Goal: Task Accomplishment & Management: Complete application form

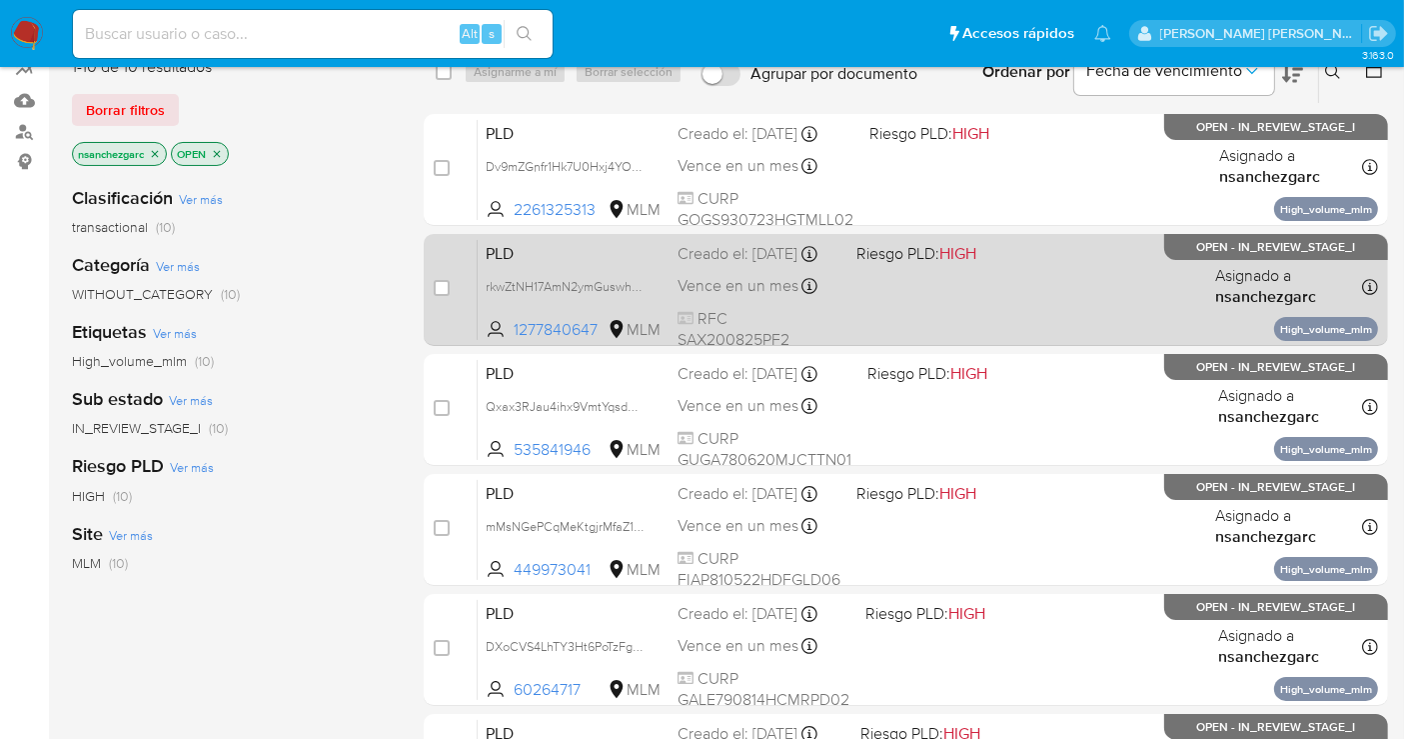
scroll to position [222, 0]
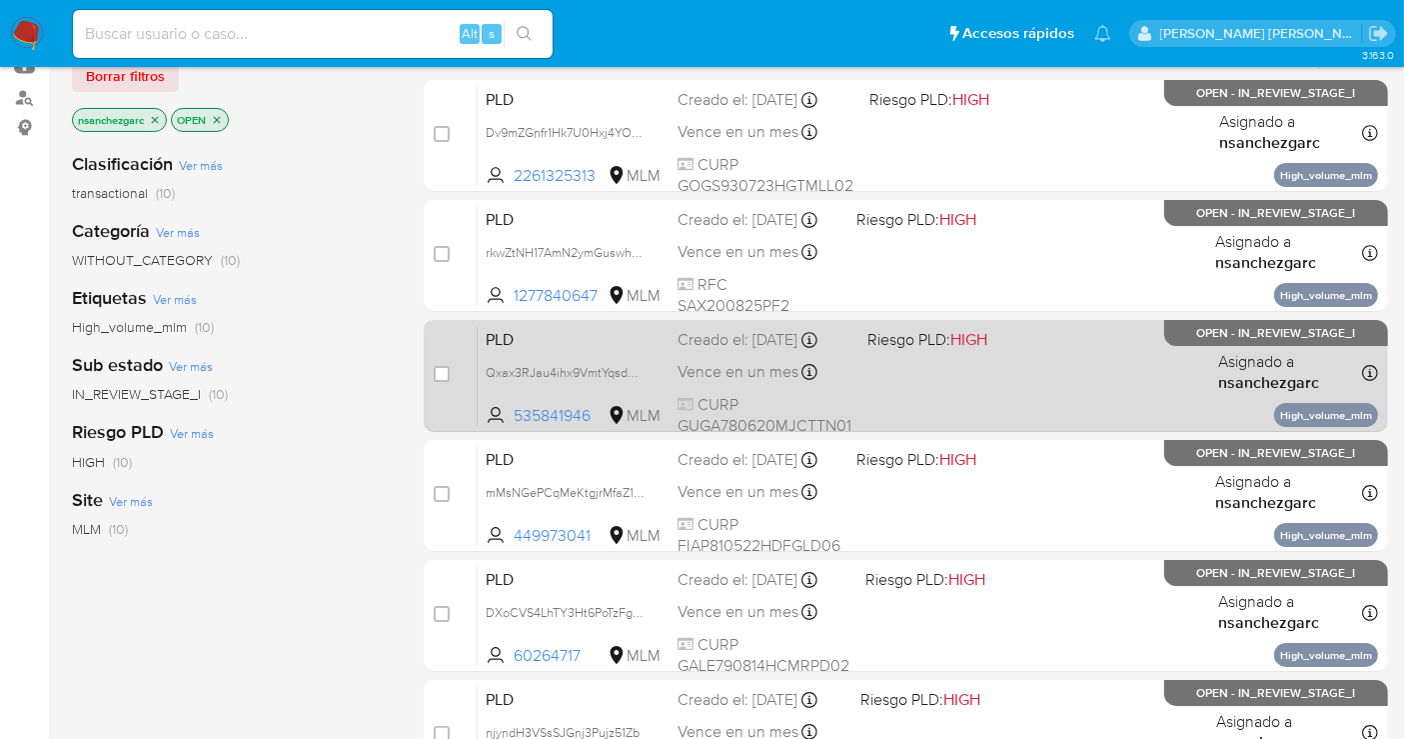
click at [711, 350] on div "Creado el: 12/09/2025 Creado el: 12/09/2025 02:13:37" at bounding box center [765, 340] width 174 height 22
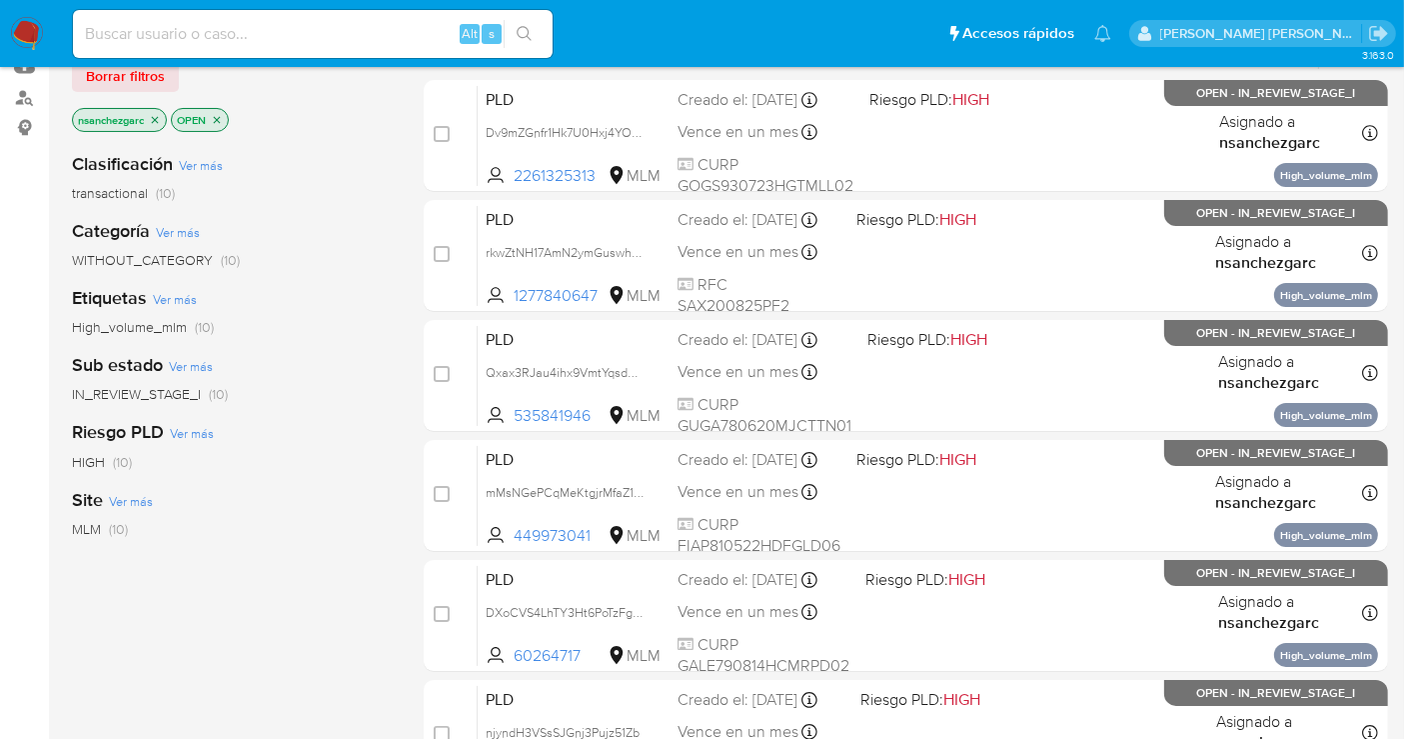
click at [19, 31] on img at bounding box center [27, 34] width 34 height 34
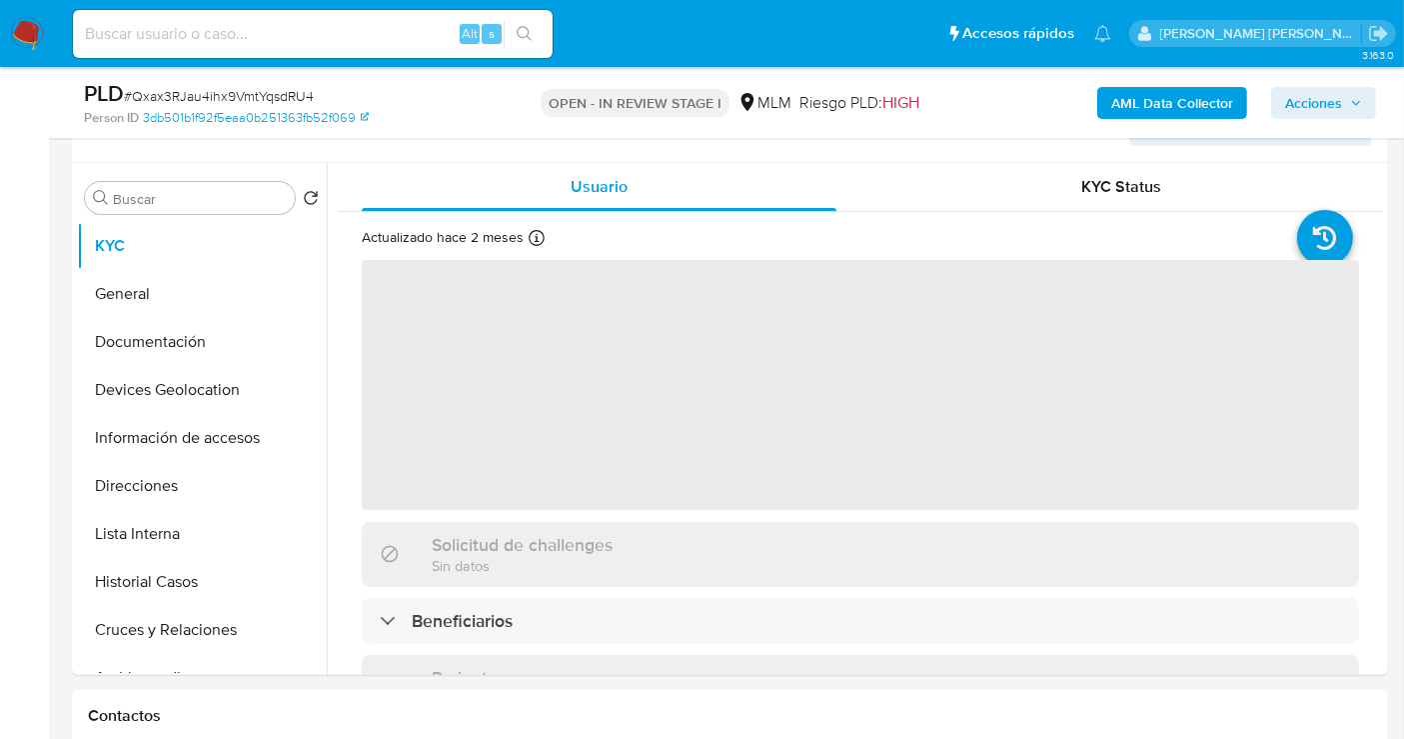
select select "10"
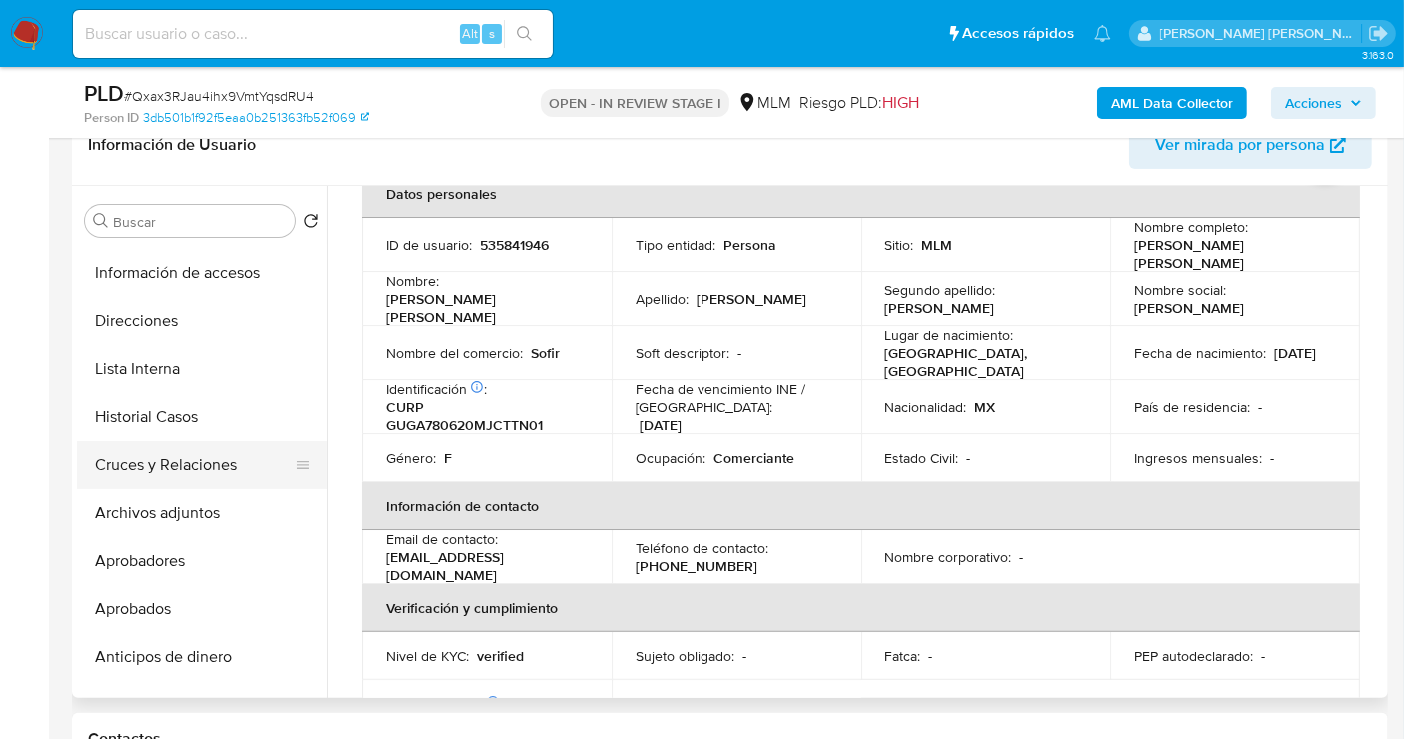
scroll to position [222, 0]
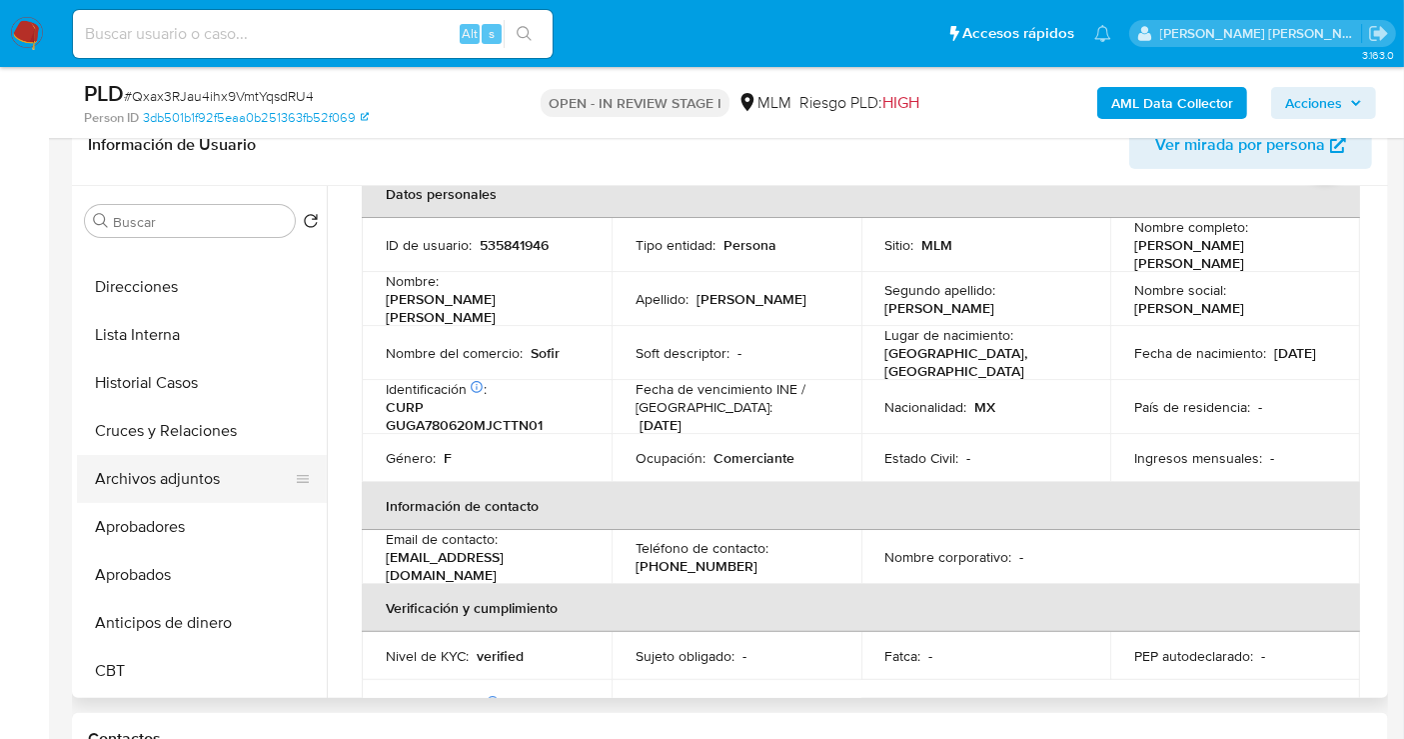
click at [188, 481] on button "Archivos adjuntos" at bounding box center [194, 479] width 234 height 48
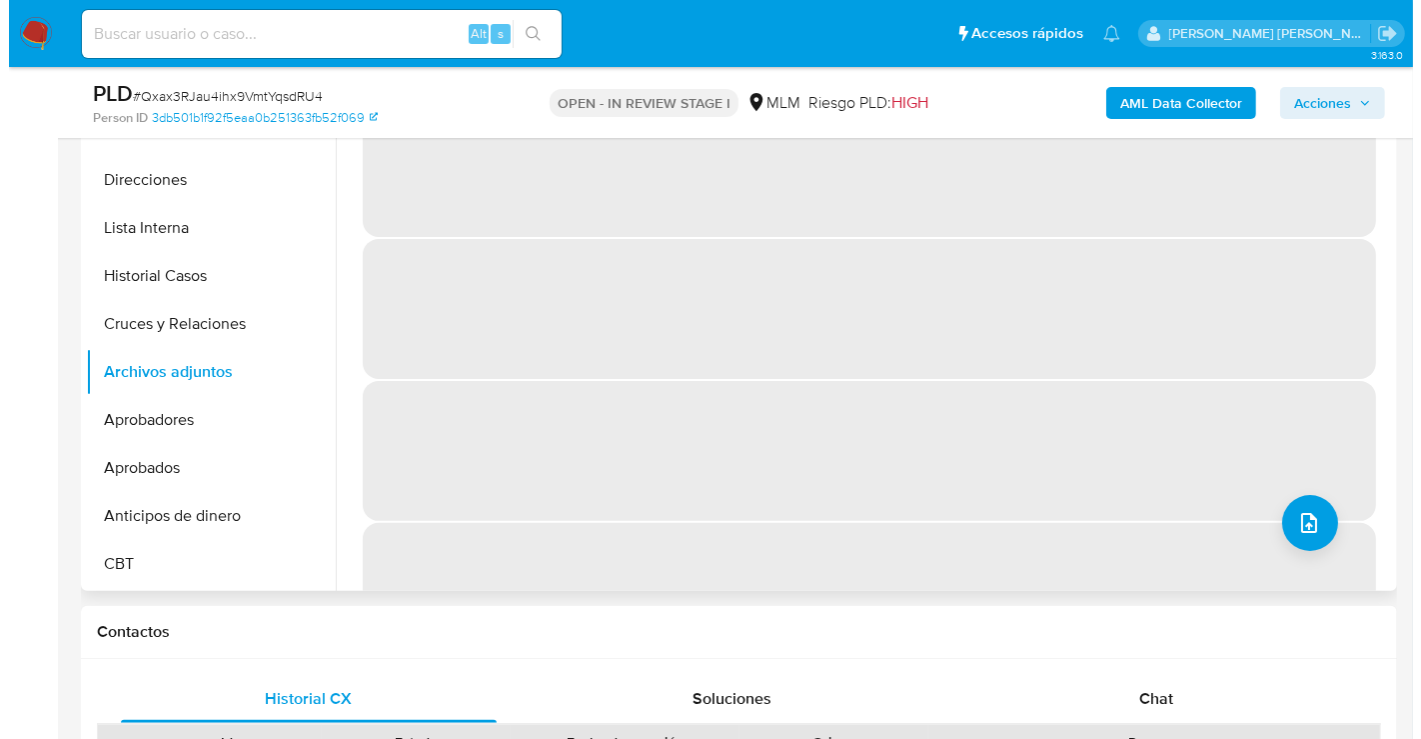
scroll to position [444, 0]
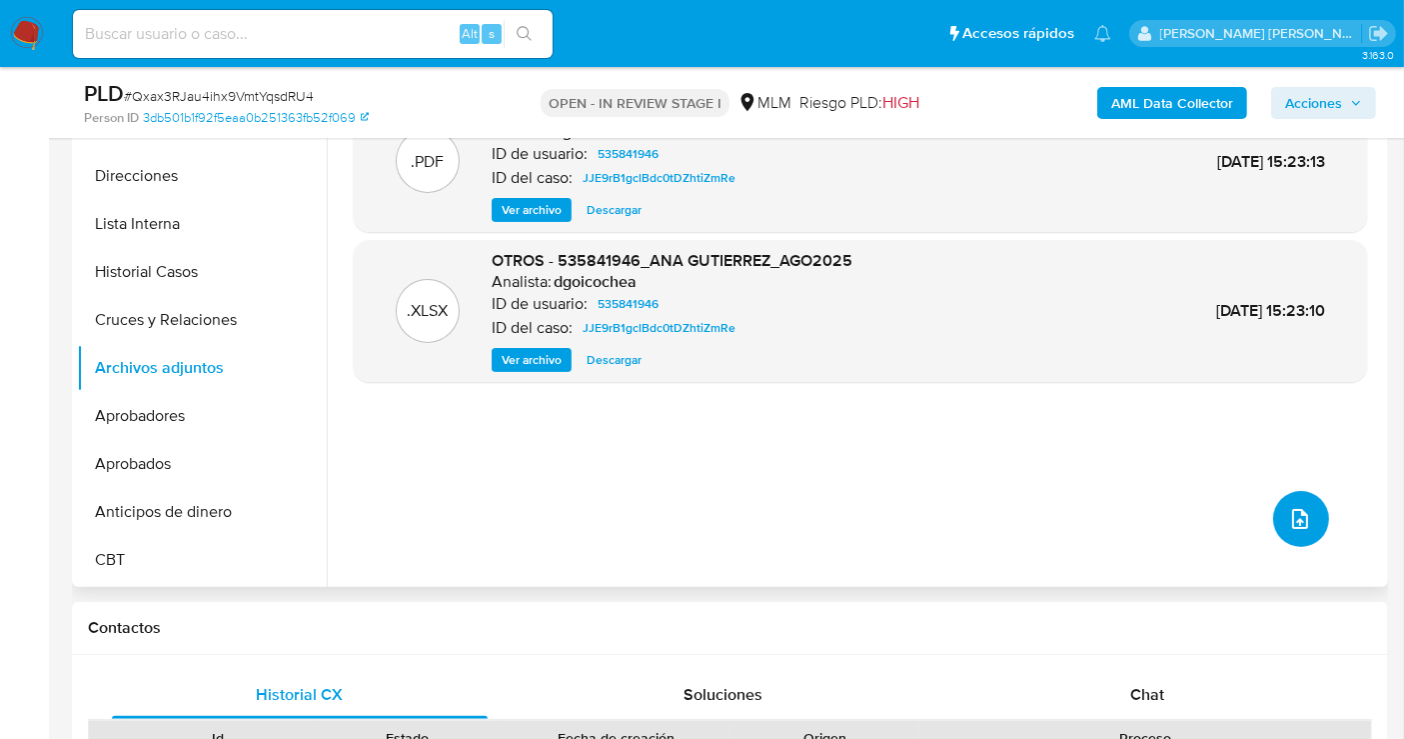
click at [1276, 524] on button "upload-file" at bounding box center [1301, 519] width 56 height 56
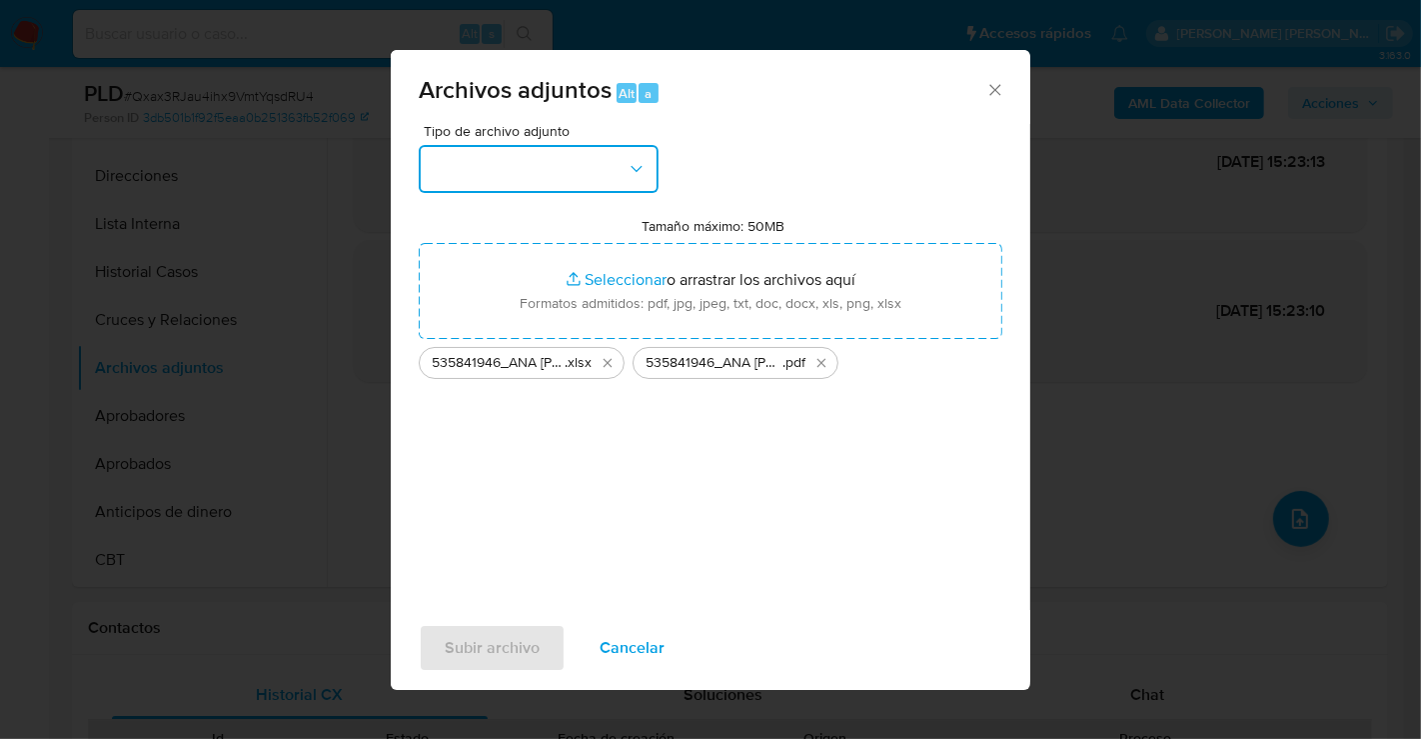
click at [587, 175] on button "button" at bounding box center [539, 169] width 240 height 48
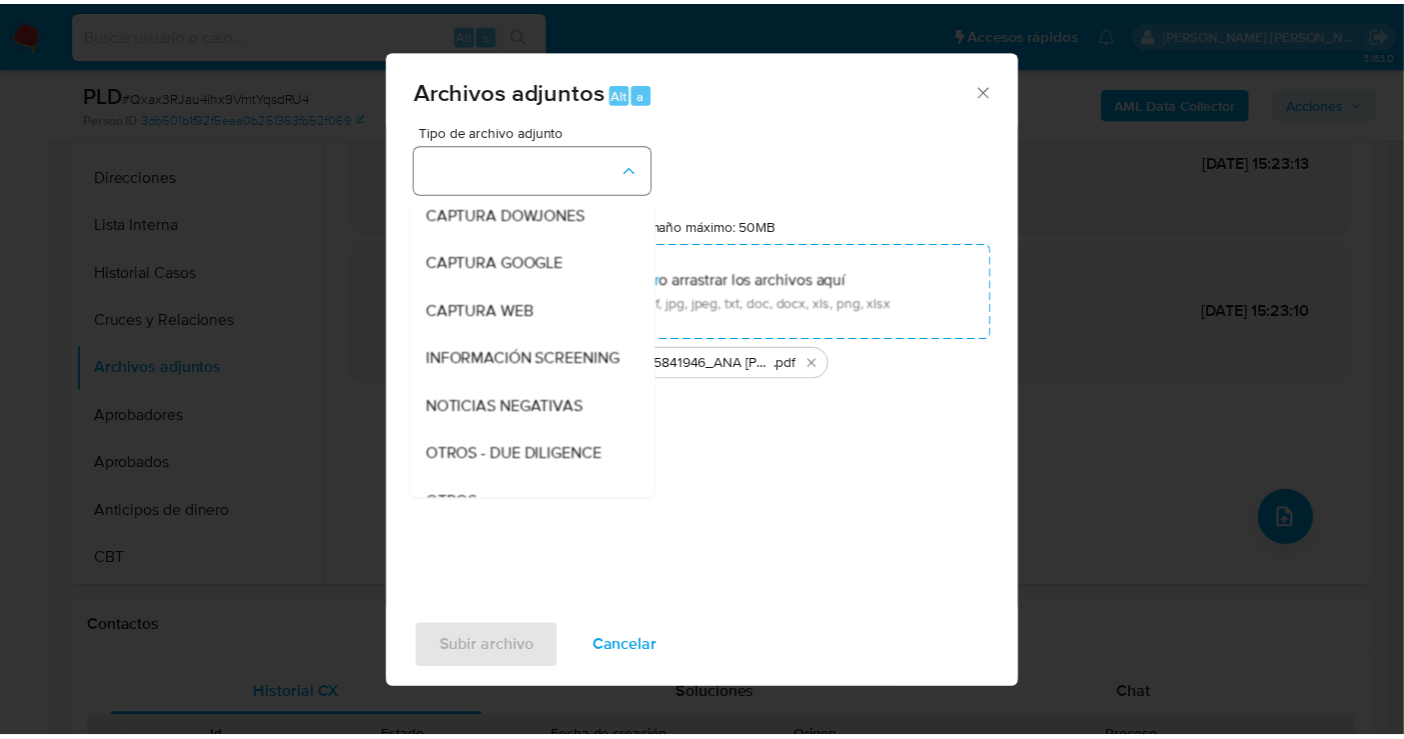
scroll to position [103, 0]
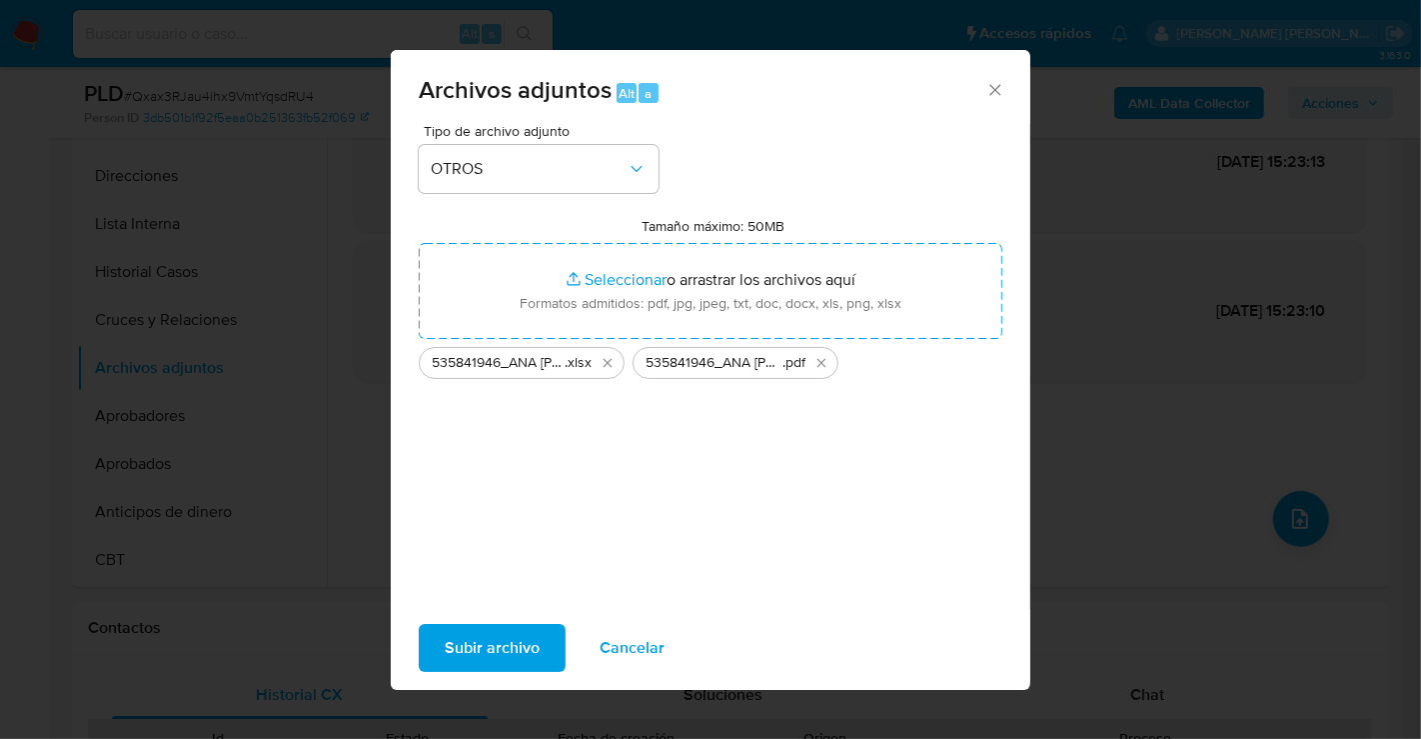
click at [491, 683] on div "Subir archivo Cancelar" at bounding box center [711, 648] width 640 height 76
click at [477, 652] on span "Subir archivo" at bounding box center [492, 648] width 95 height 44
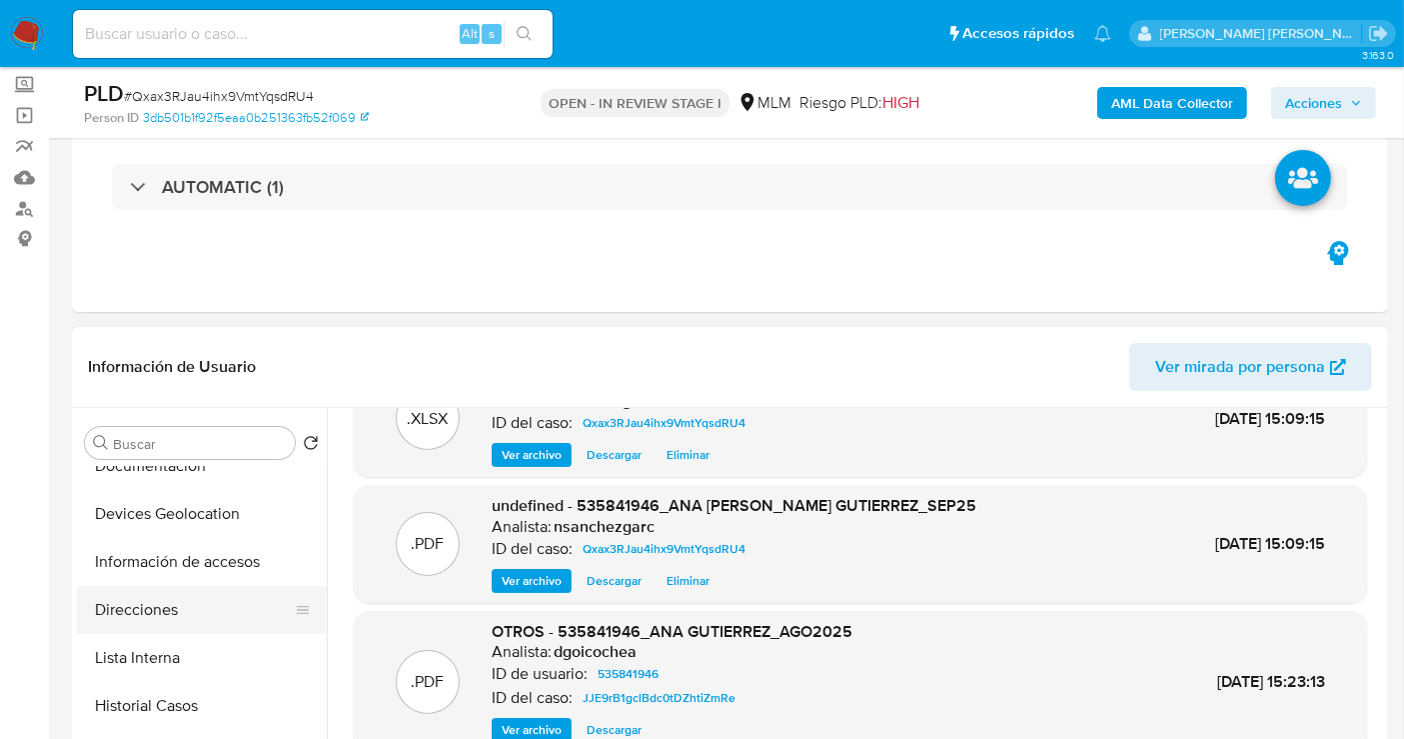
scroll to position [0, 0]
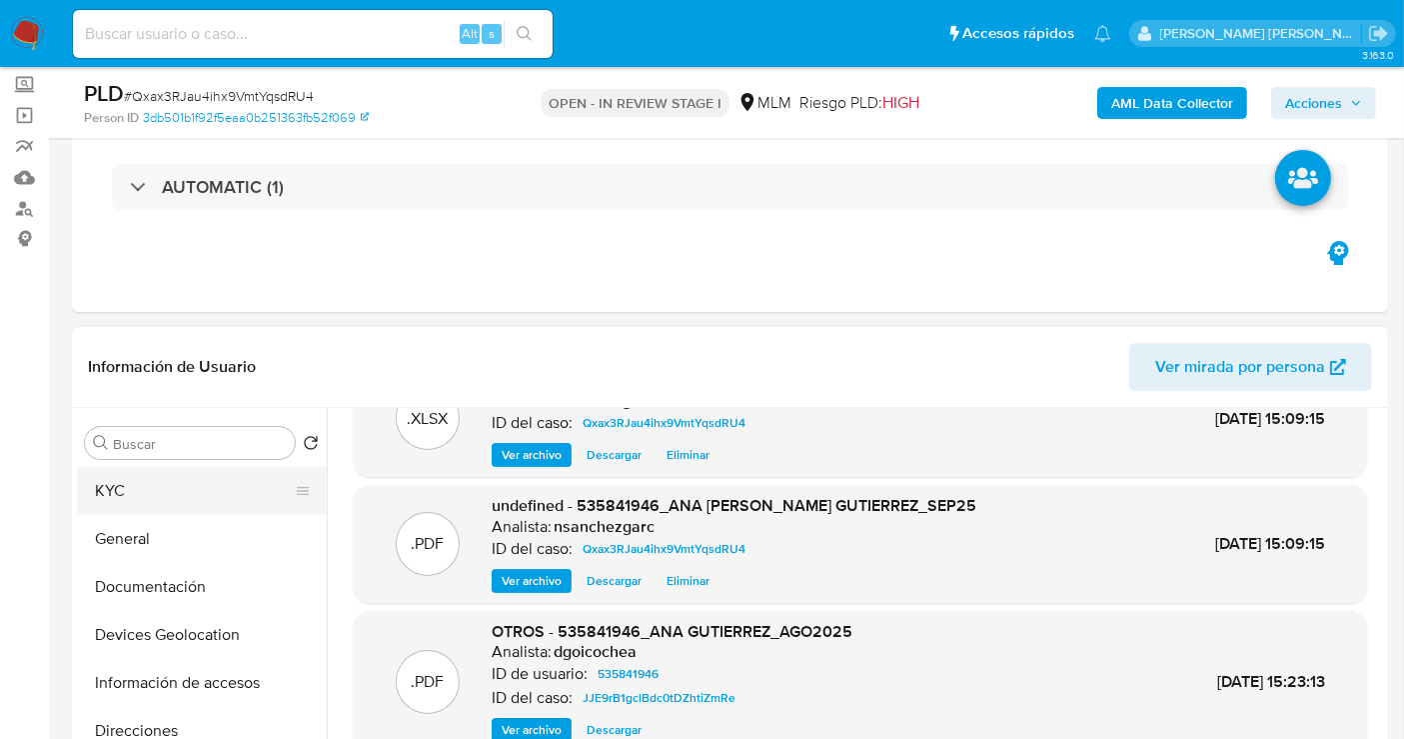
click at [115, 501] on button "KYC" at bounding box center [194, 491] width 234 height 48
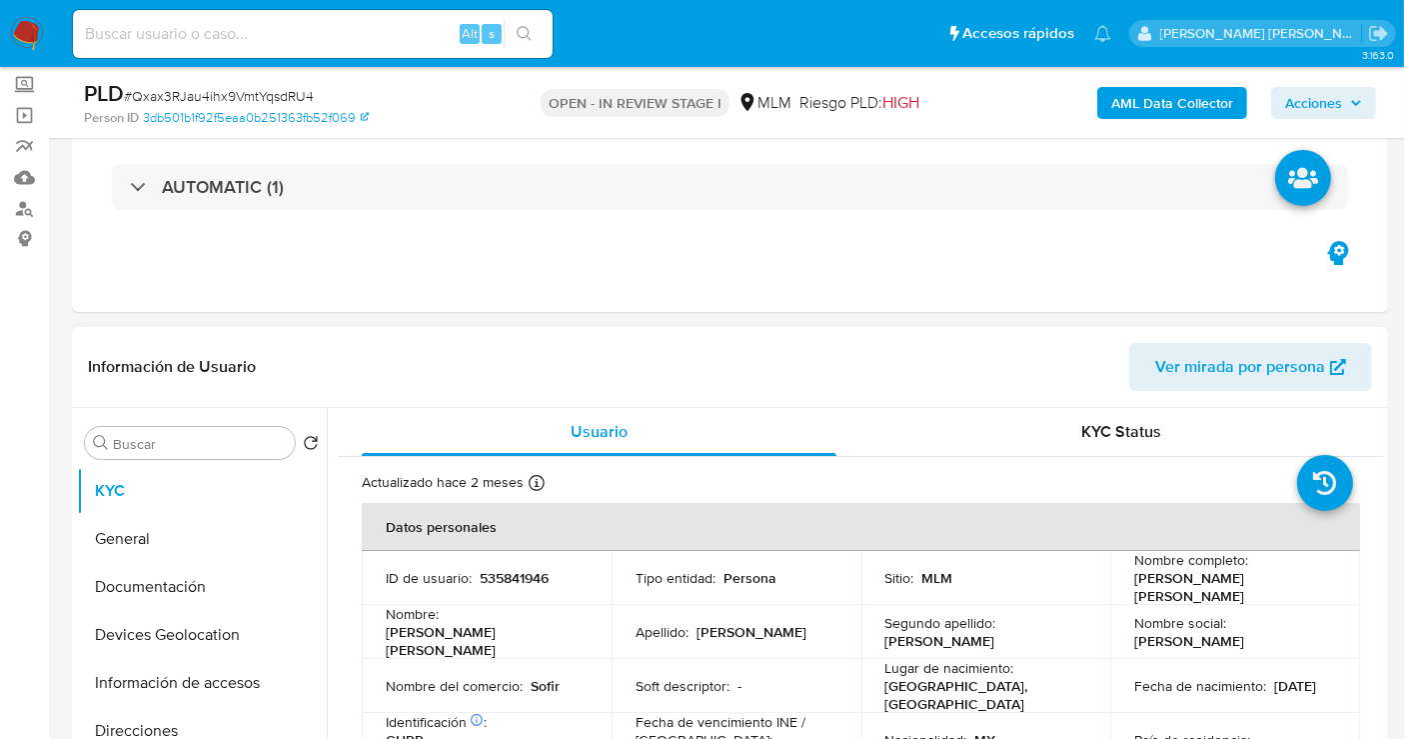
scroll to position [111, 0]
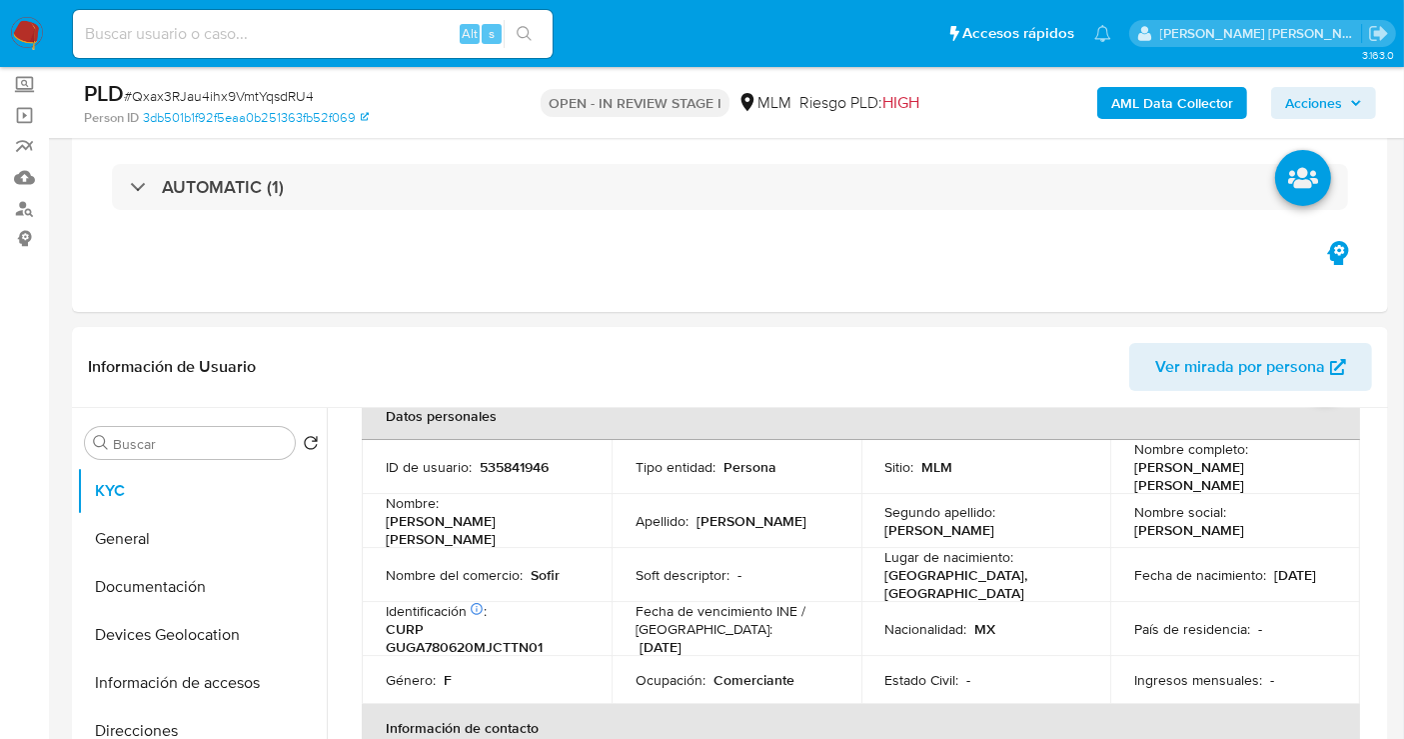
click at [1304, 98] on span "Acciones" at bounding box center [1313, 103] width 57 height 32
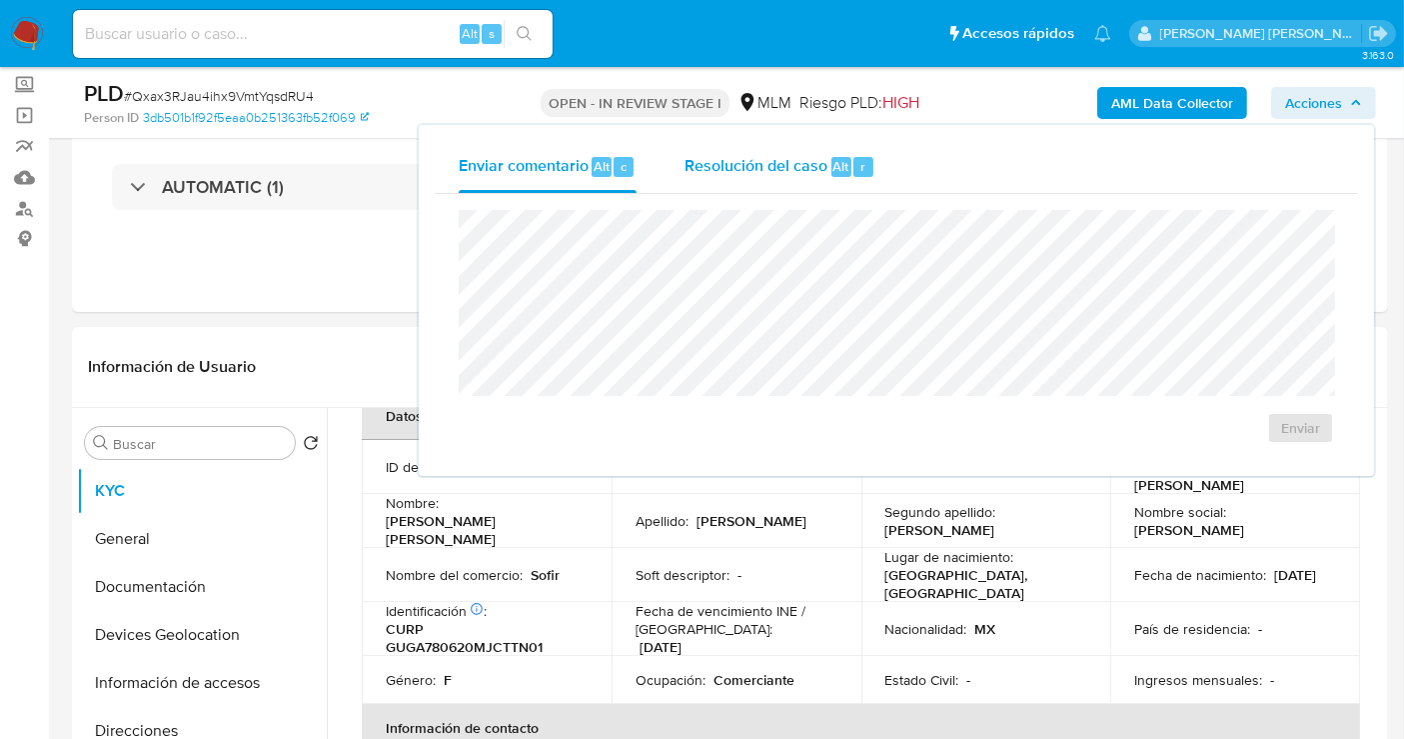
click at [750, 164] on span "Resolución del caso" at bounding box center [756, 165] width 143 height 23
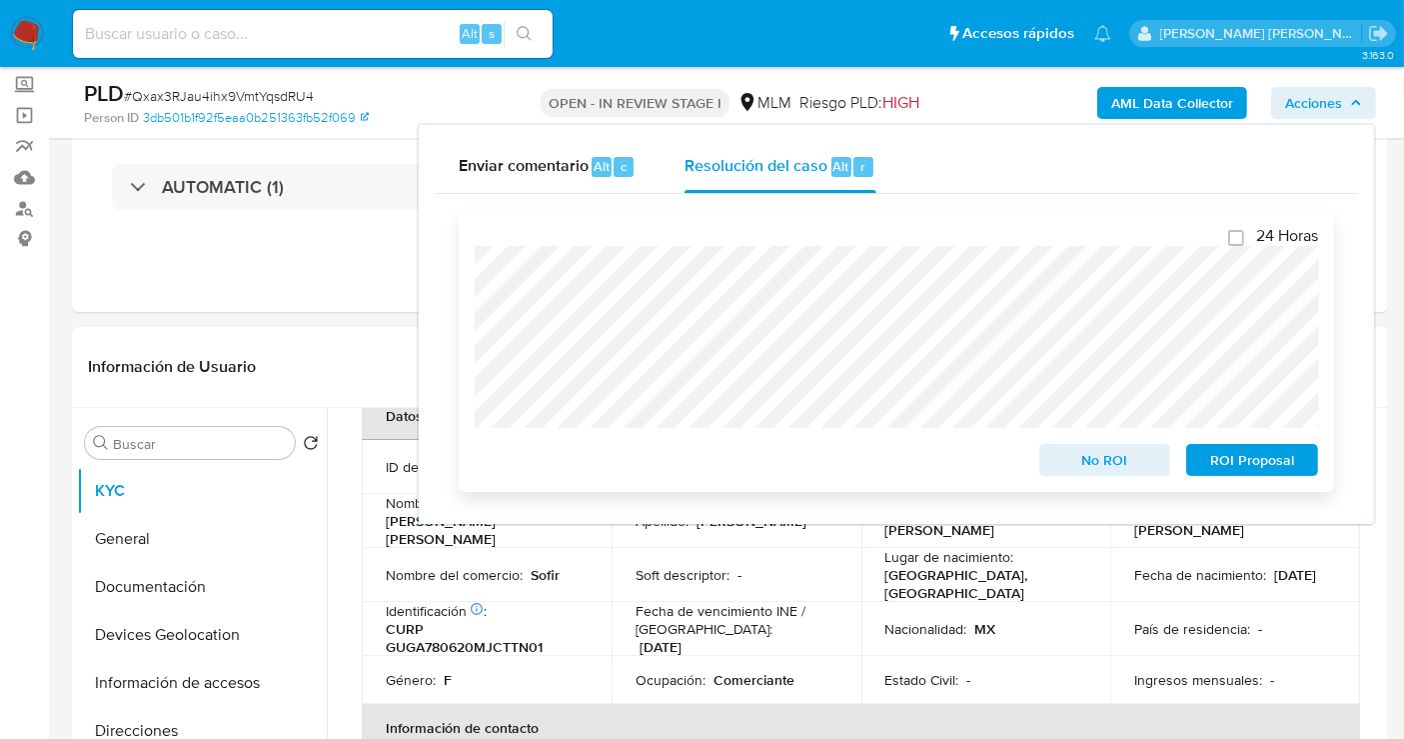
click at [1074, 464] on span "No ROI" at bounding box center [1106, 460] width 104 height 28
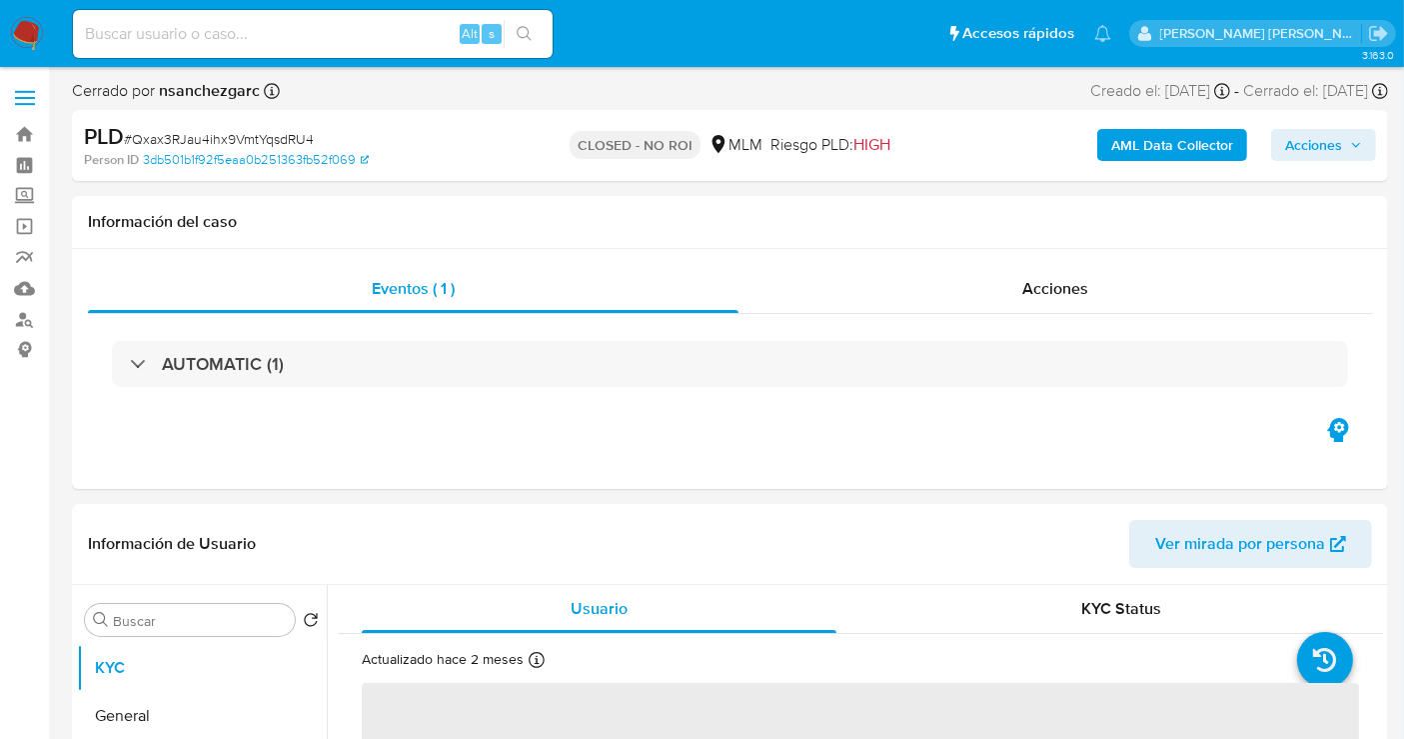
select select "10"
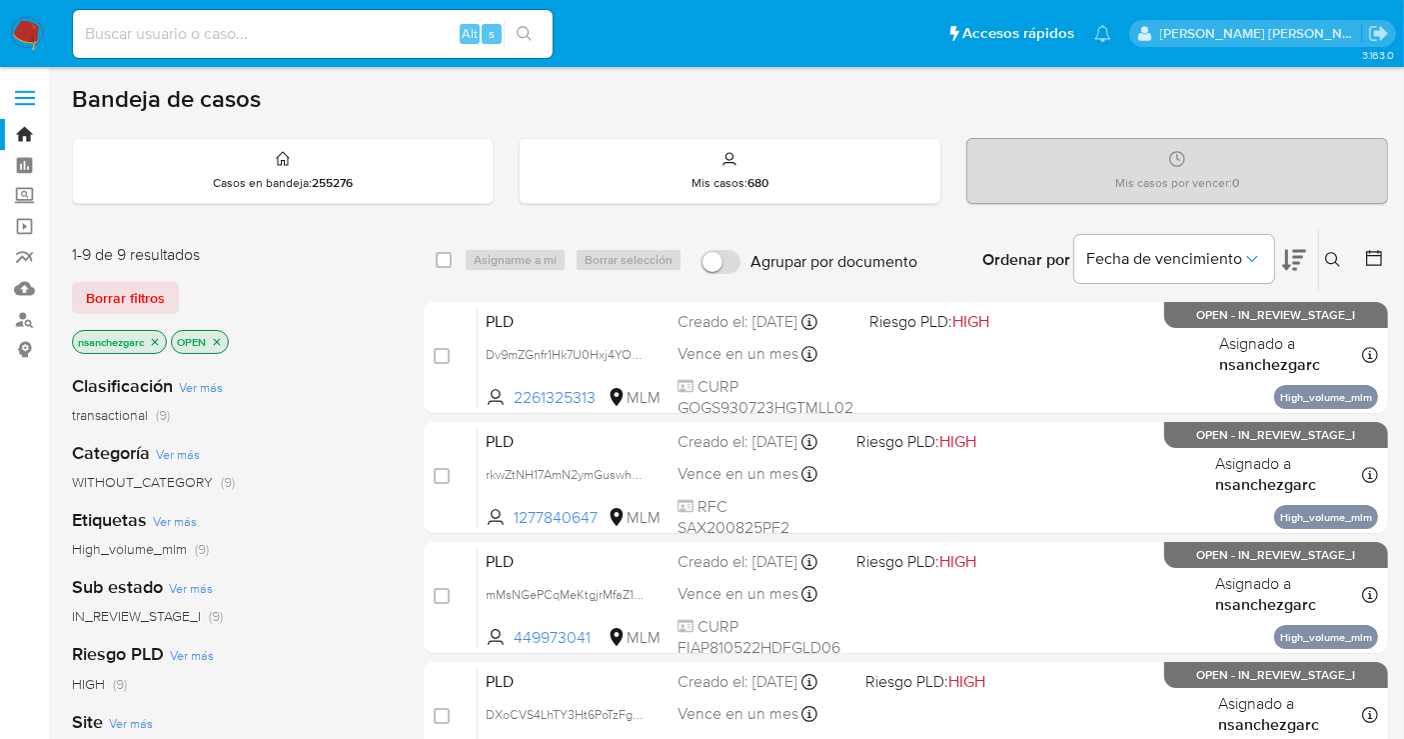
click at [185, 39] on input at bounding box center [313, 34] width 480 height 26
paste input "2199682179"
type input "2199682179"
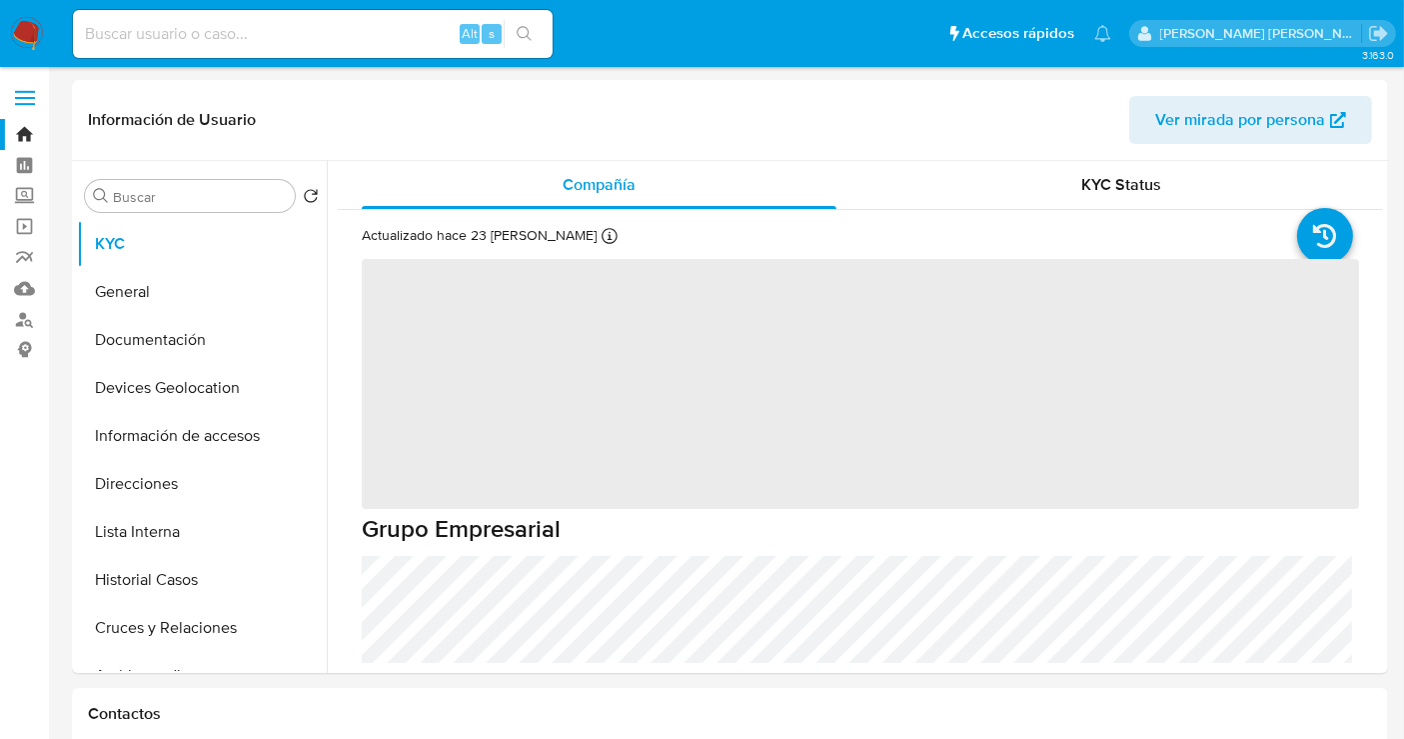
select select "10"
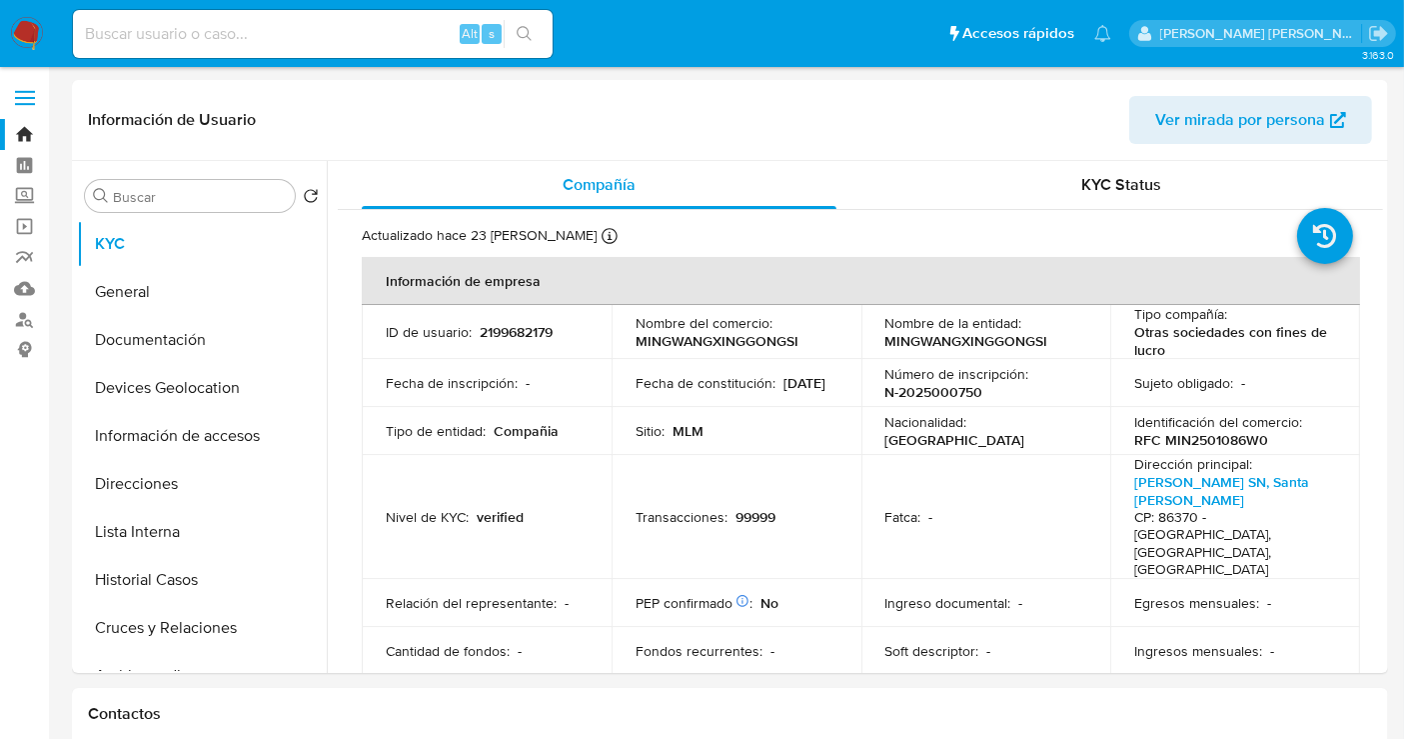
click at [25, 33] on img at bounding box center [27, 34] width 34 height 34
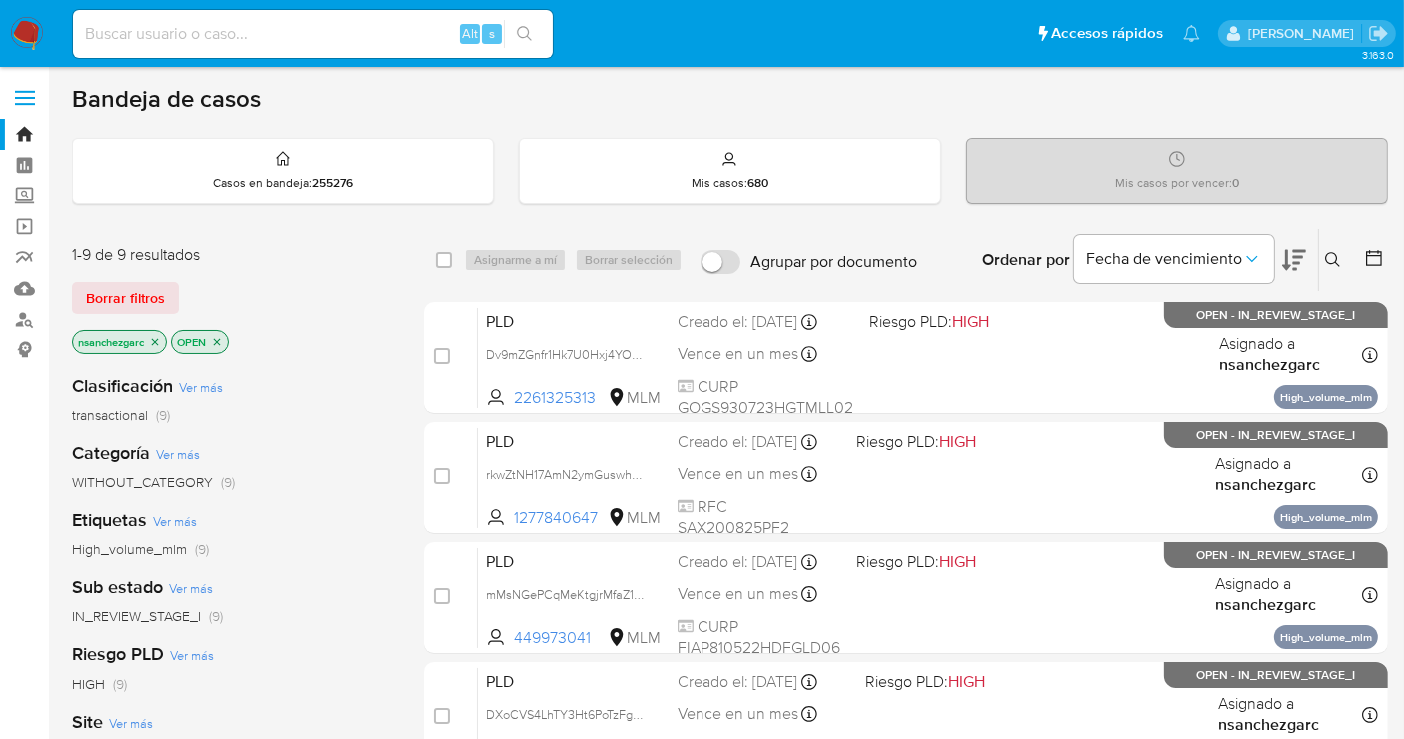
click at [1325, 261] on icon at bounding box center [1333, 260] width 16 height 16
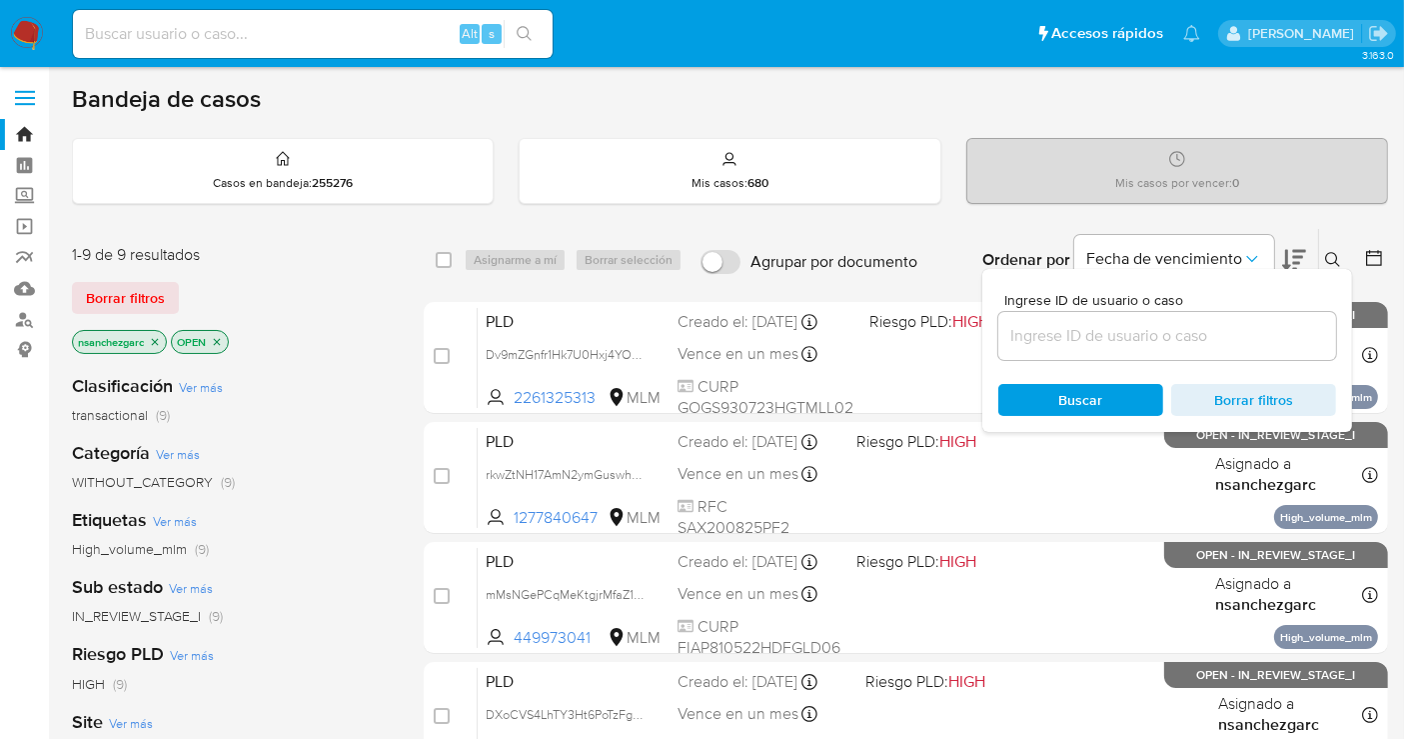
click at [1167, 346] on input at bounding box center [1168, 336] width 338 height 26
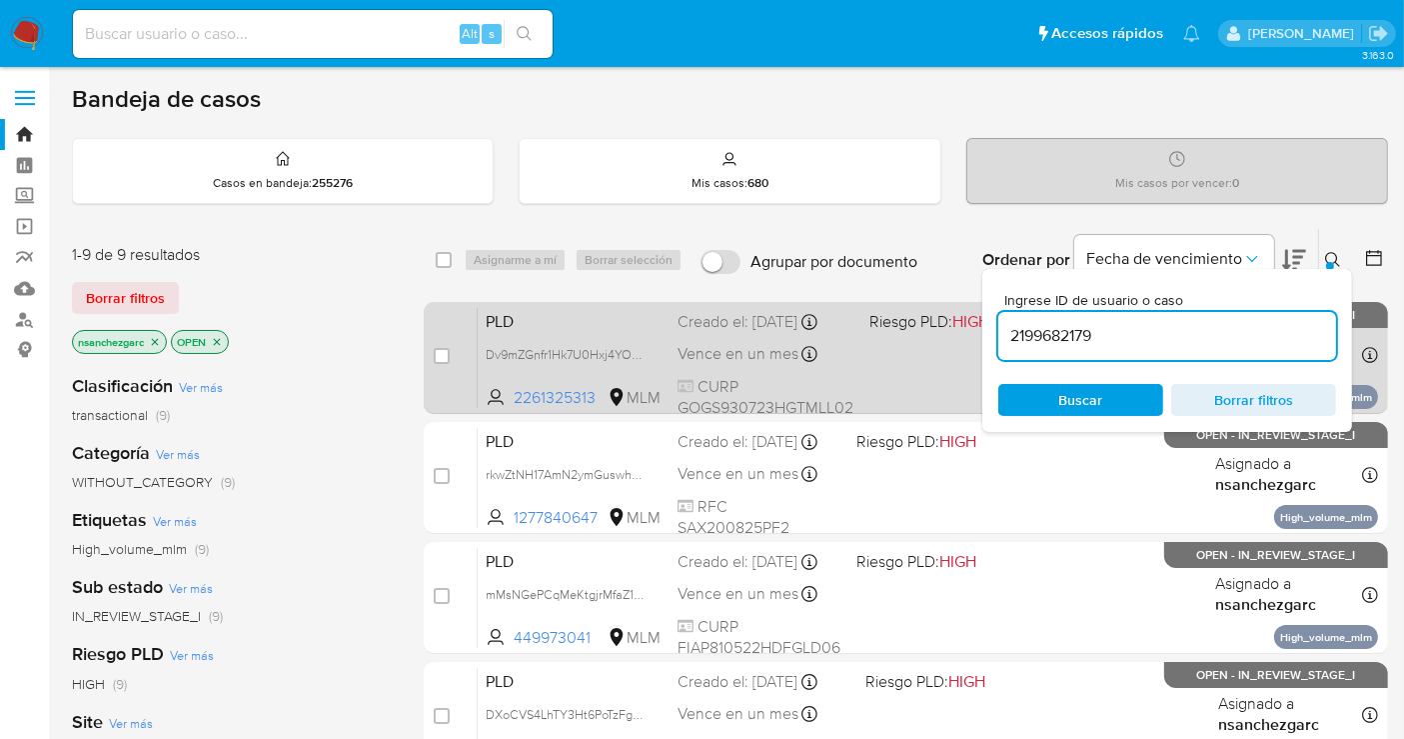
type input "2199682179"
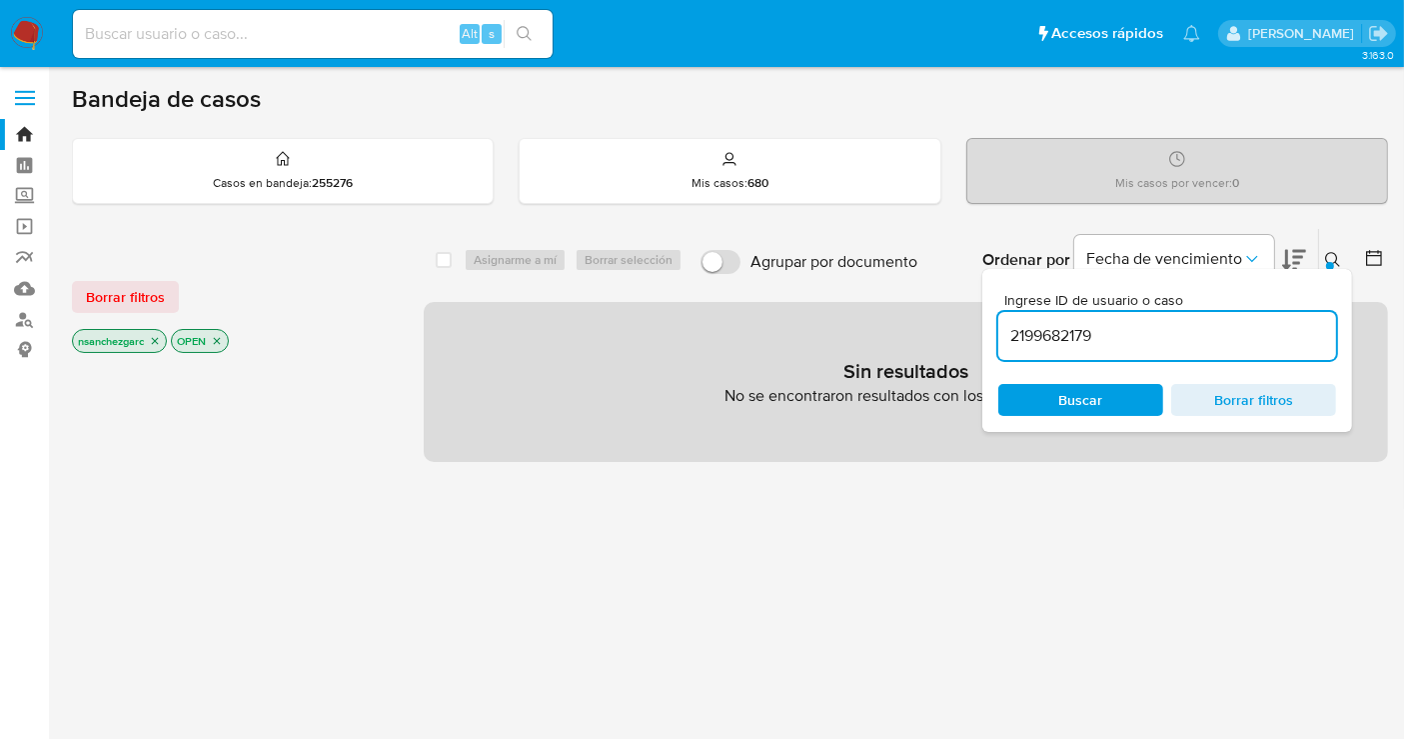
click at [160, 335] on icon "close-filter" at bounding box center [155, 341] width 12 height 12
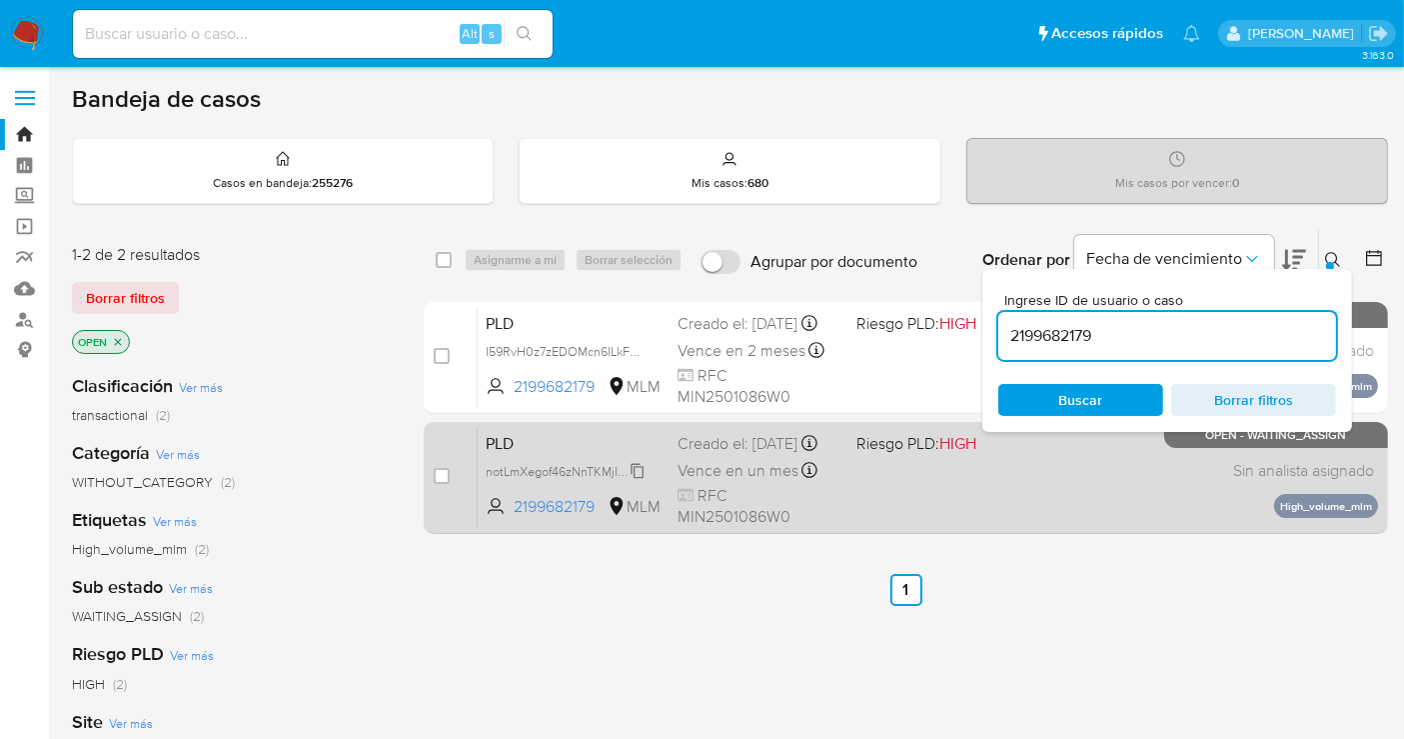
click at [643, 481] on span "notLmXegof46zNnTKMjINbzM" at bounding box center [568, 470] width 164 height 22
click at [438, 472] on input "checkbox" at bounding box center [442, 476] width 16 height 16
checkbox input "true"
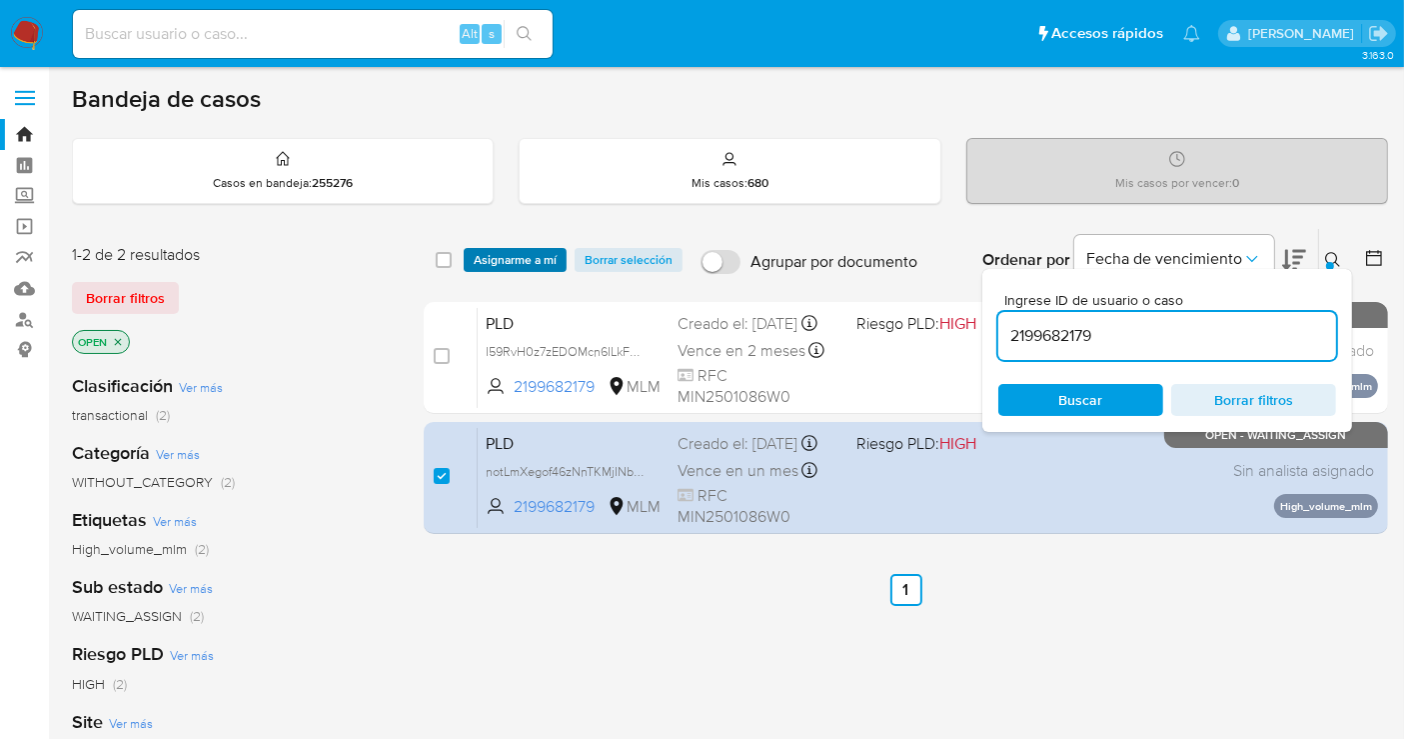
click at [477, 261] on span "Asignarme a mí" at bounding box center [515, 260] width 83 height 20
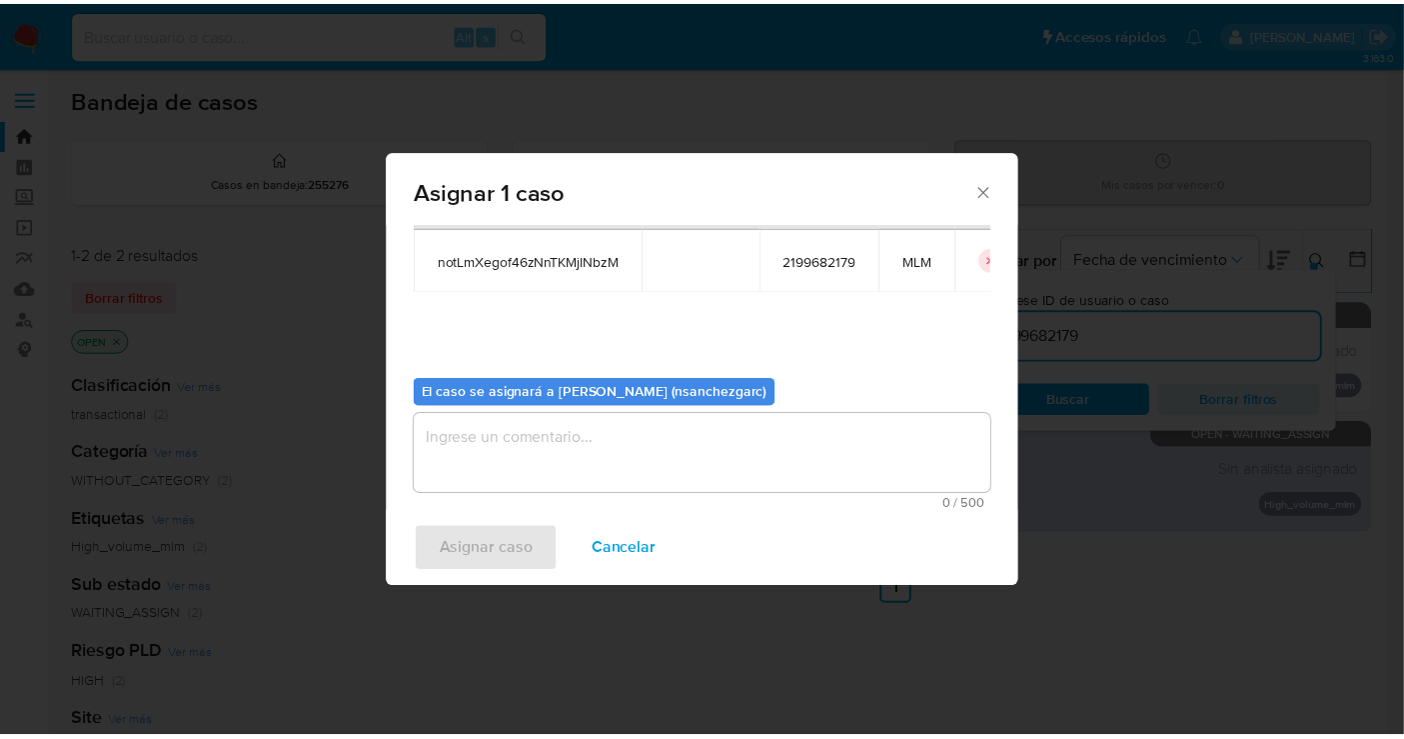
scroll to position [102, 0]
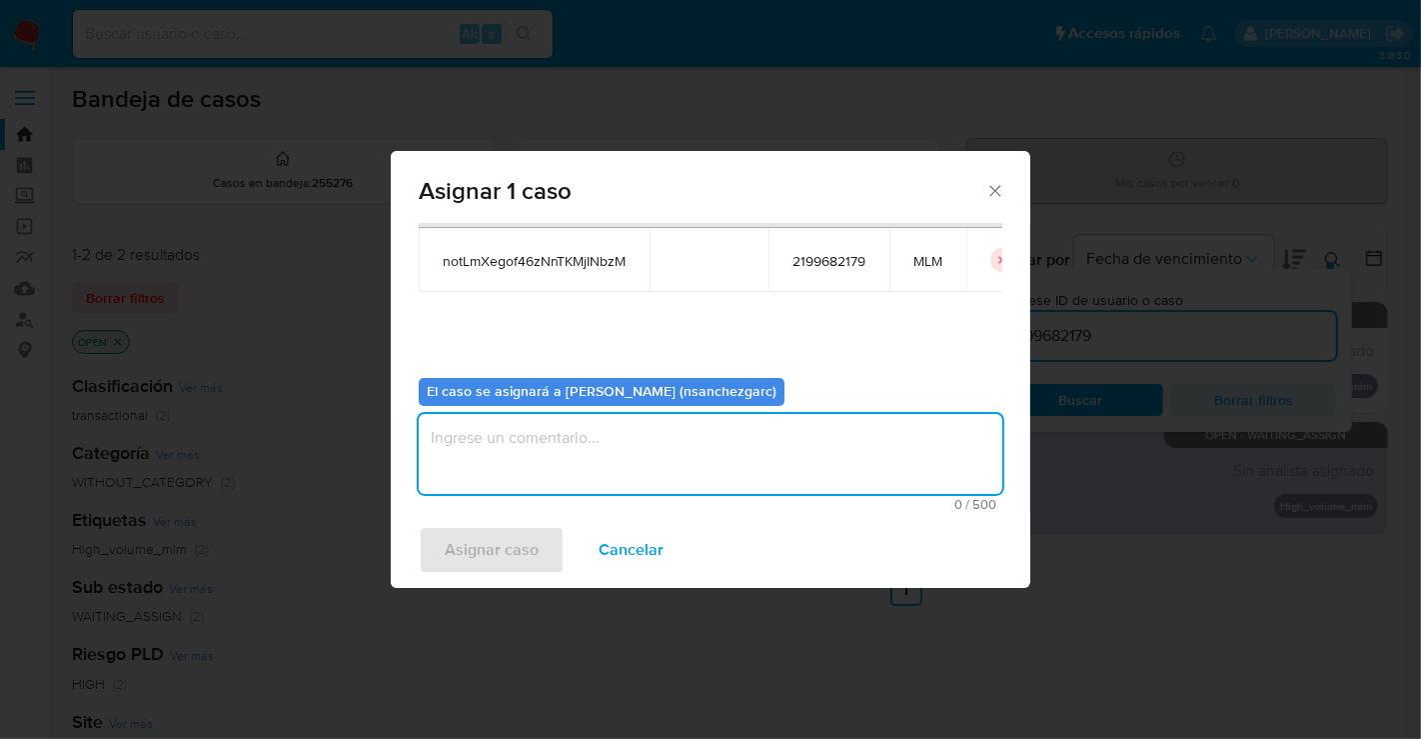
click at [481, 431] on textarea "assign-modal" at bounding box center [711, 454] width 584 height 80
type textarea "nesg"
click at [488, 560] on span "Asignar caso" at bounding box center [492, 550] width 94 height 44
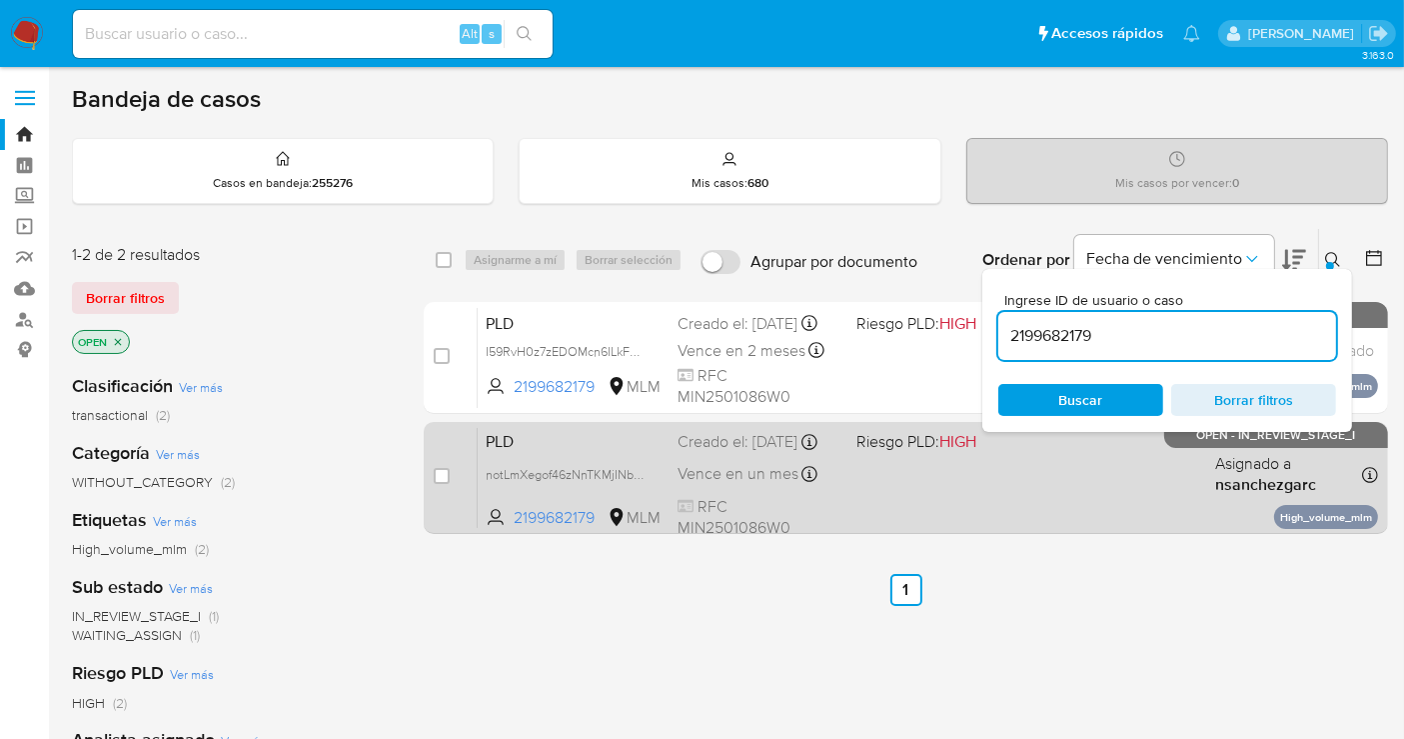
click at [718, 453] on div "Creado el: [DATE] Creado el: [DATE] 02:06:01" at bounding box center [759, 442] width 163 height 22
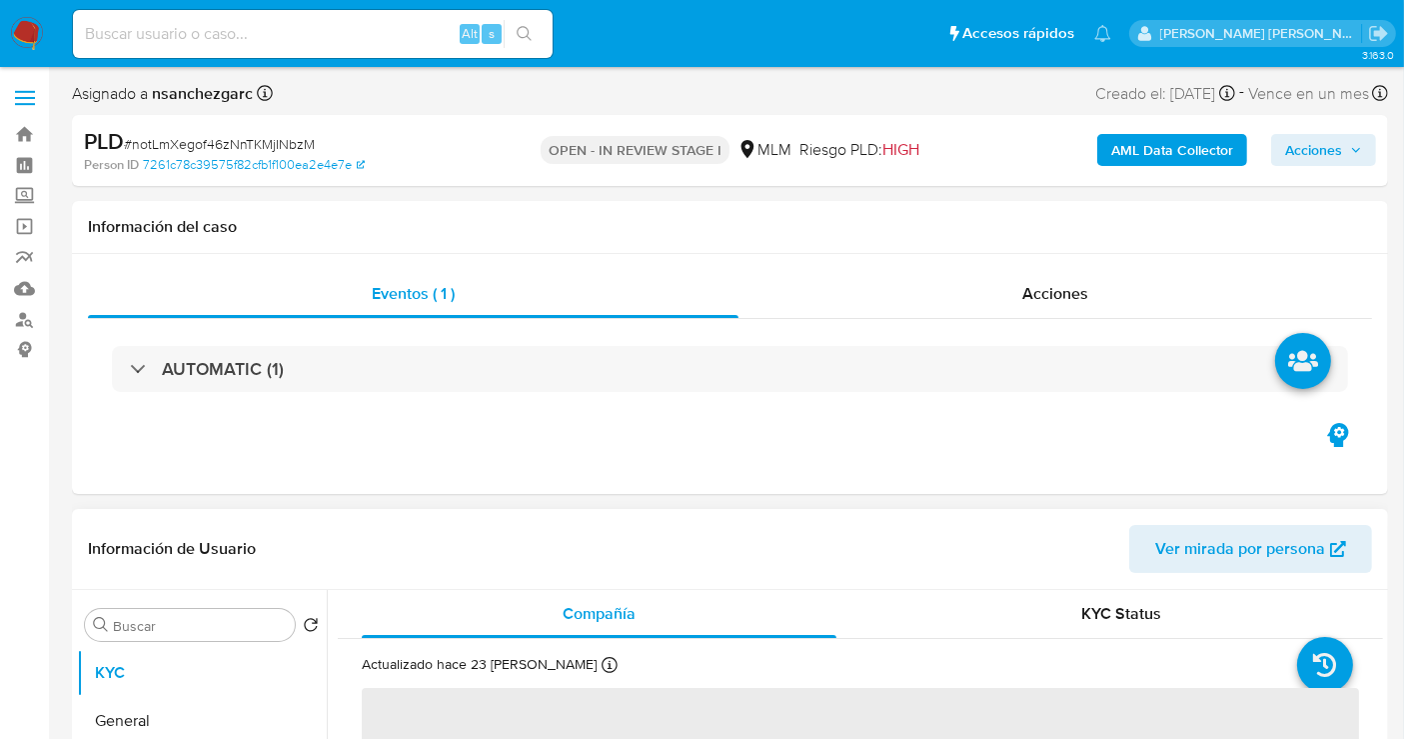
select select "10"
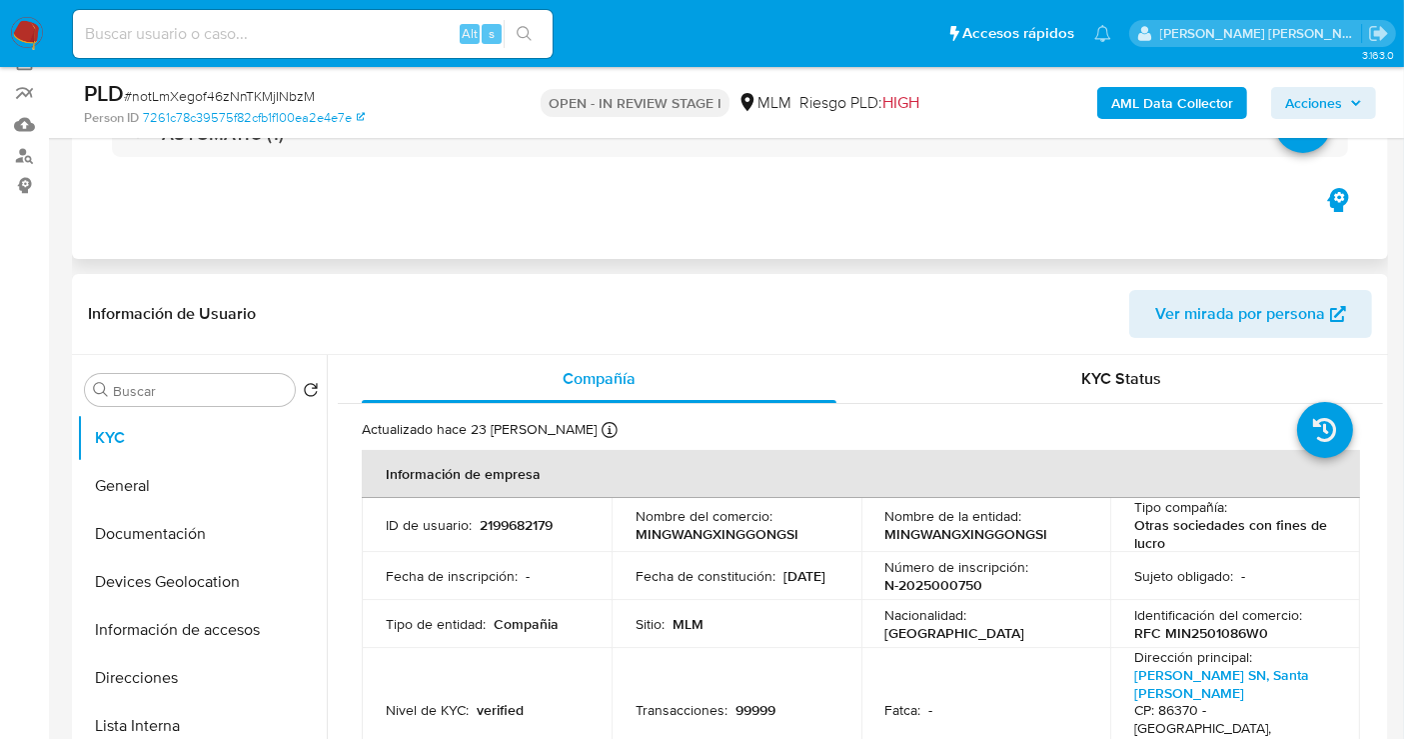
scroll to position [333, 0]
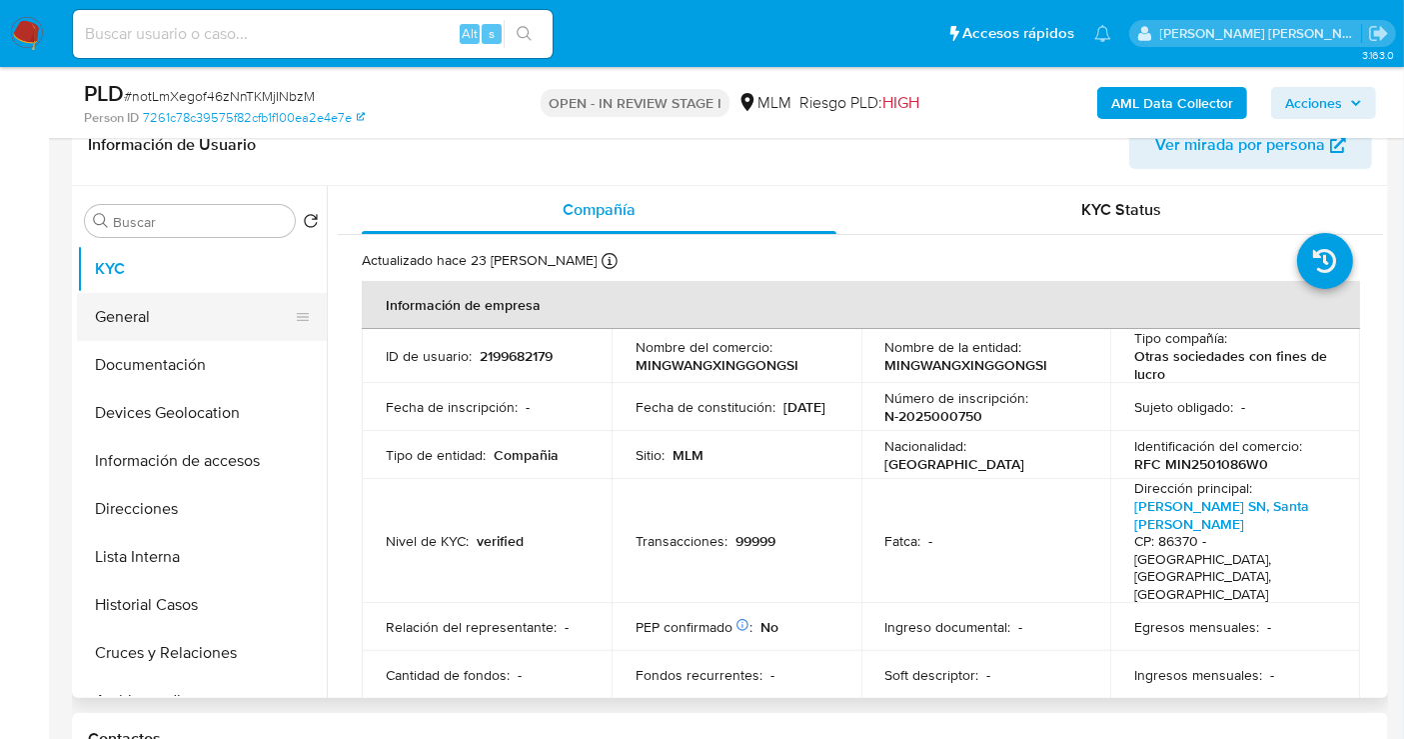
click at [135, 320] on button "General" at bounding box center [194, 317] width 234 height 48
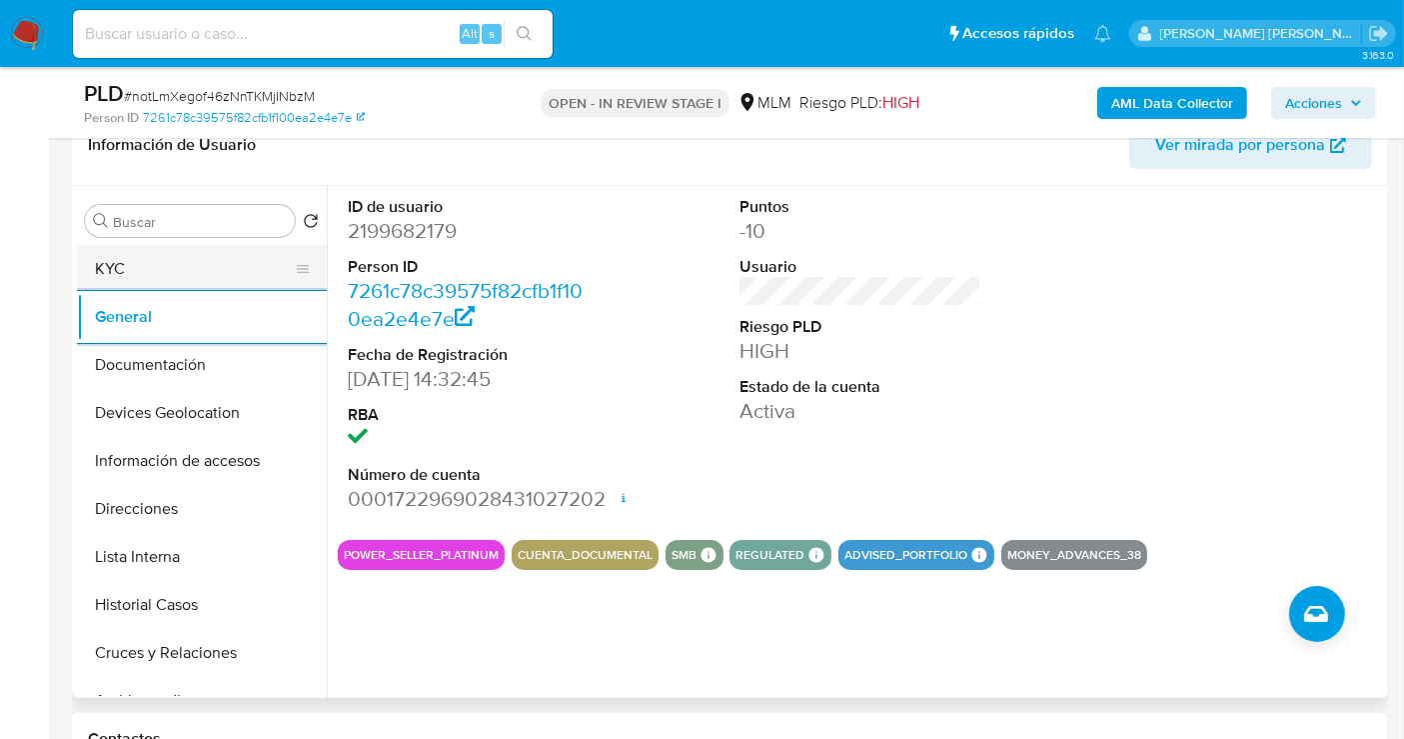
click at [116, 280] on button "KYC" at bounding box center [194, 269] width 234 height 48
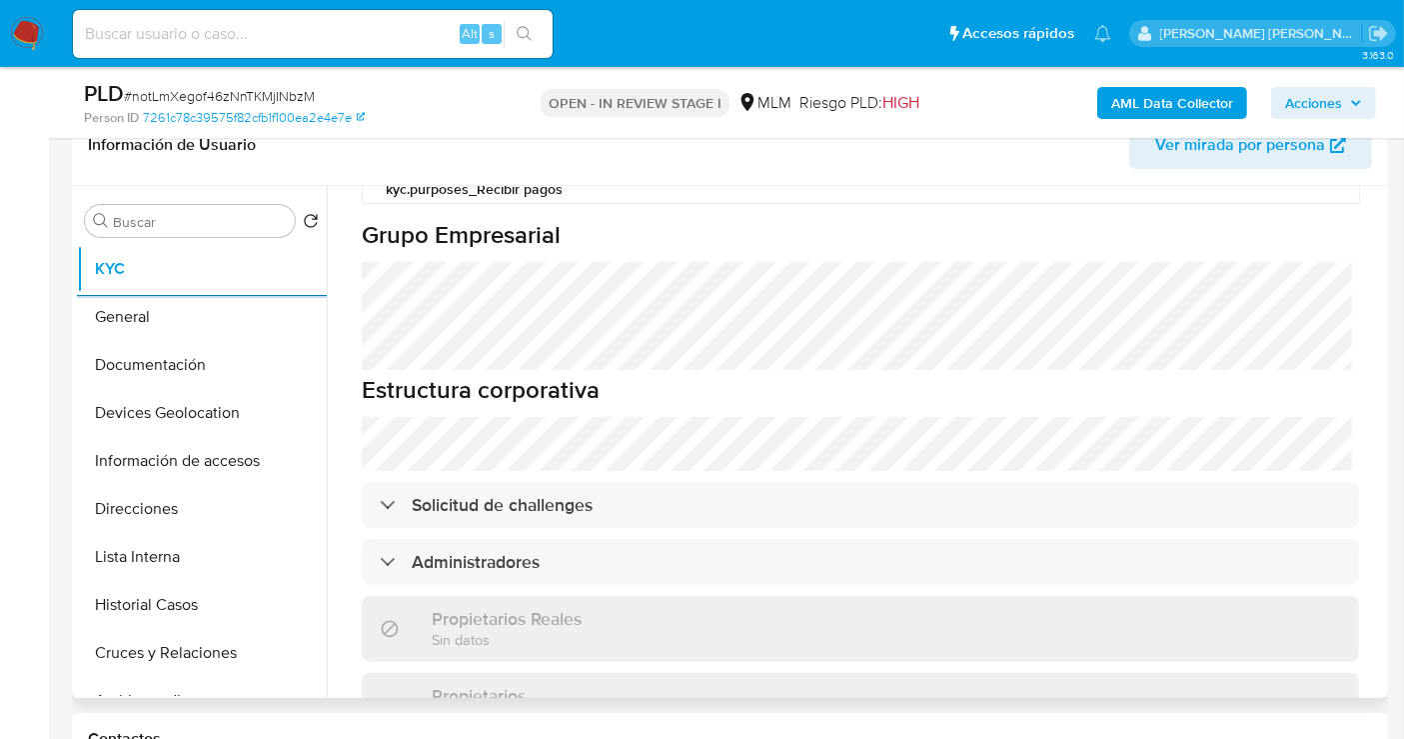
scroll to position [1000, 0]
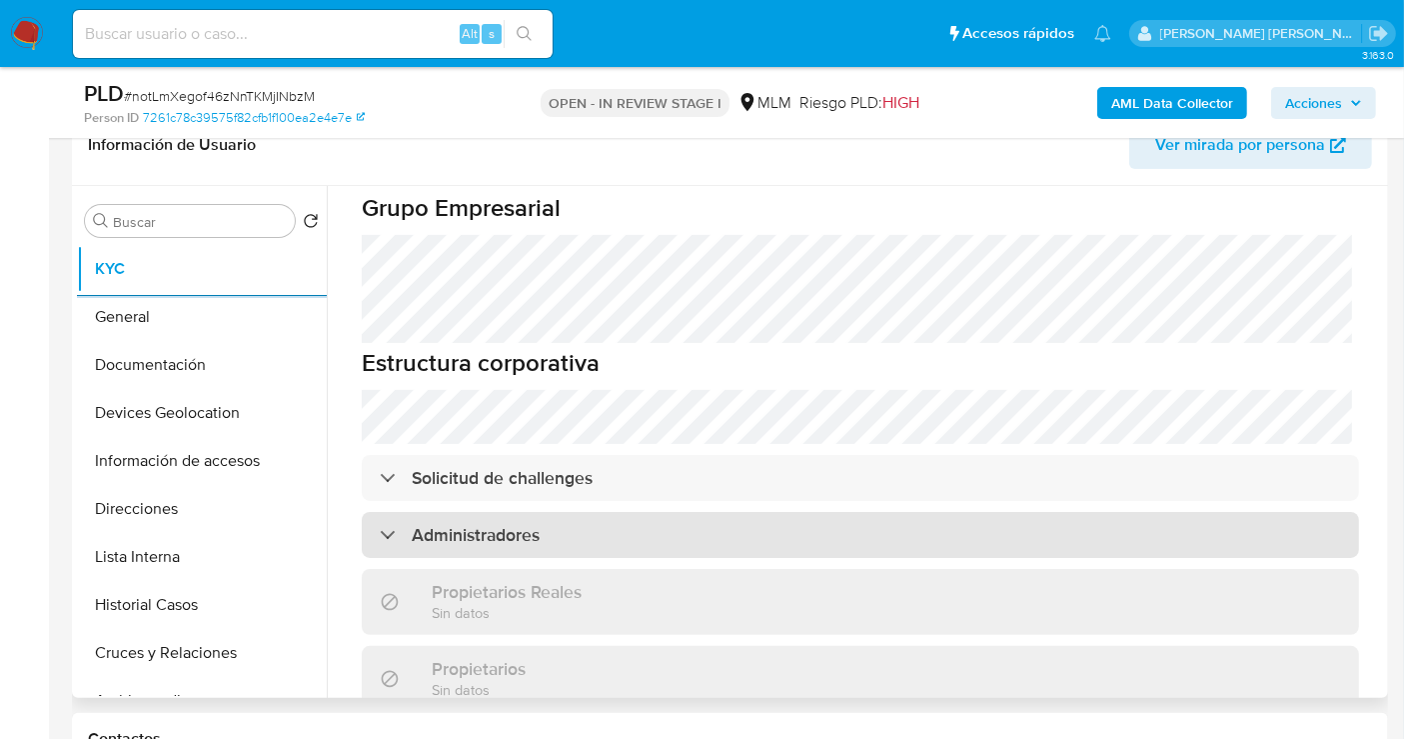
click at [494, 524] on h3 "Administradores" at bounding box center [476, 535] width 128 height 22
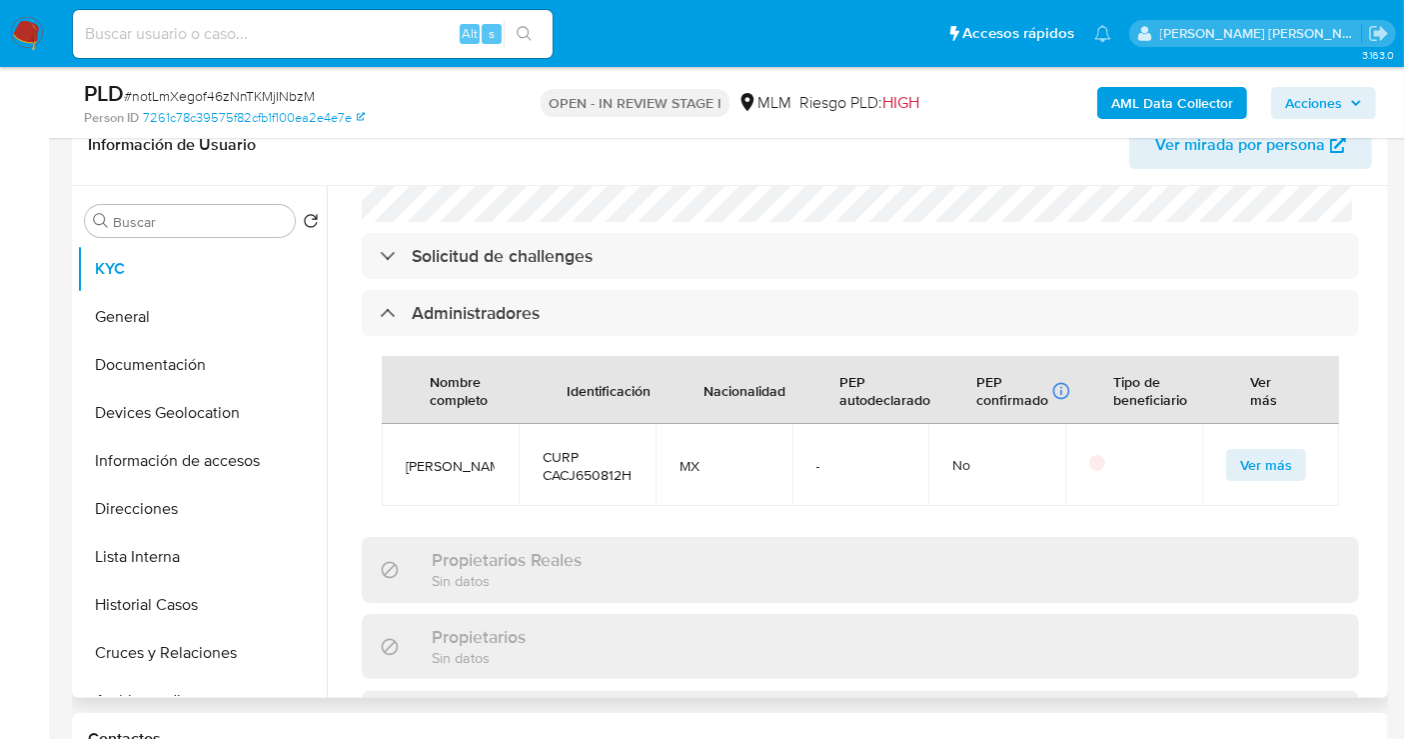
scroll to position [1665, 0]
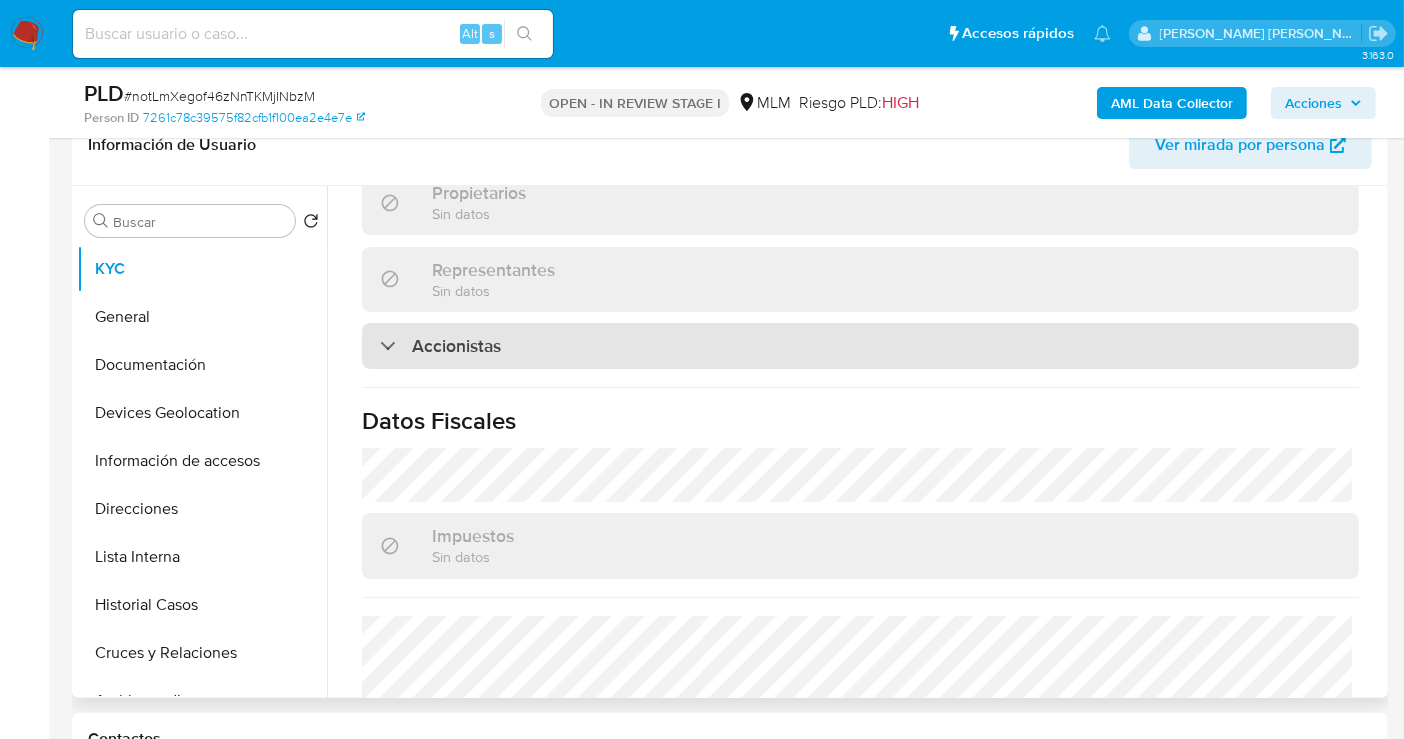
click at [476, 335] on h3 "Accionistas" at bounding box center [456, 346] width 89 height 22
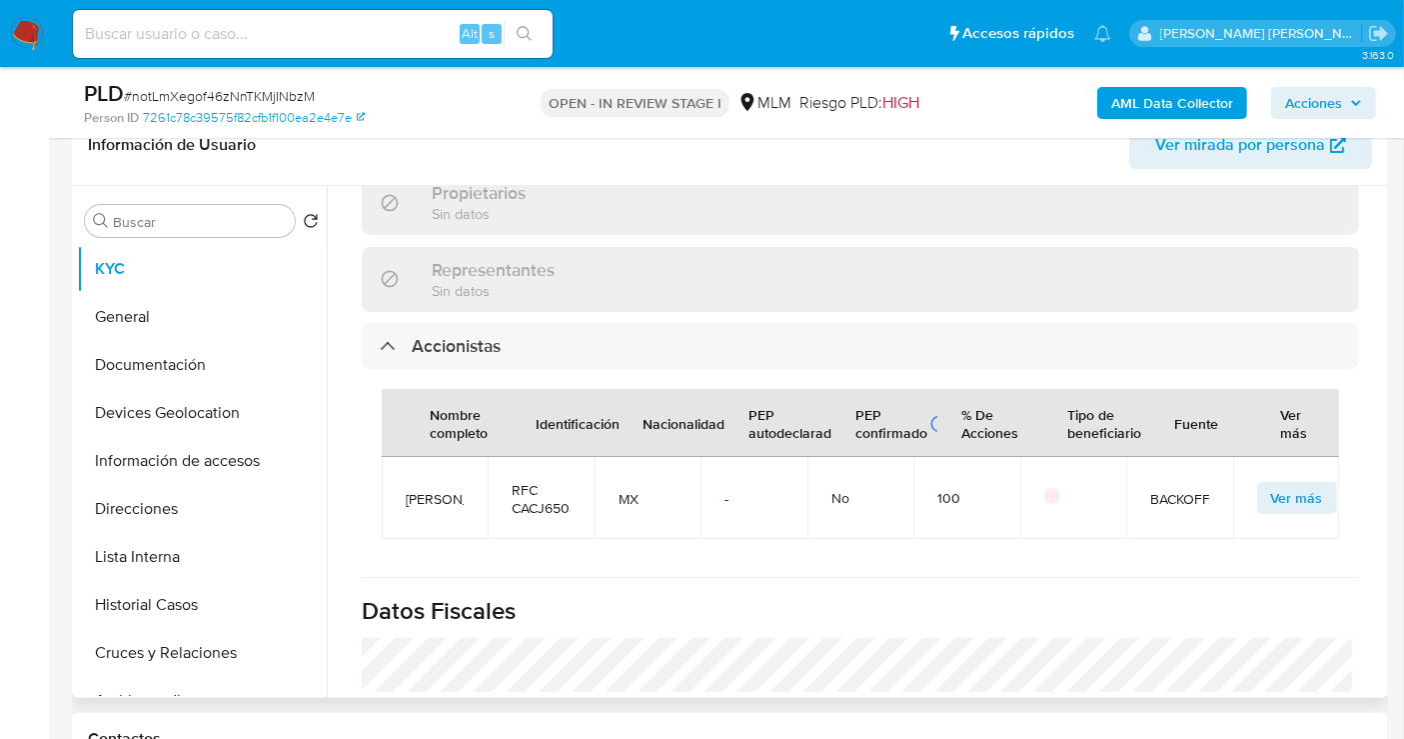
click at [445, 490] on span "Jacinto Castillo Castellanos" at bounding box center [435, 499] width 58 height 18
copy span "Jacinto Castillo Castellanos"
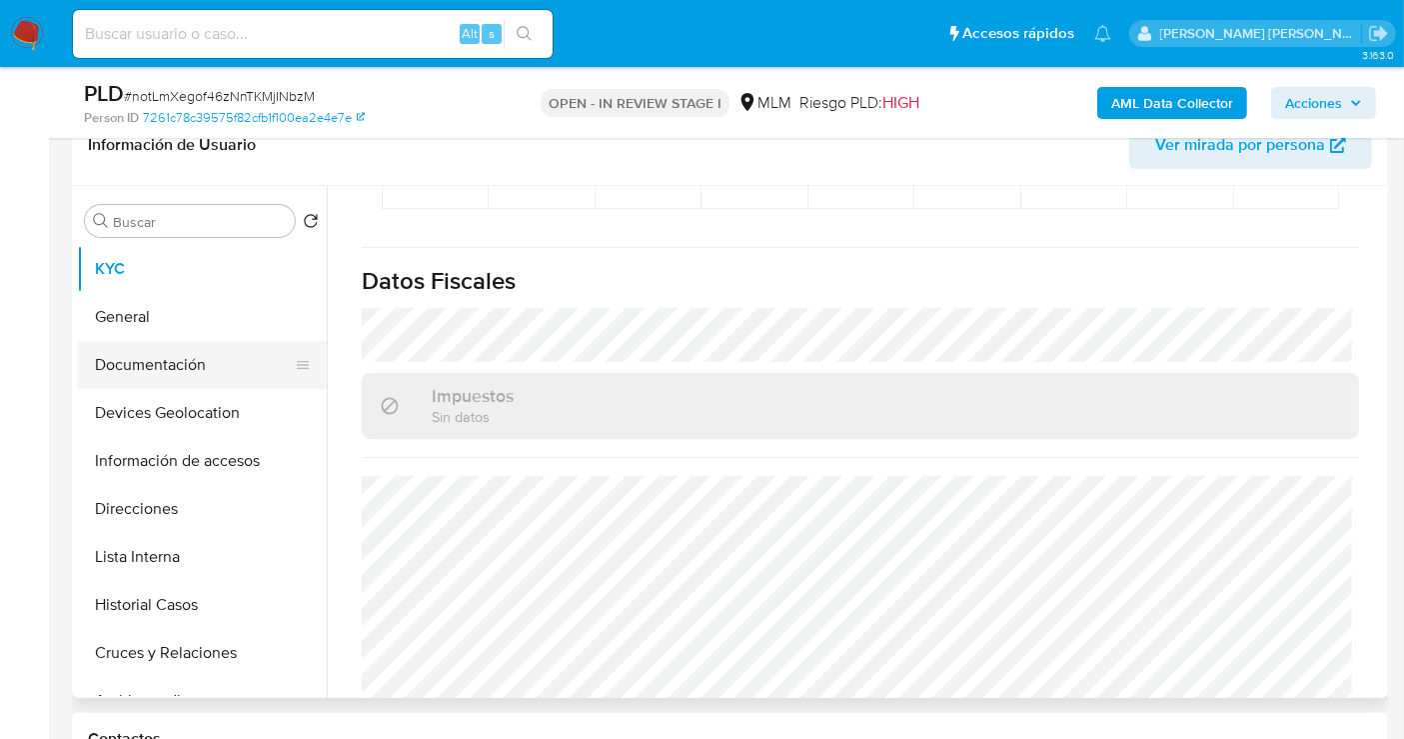
click at [138, 366] on button "Documentación" at bounding box center [194, 365] width 234 height 48
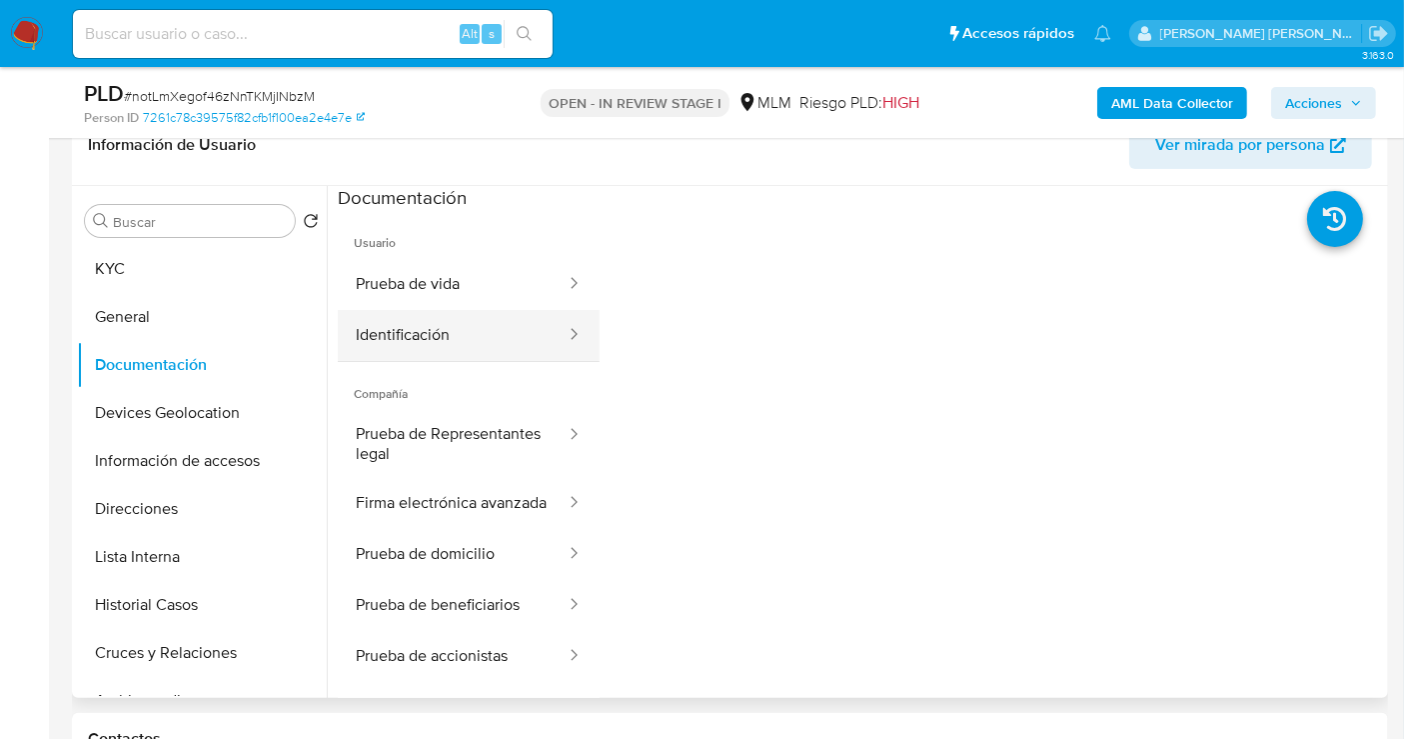
click at [420, 331] on button "Identificación" at bounding box center [453, 335] width 230 height 51
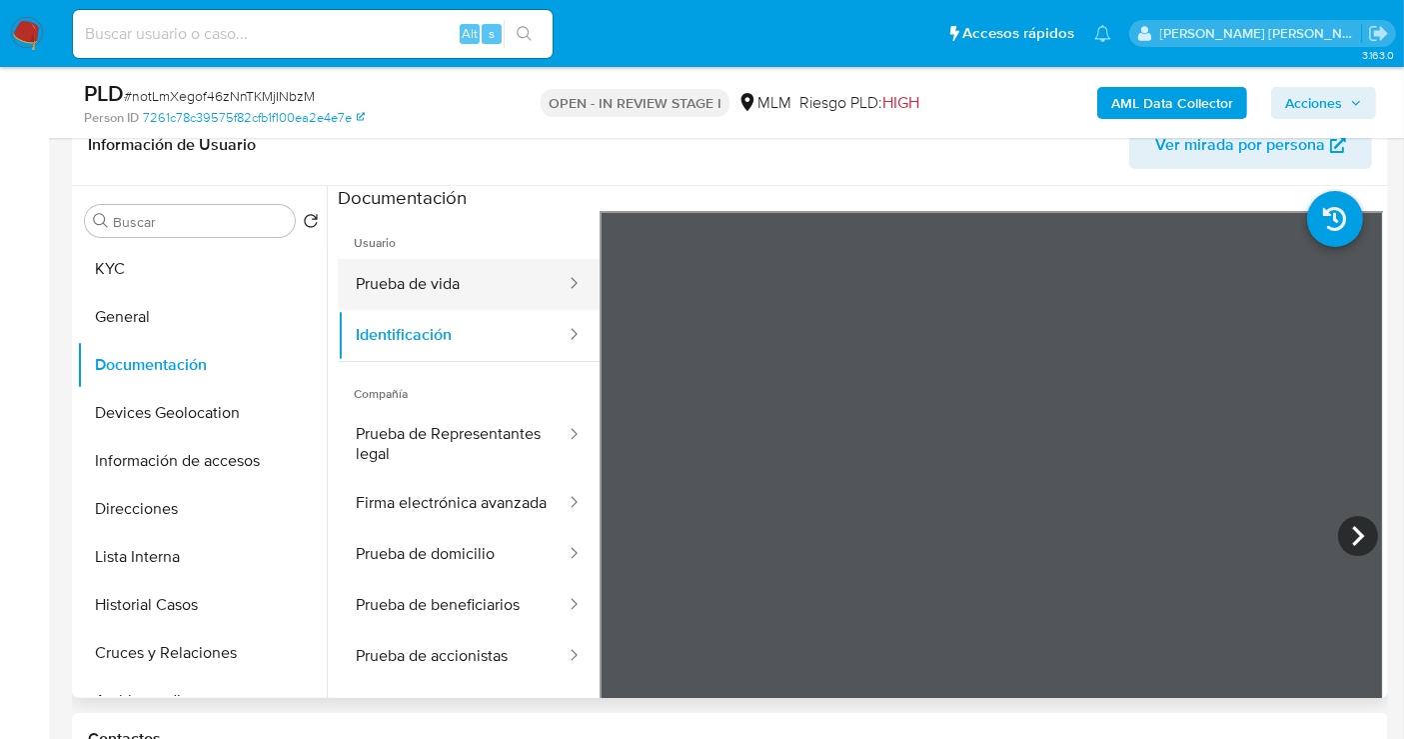
click at [414, 290] on button "Prueba de vida" at bounding box center [453, 284] width 230 height 51
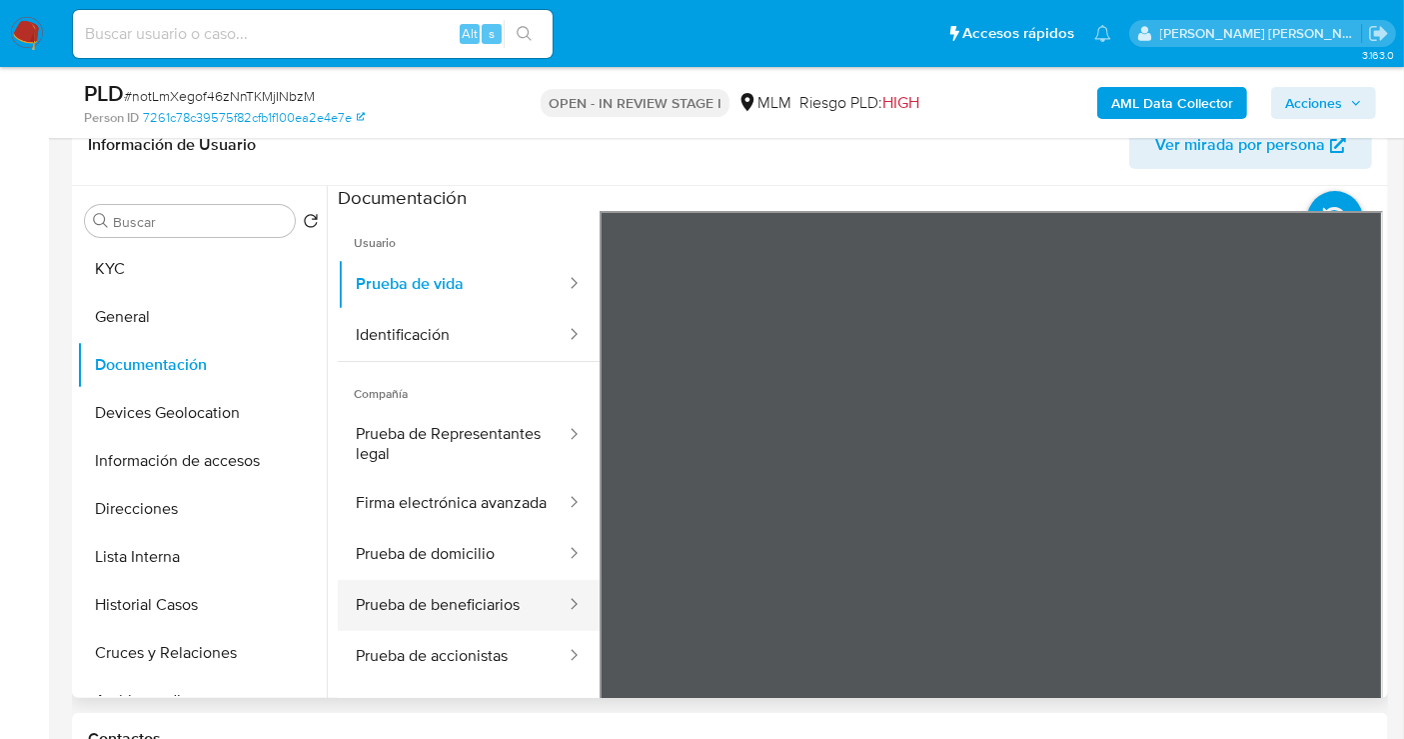
click at [480, 631] on button "Prueba de beneficiarios" at bounding box center [453, 605] width 230 height 51
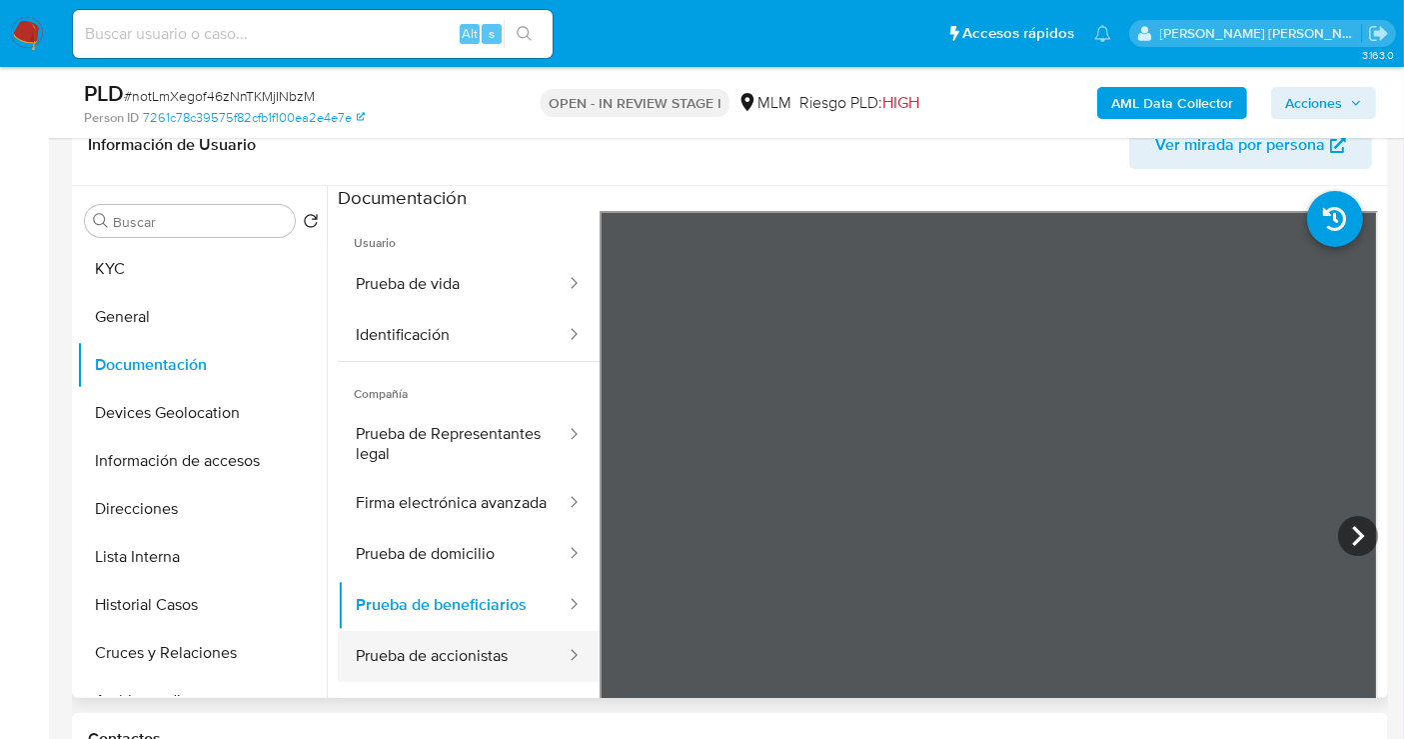
click at [415, 664] on button "Prueba de accionistas" at bounding box center [453, 656] width 230 height 51
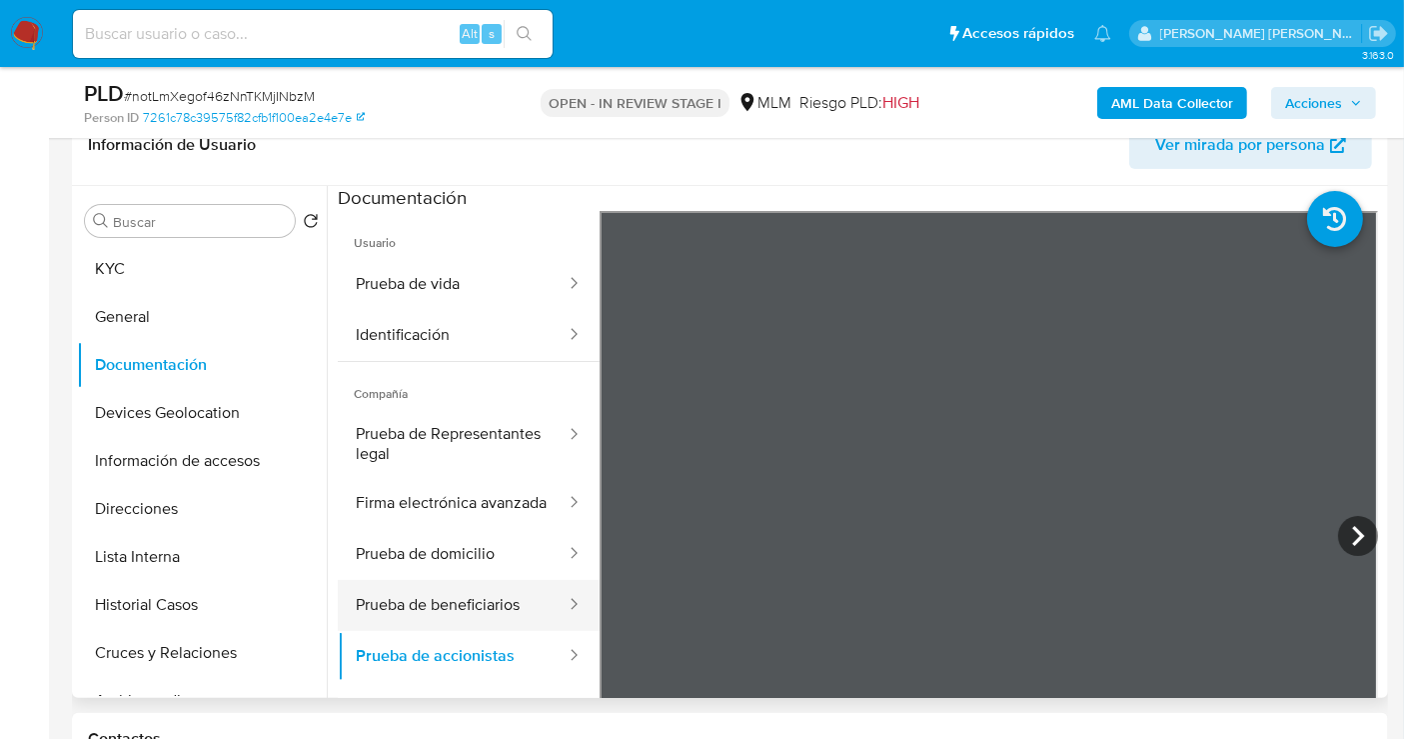
click at [420, 614] on button "Prueba de beneficiarios" at bounding box center [453, 605] width 230 height 51
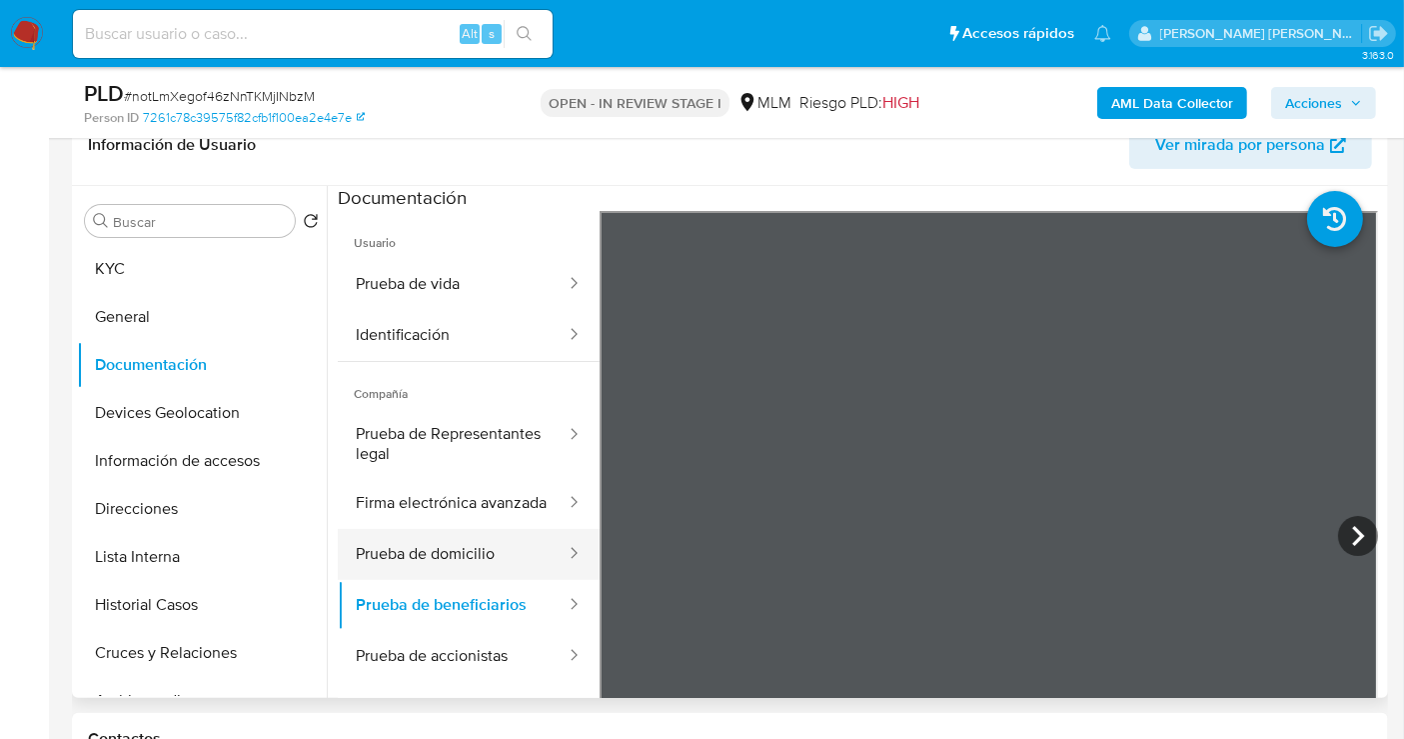
click at [417, 567] on button "Prueba de domicilio" at bounding box center [453, 554] width 230 height 51
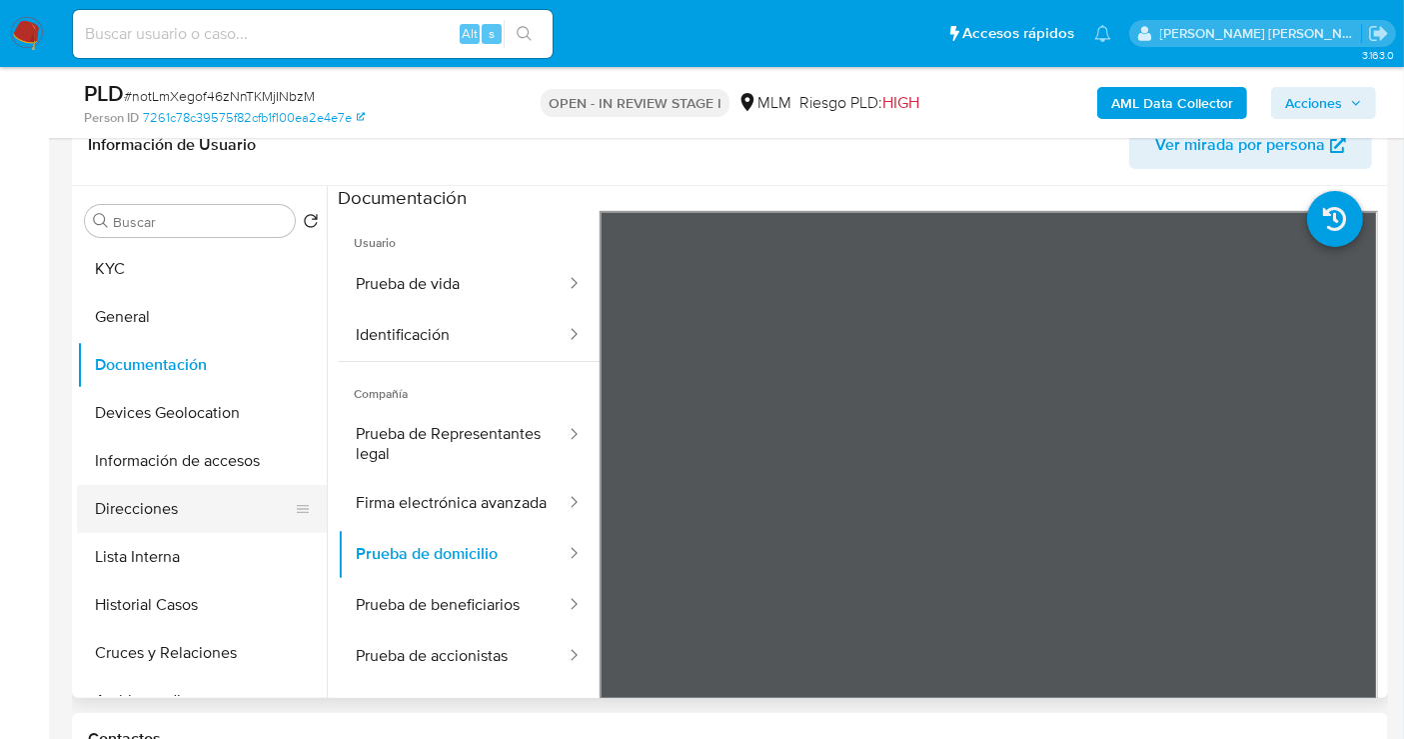
click at [182, 512] on button "Direcciones" at bounding box center [194, 509] width 234 height 48
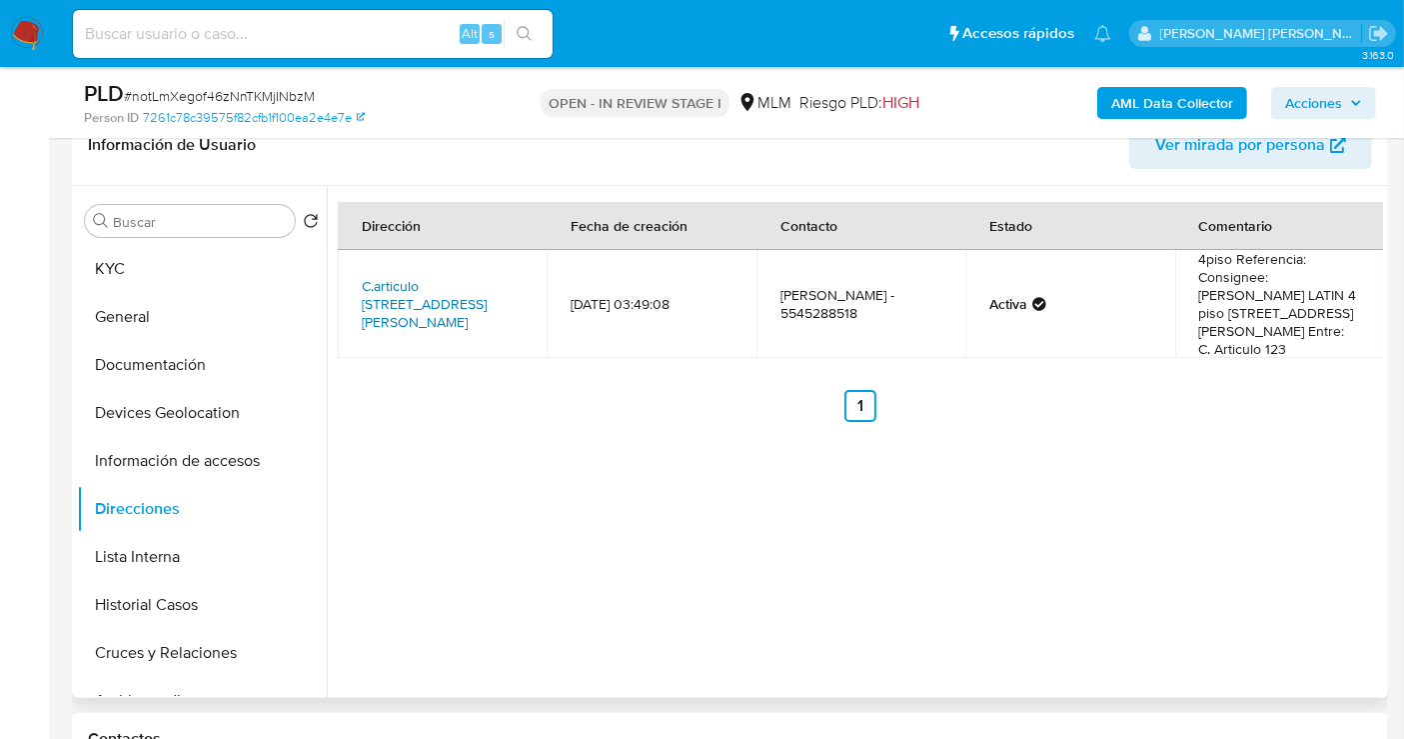
click at [451, 326] on link "C.articulo 123 44, Cuauhtémoc, Distrito Federal, 06050, Mexico 44" at bounding box center [424, 304] width 125 height 56
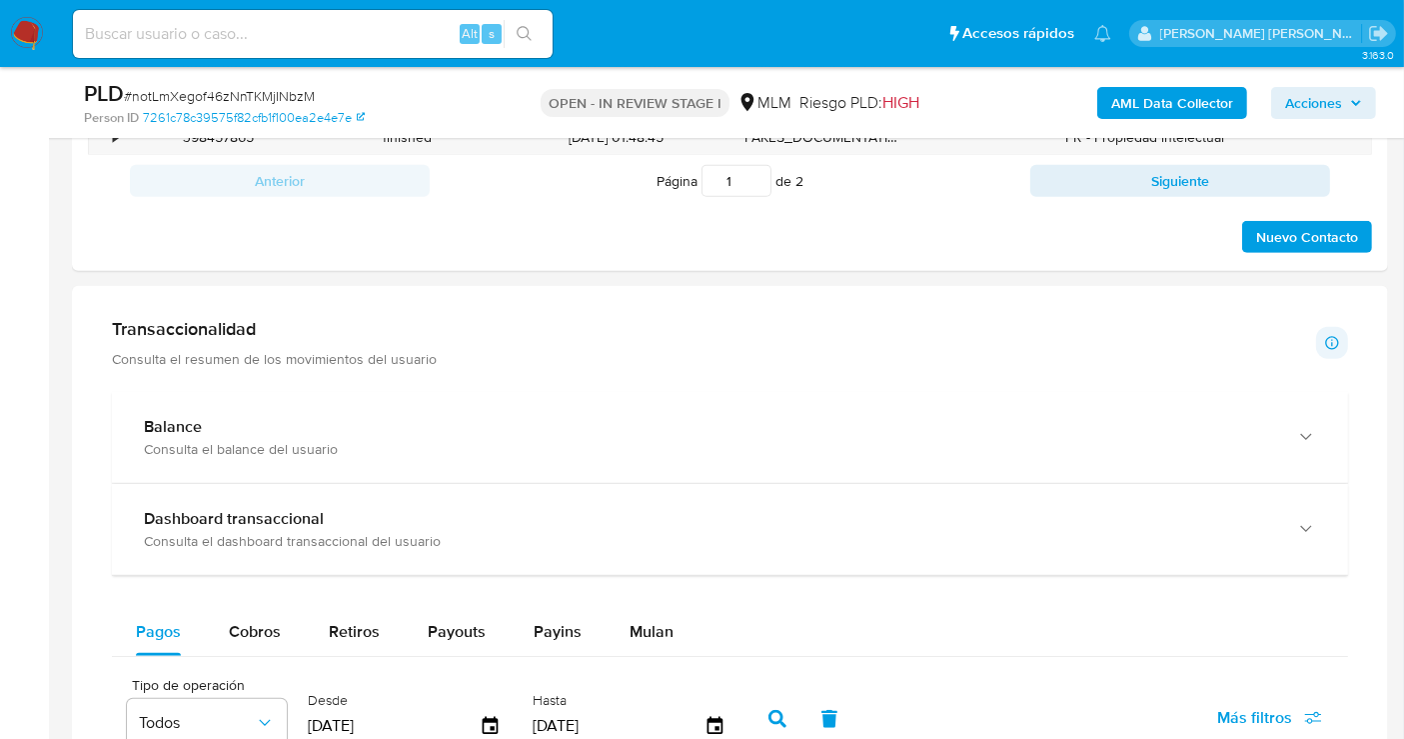
scroll to position [1222, 0]
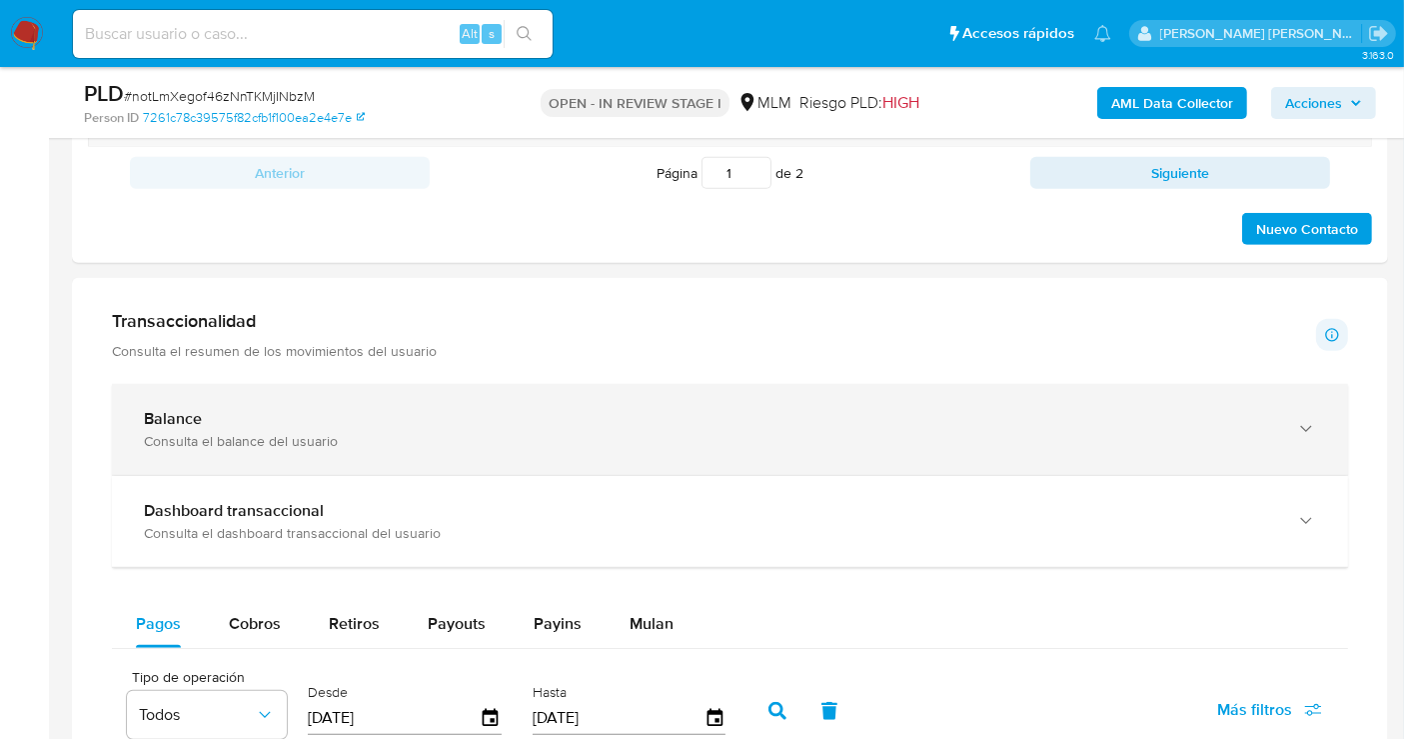
click at [379, 454] on div "Balance Consulta el balance del usuario" at bounding box center [730, 429] width 1237 height 91
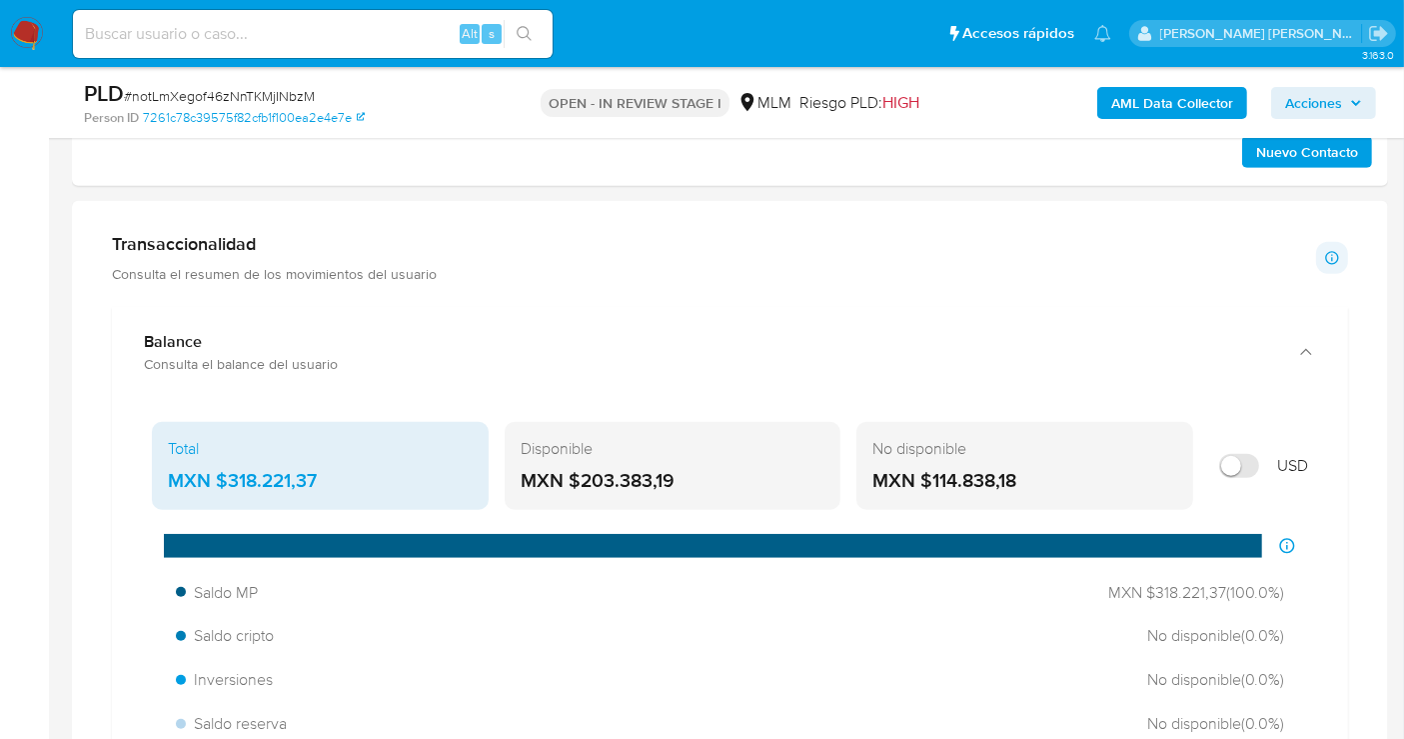
scroll to position [1332, 0]
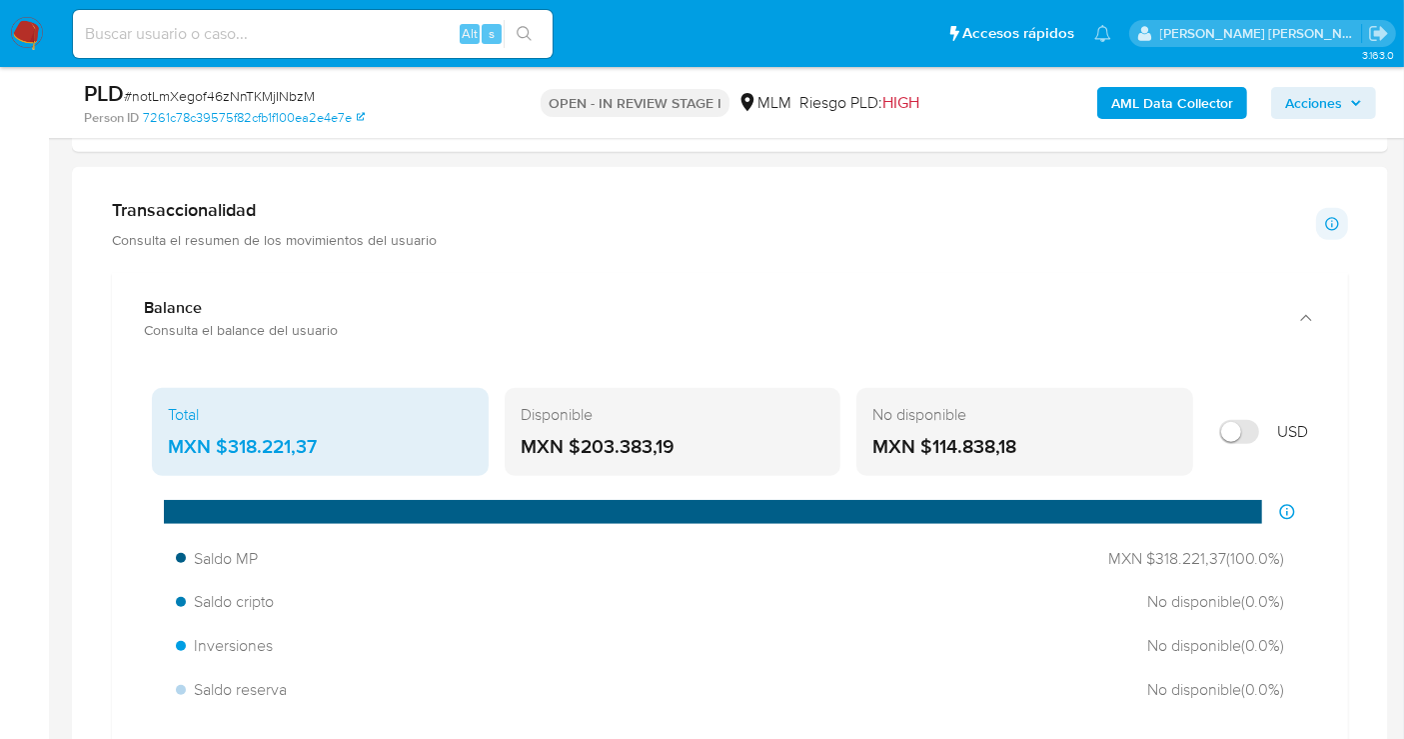
click at [265, 443] on div "MXN $318.221,37" at bounding box center [320, 447] width 305 height 26
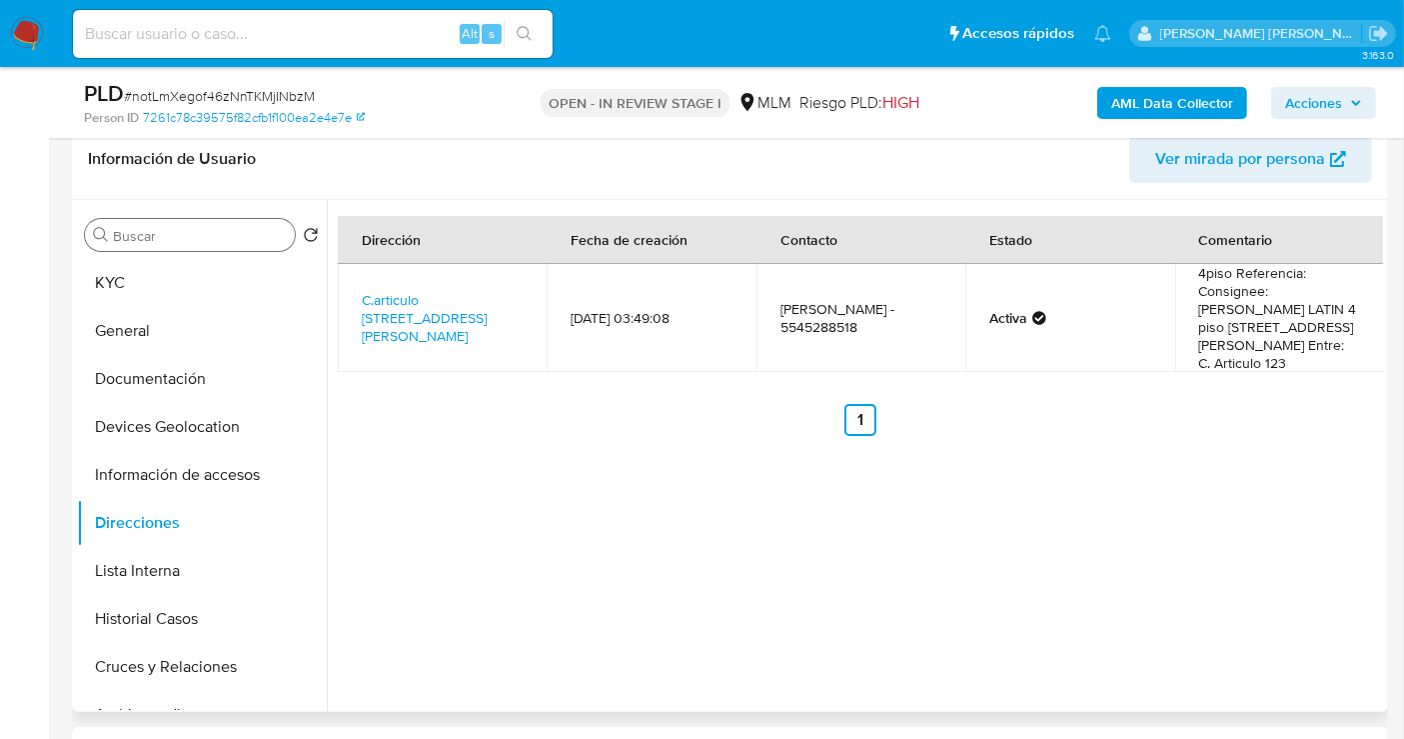
scroll to position [444, 0]
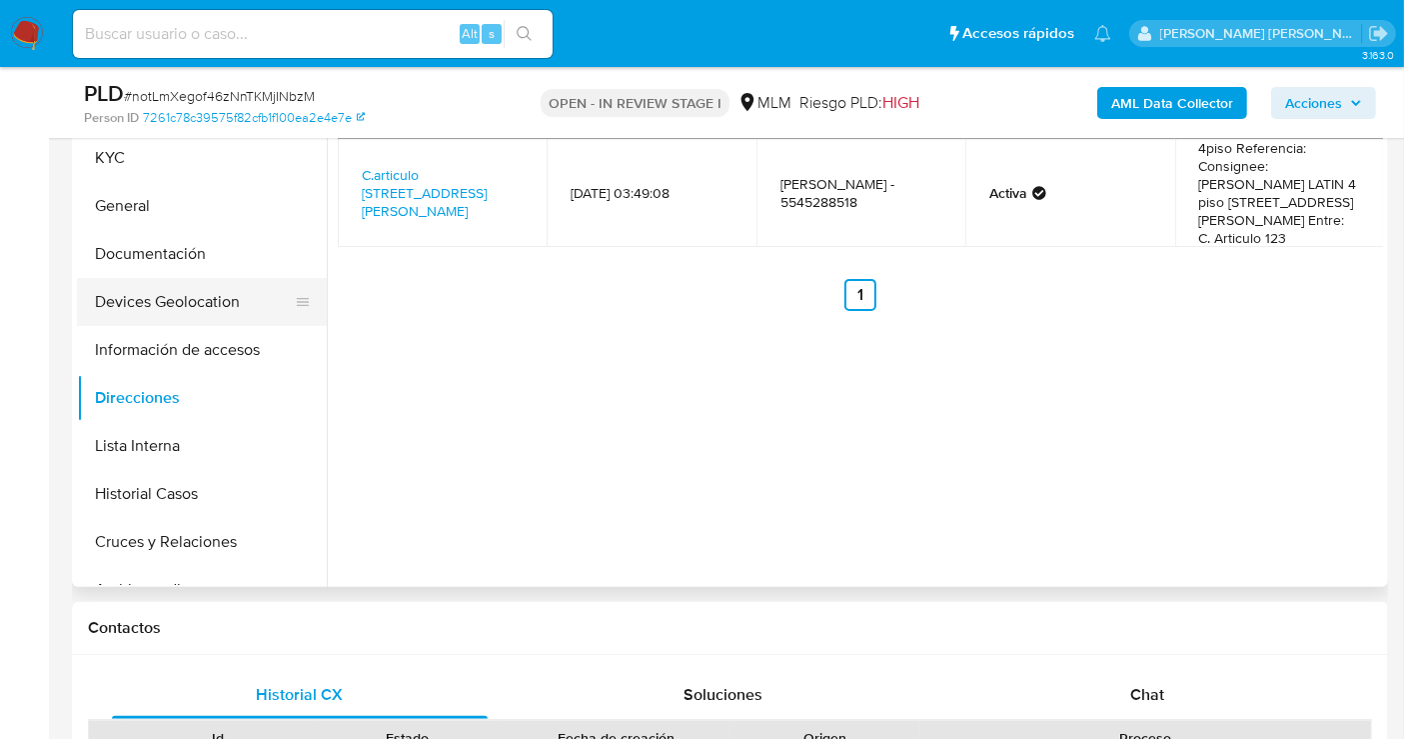
click at [158, 300] on button "Devices Geolocation" at bounding box center [194, 302] width 234 height 48
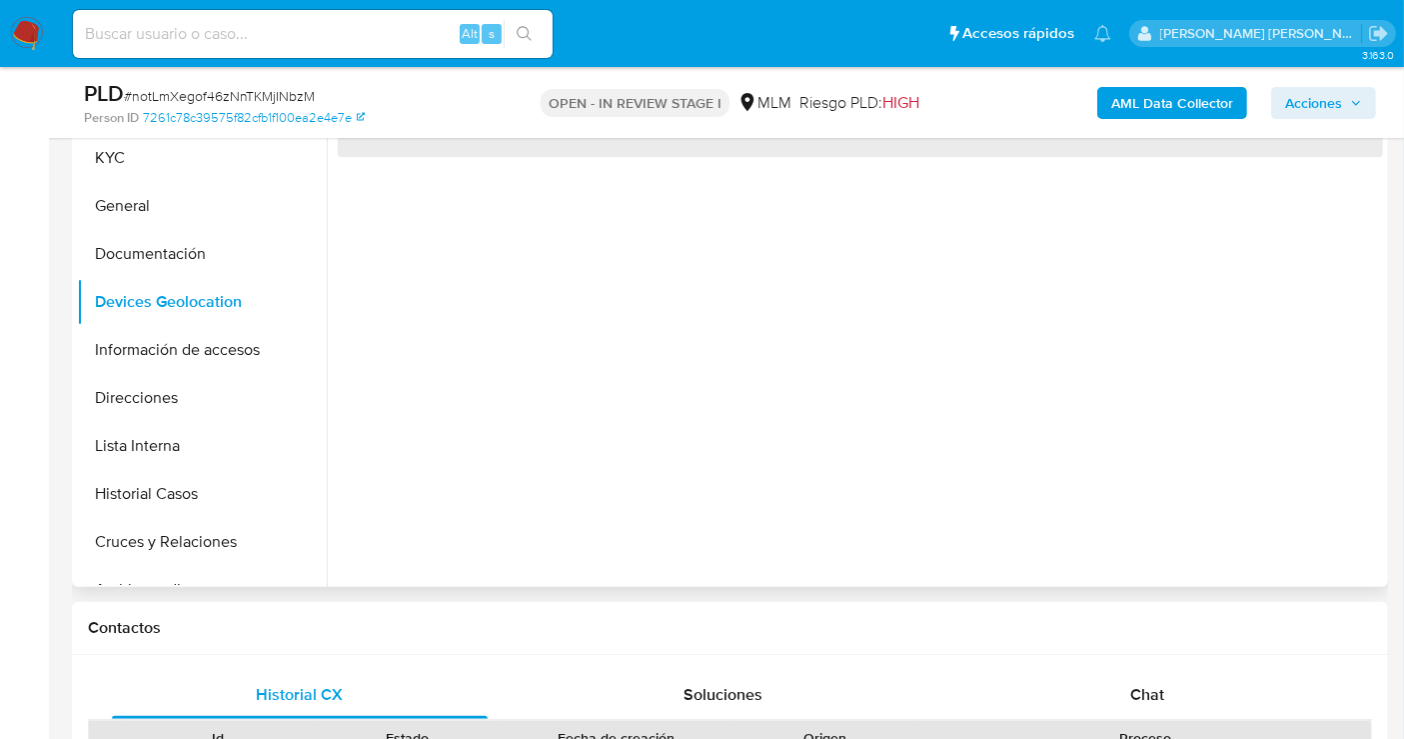
scroll to position [333, 0]
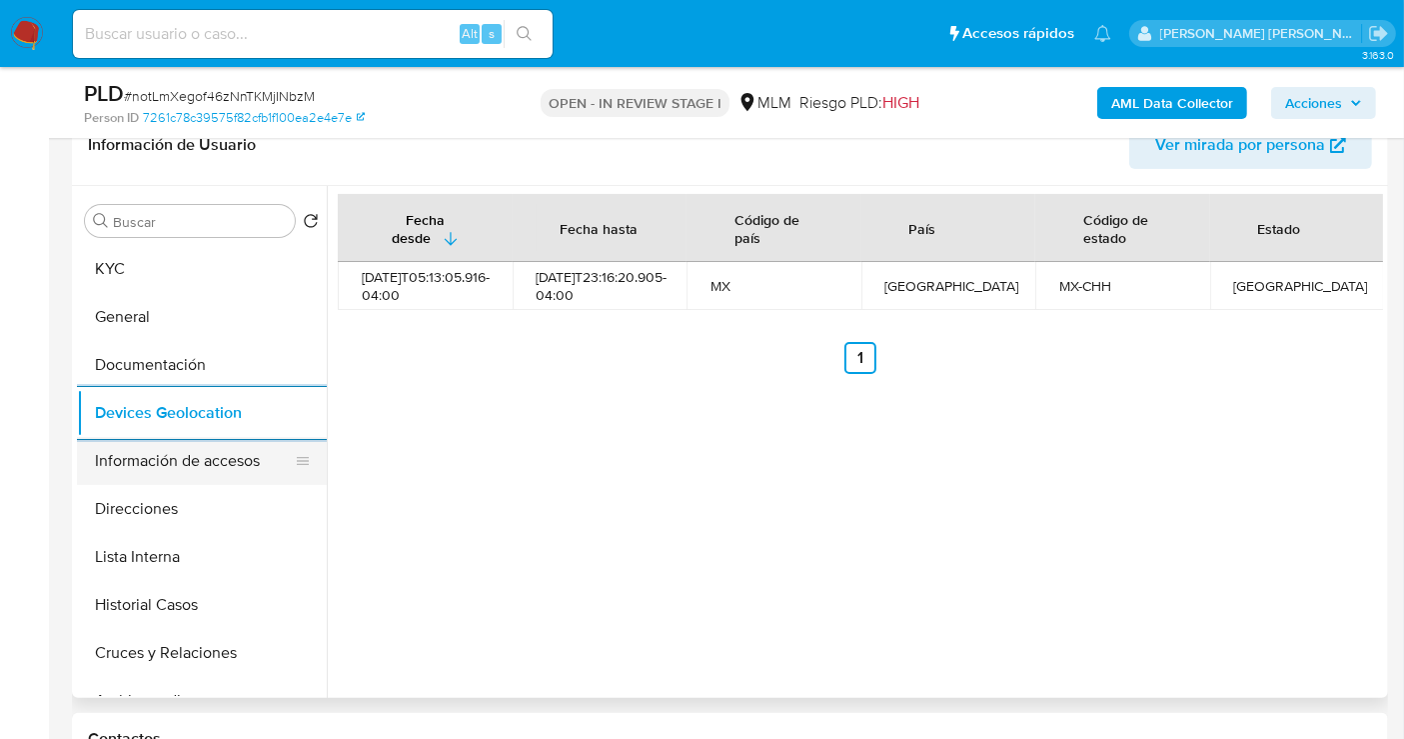
click at [148, 470] on button "Información de accesos" at bounding box center [194, 461] width 234 height 48
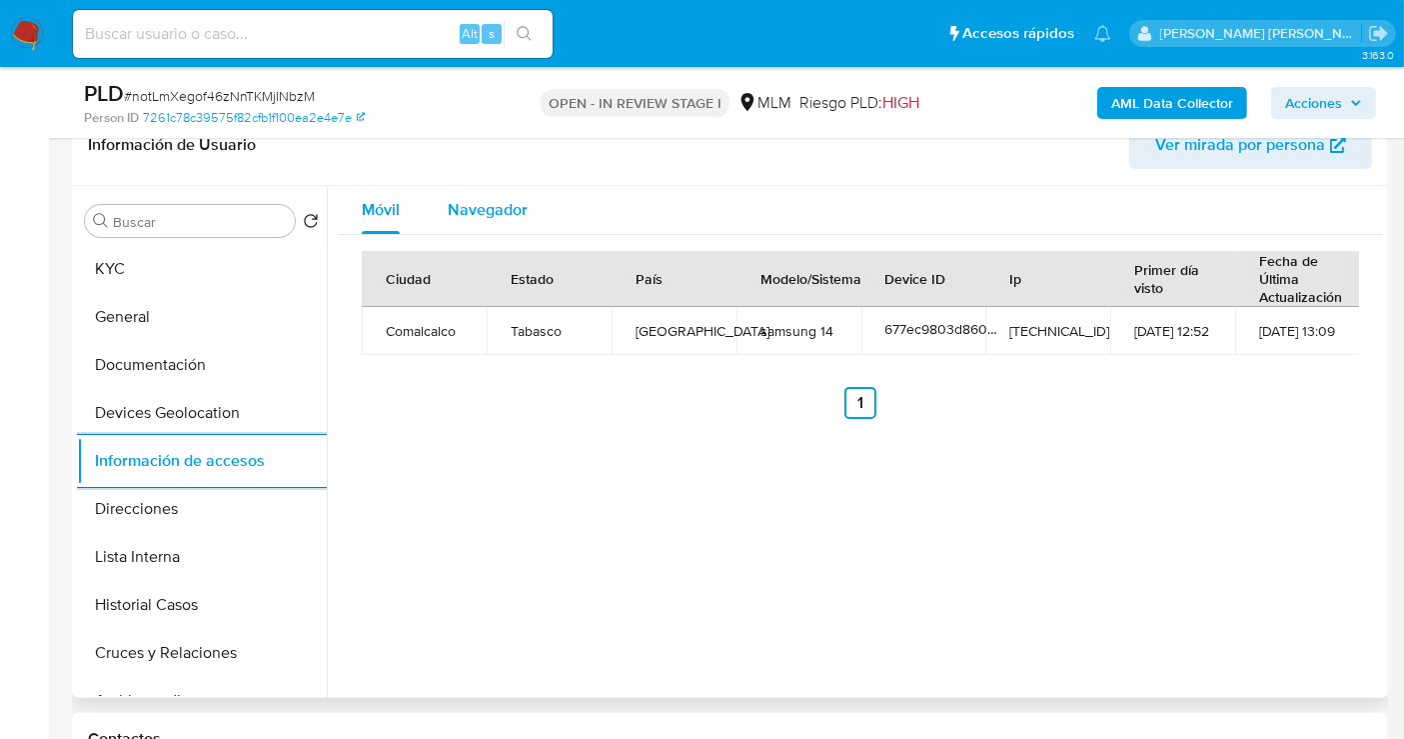
click at [484, 210] on span "Navegador" at bounding box center [488, 209] width 80 height 23
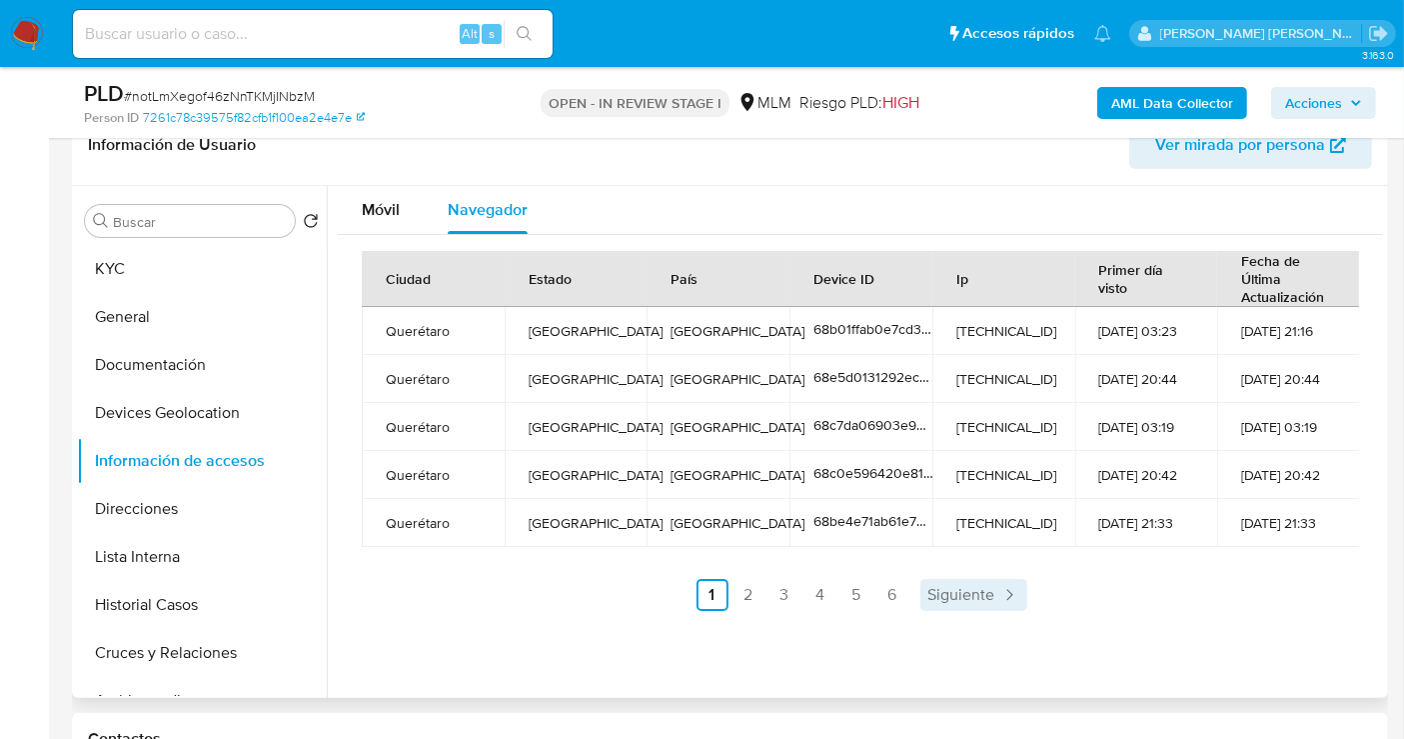
click at [981, 589] on span "Siguiente" at bounding box center [962, 595] width 67 height 16
click at [982, 589] on span "Siguiente" at bounding box center [1015, 595] width 67 height 16
click at [1012, 588] on span "Siguiente" at bounding box center [1015, 595] width 67 height 16
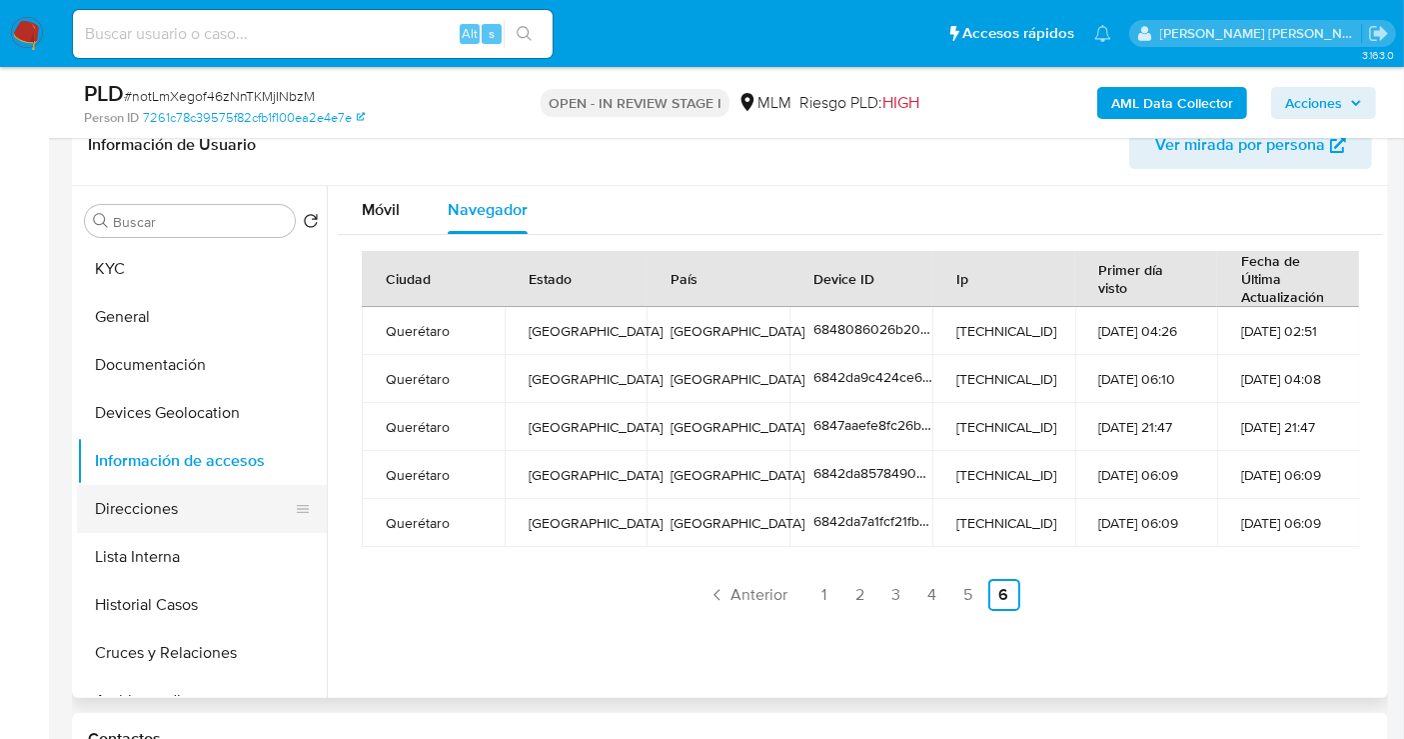
click at [134, 514] on button "Direcciones" at bounding box center [194, 509] width 234 height 48
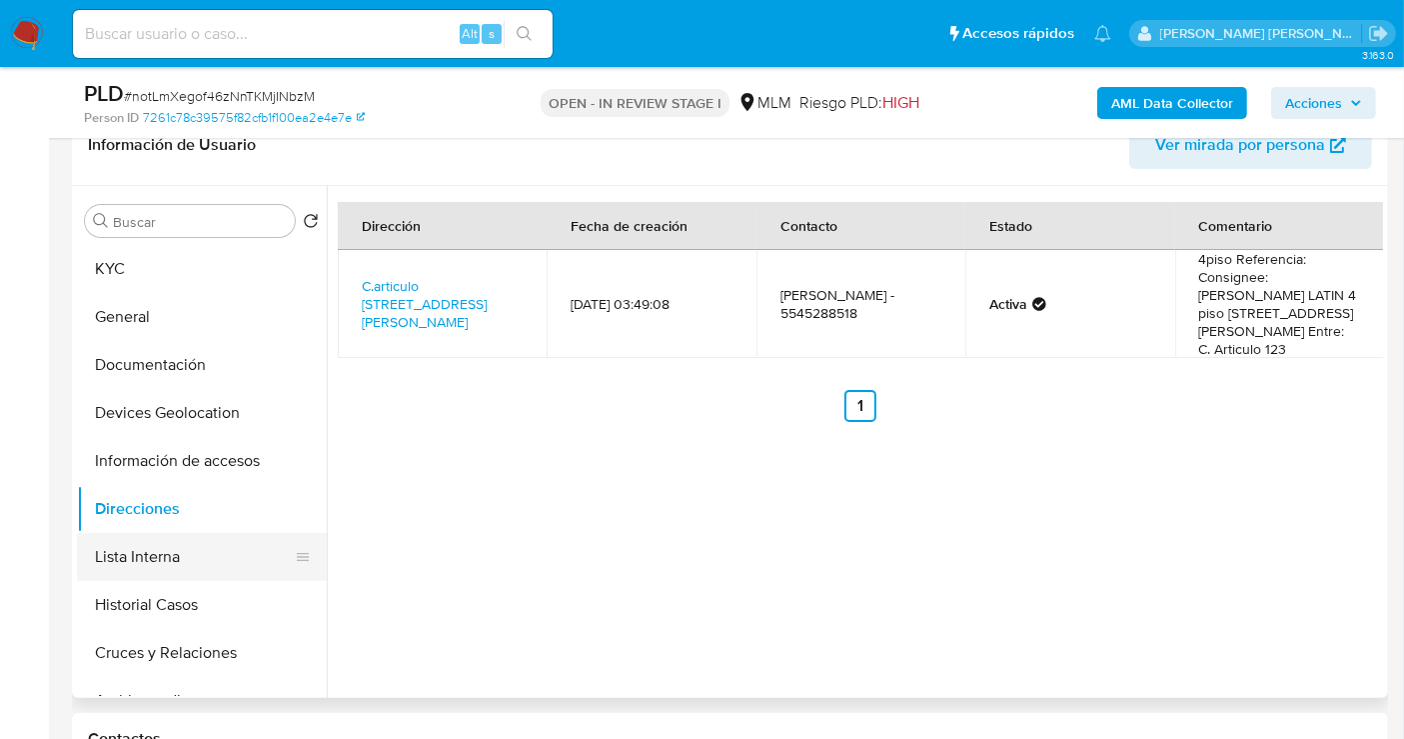
click at [140, 545] on button "Lista Interna" at bounding box center [194, 557] width 234 height 48
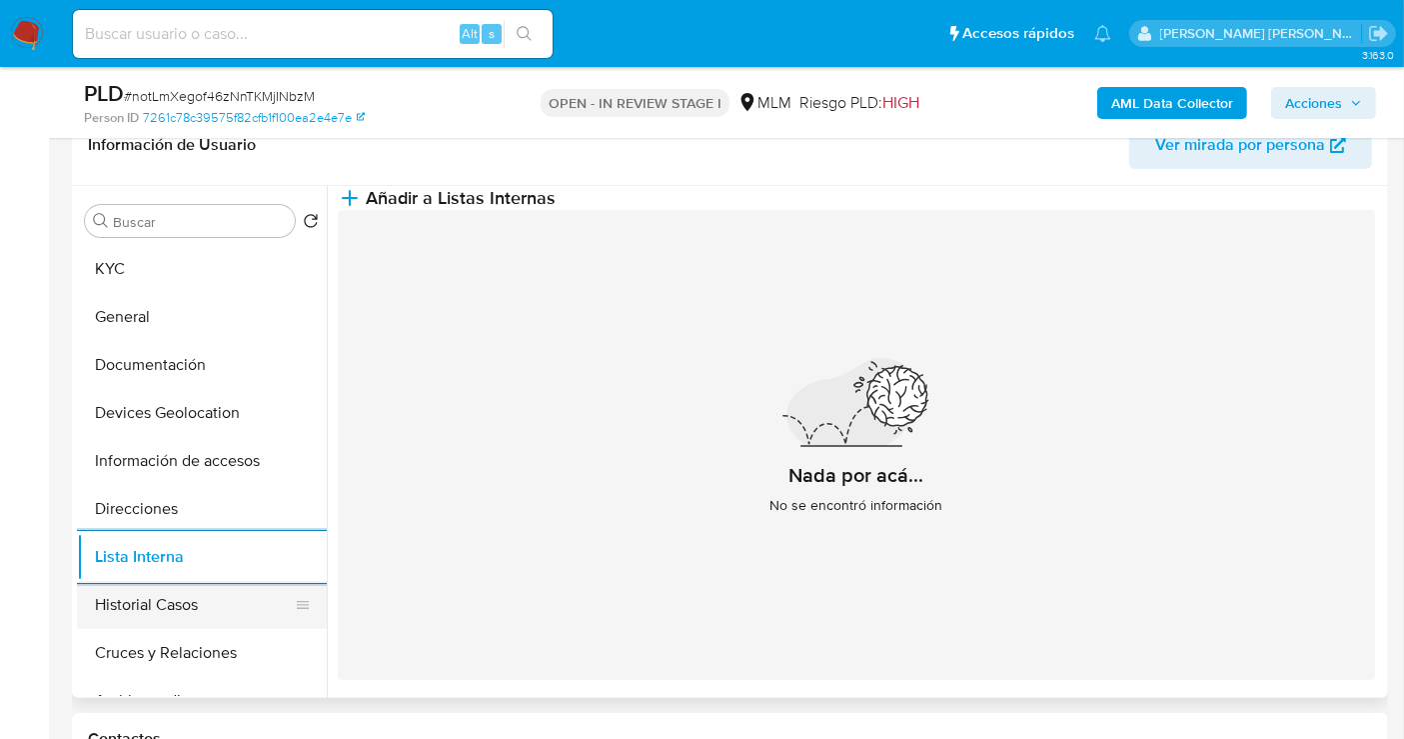
click at [160, 599] on button "Historial Casos" at bounding box center [194, 605] width 234 height 48
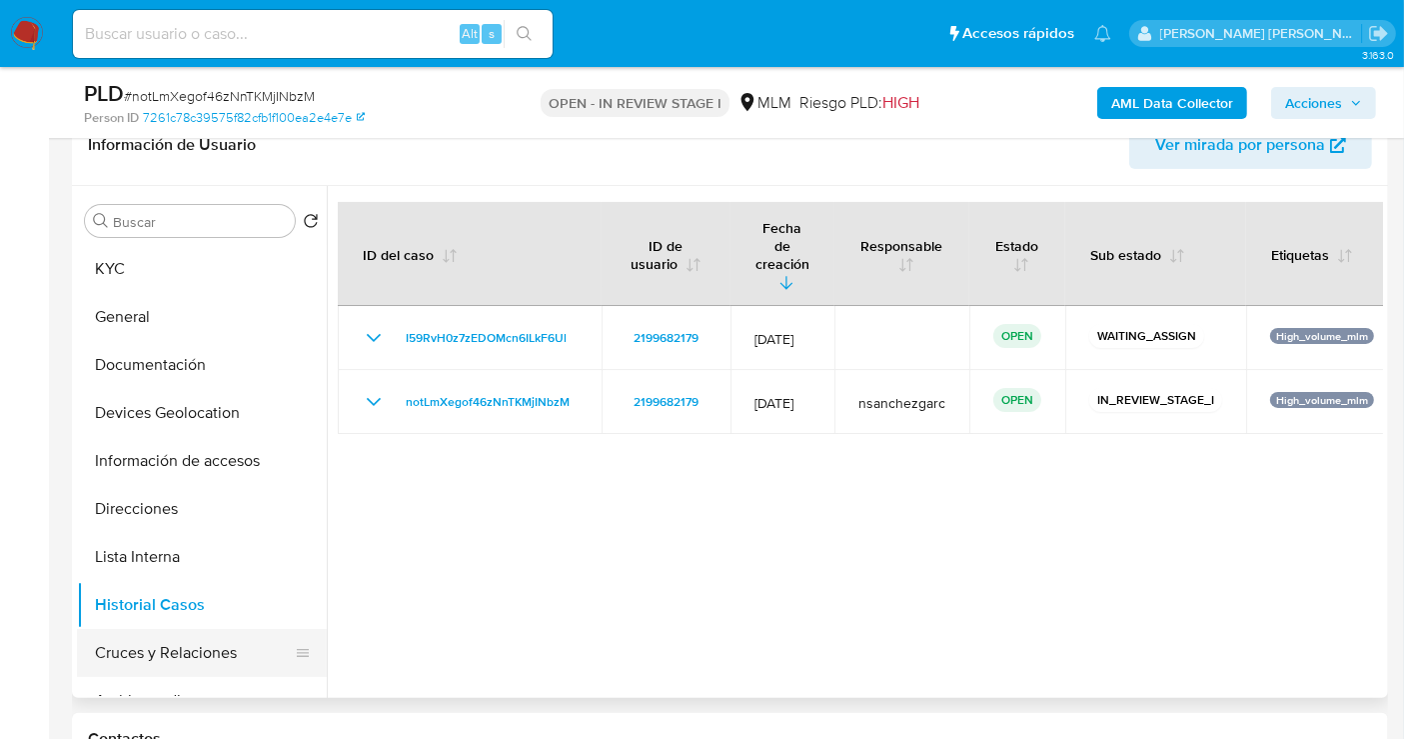
click at [184, 640] on button "Cruces y Relaciones" at bounding box center [194, 653] width 234 height 48
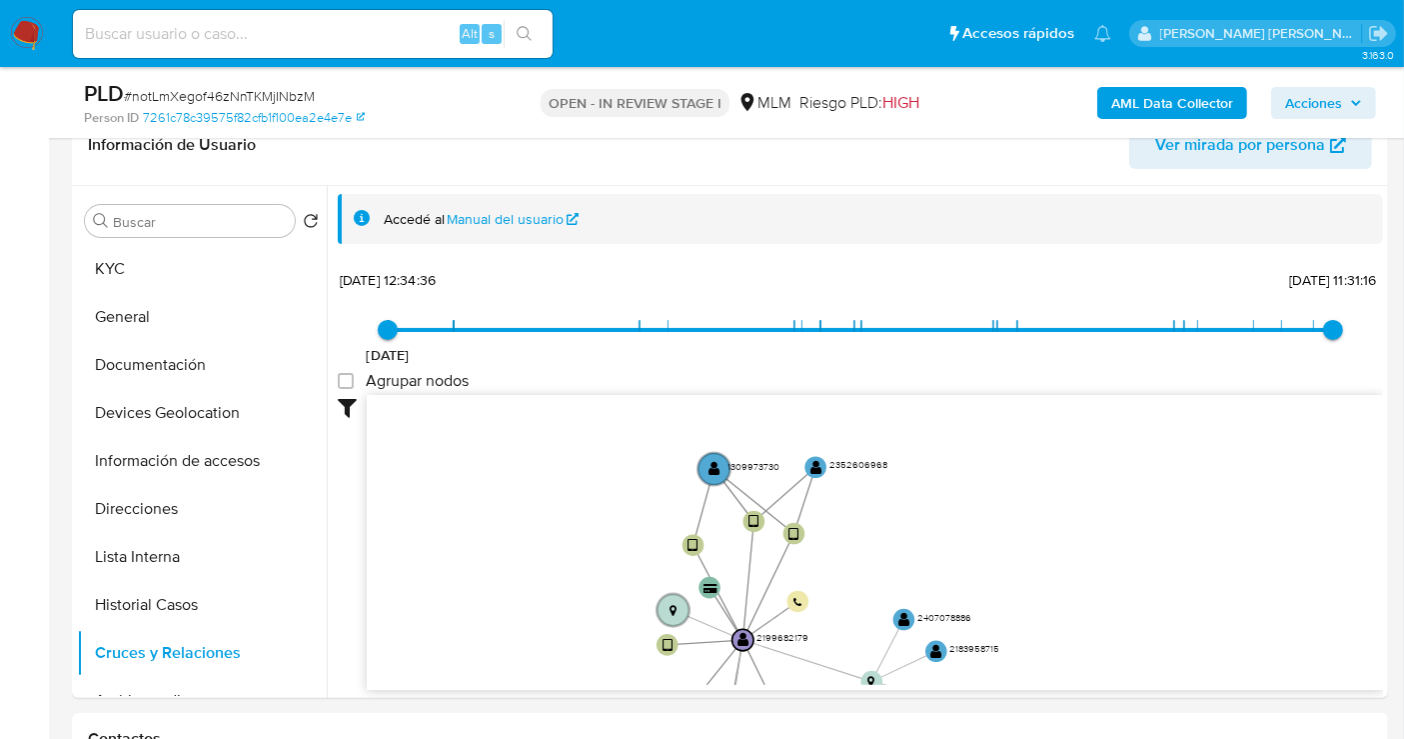
scroll to position [74, 0]
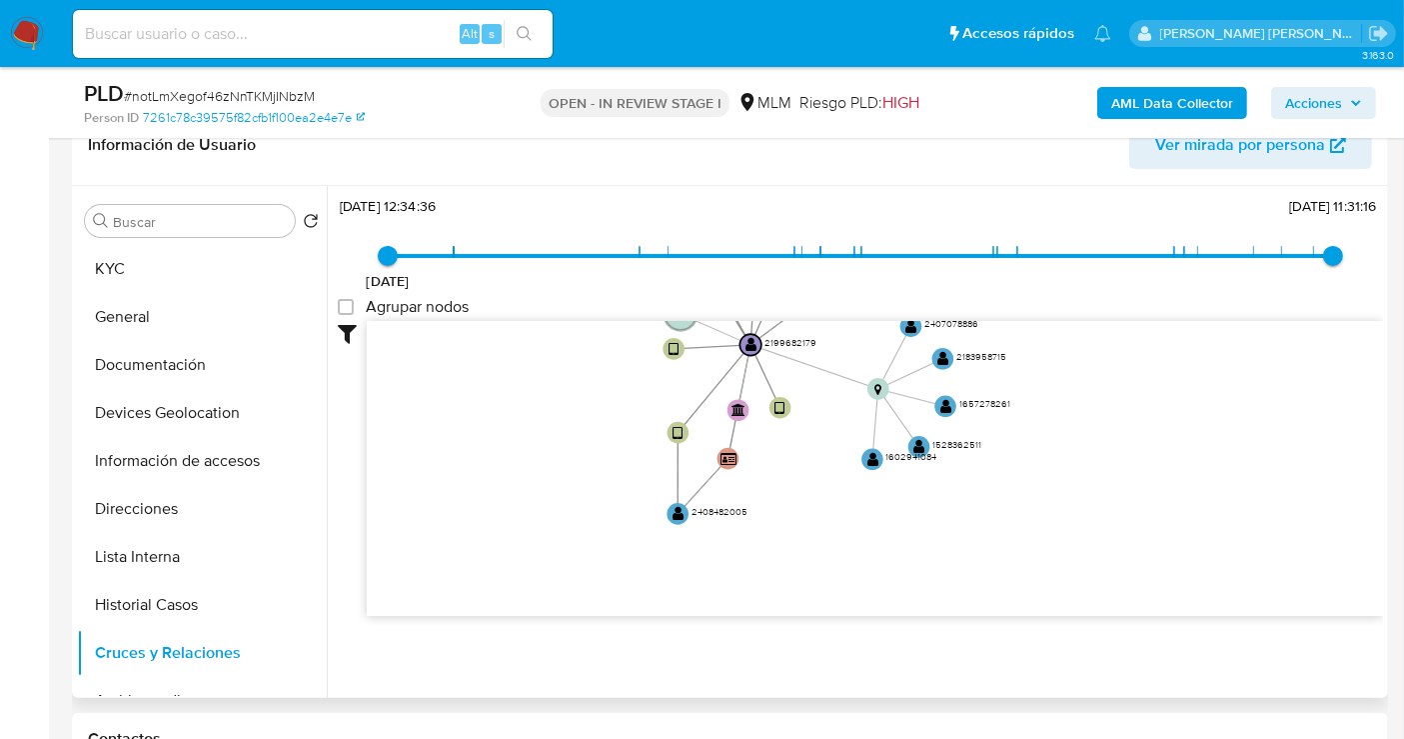
drag, startPoint x: 1165, startPoint y: 450, endPoint x: 1175, endPoint y: 341, distance: 109.4
click at [1175, 341] on icon "user-2199682179  2199682179 device-6847aaefe8fc26bdca7feb04  device-684808602…" at bounding box center [875, 466] width 1017 height 290
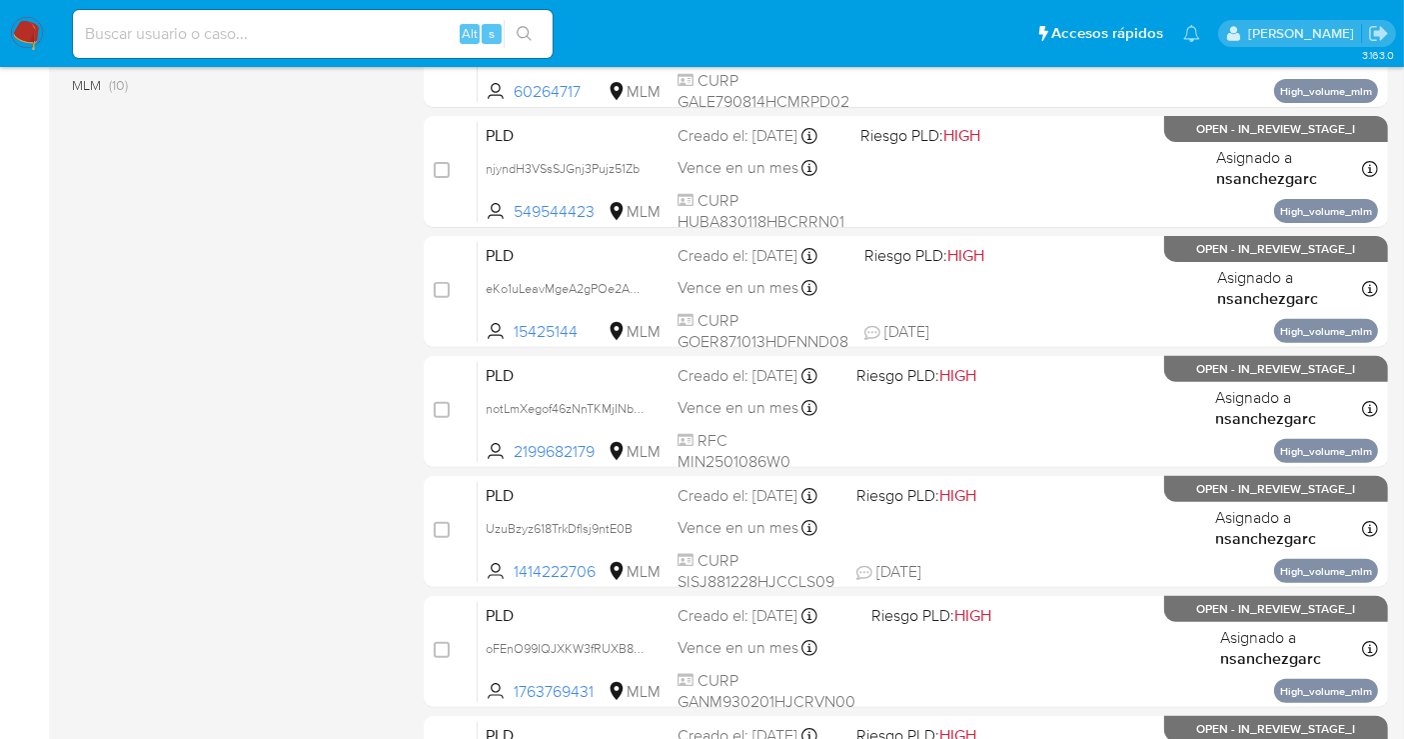
scroll to position [888, 0]
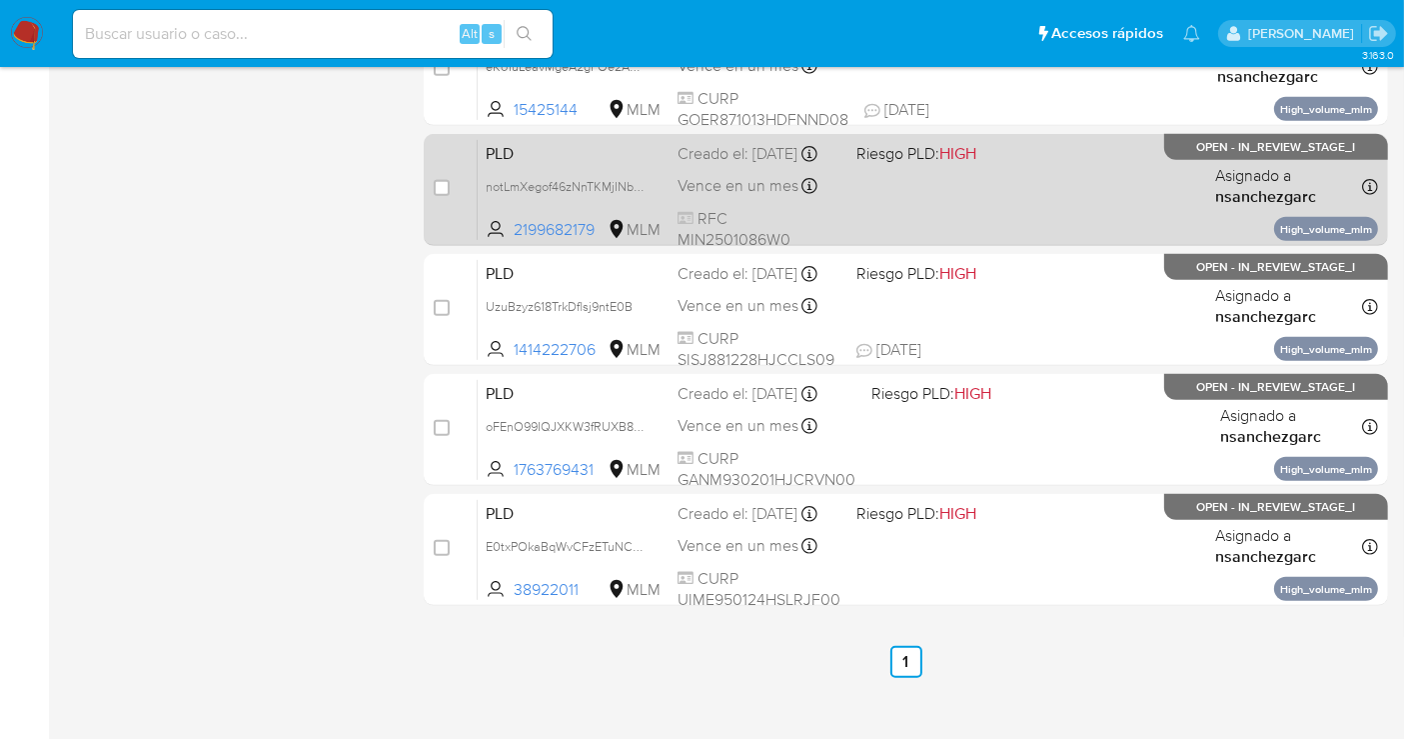
click at [707, 192] on span "Vence en un mes" at bounding box center [738, 186] width 121 height 22
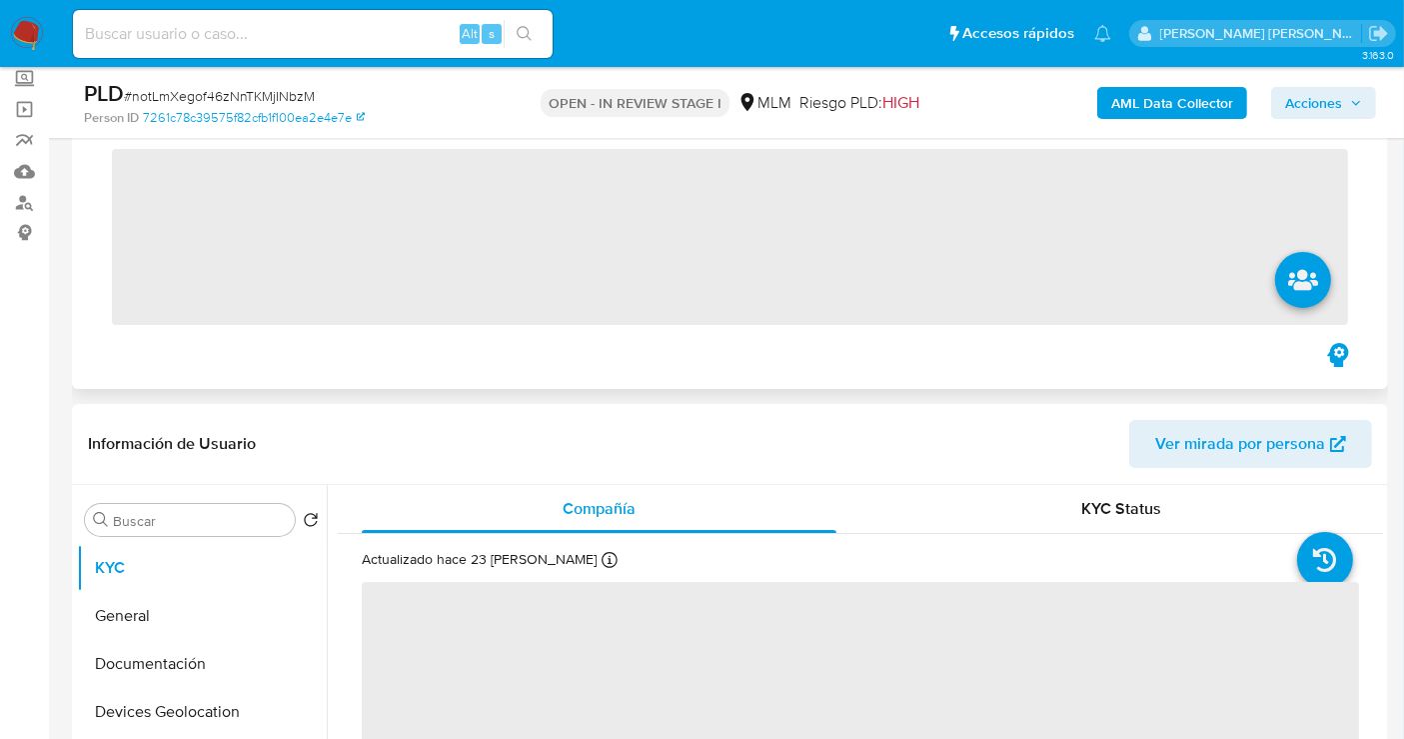
scroll to position [222, 0]
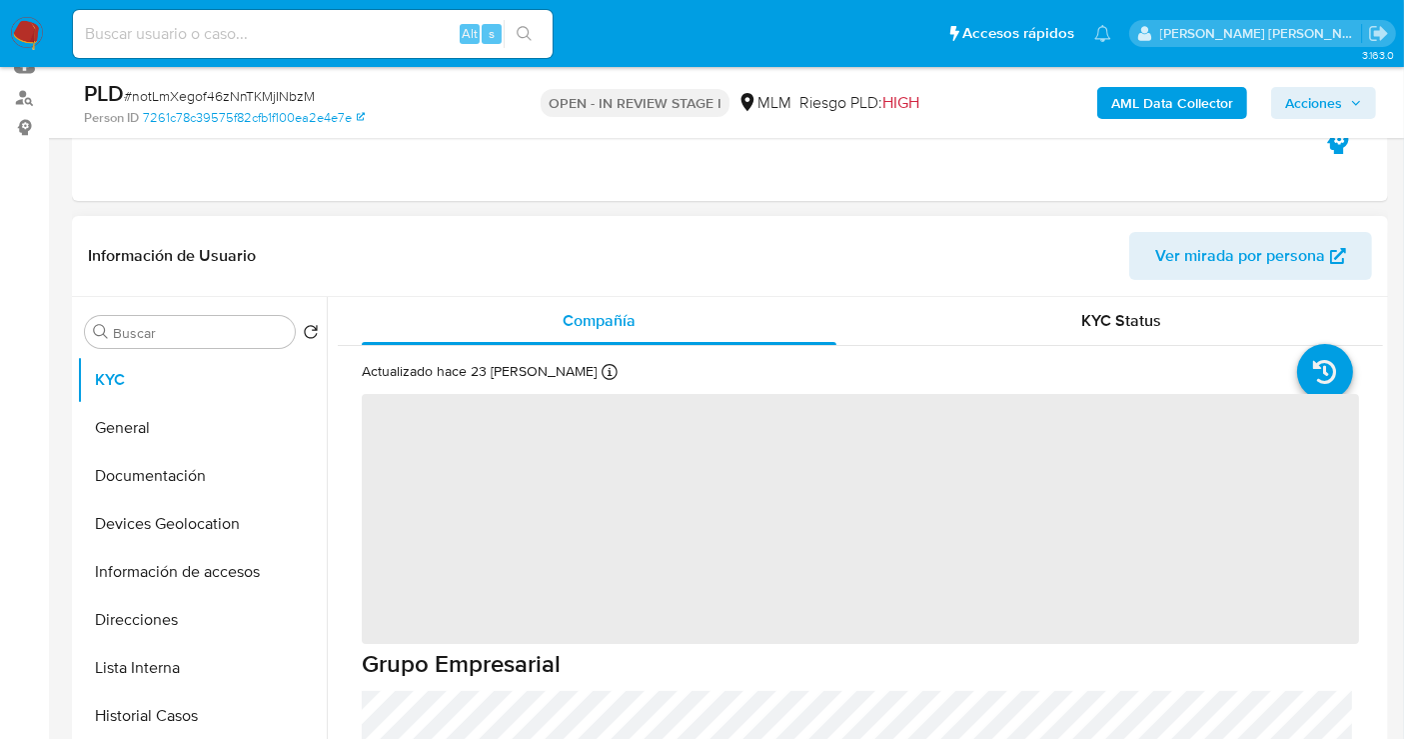
select select "10"
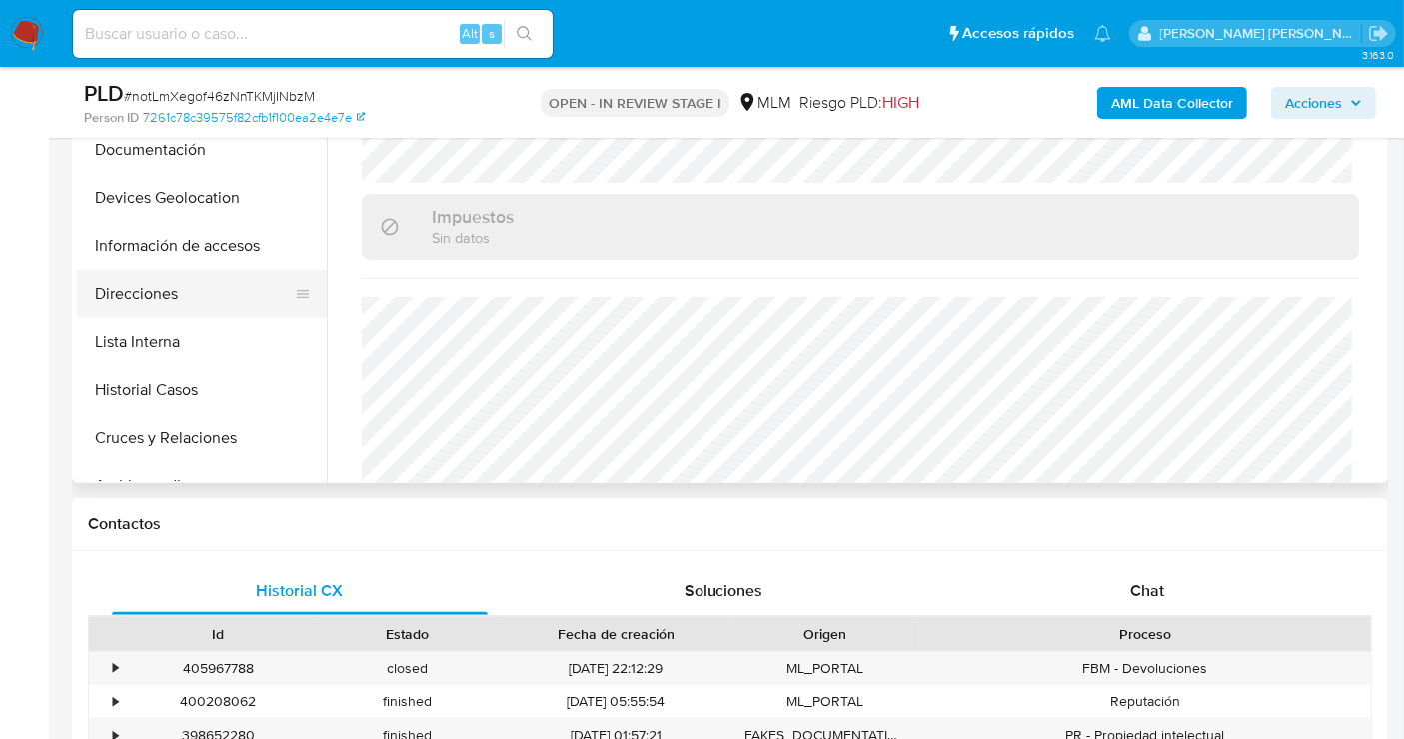
scroll to position [444, 0]
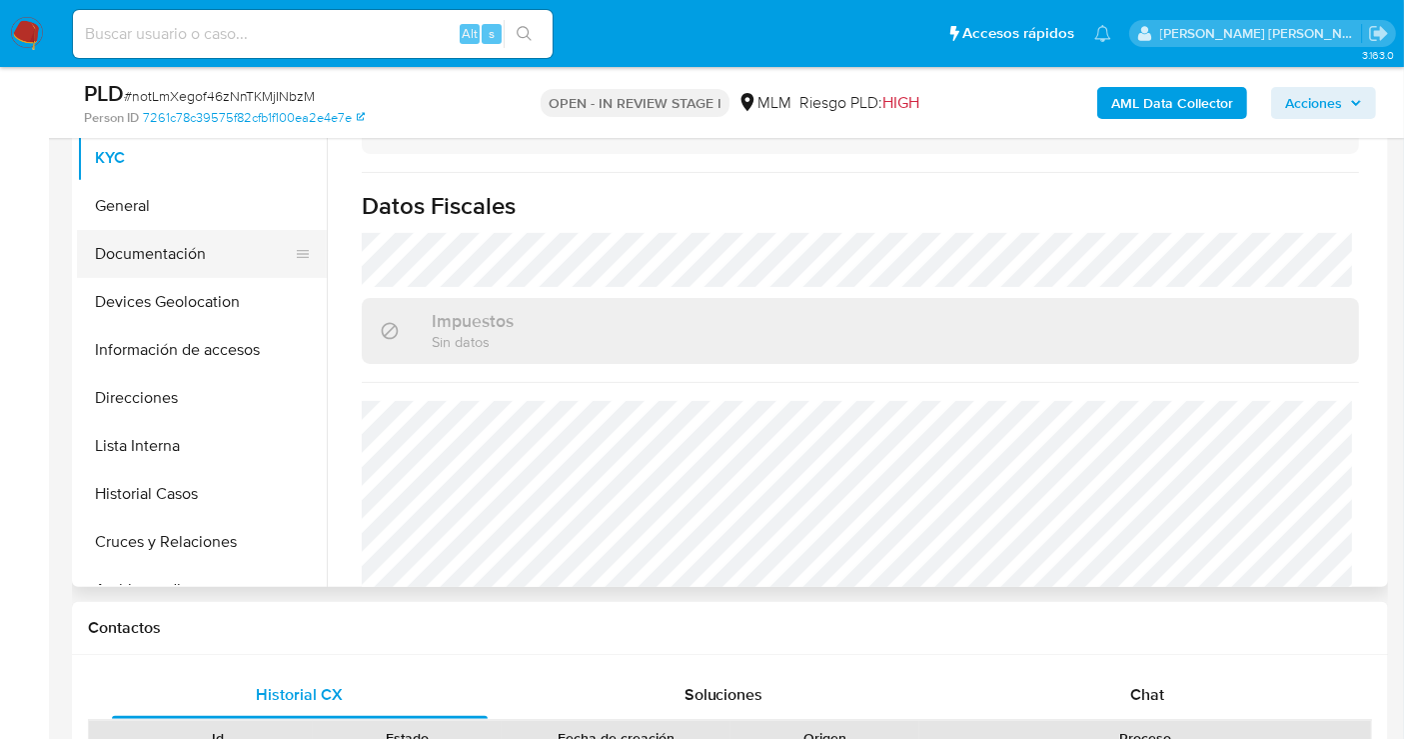
click at [151, 252] on button "Documentación" at bounding box center [194, 254] width 234 height 48
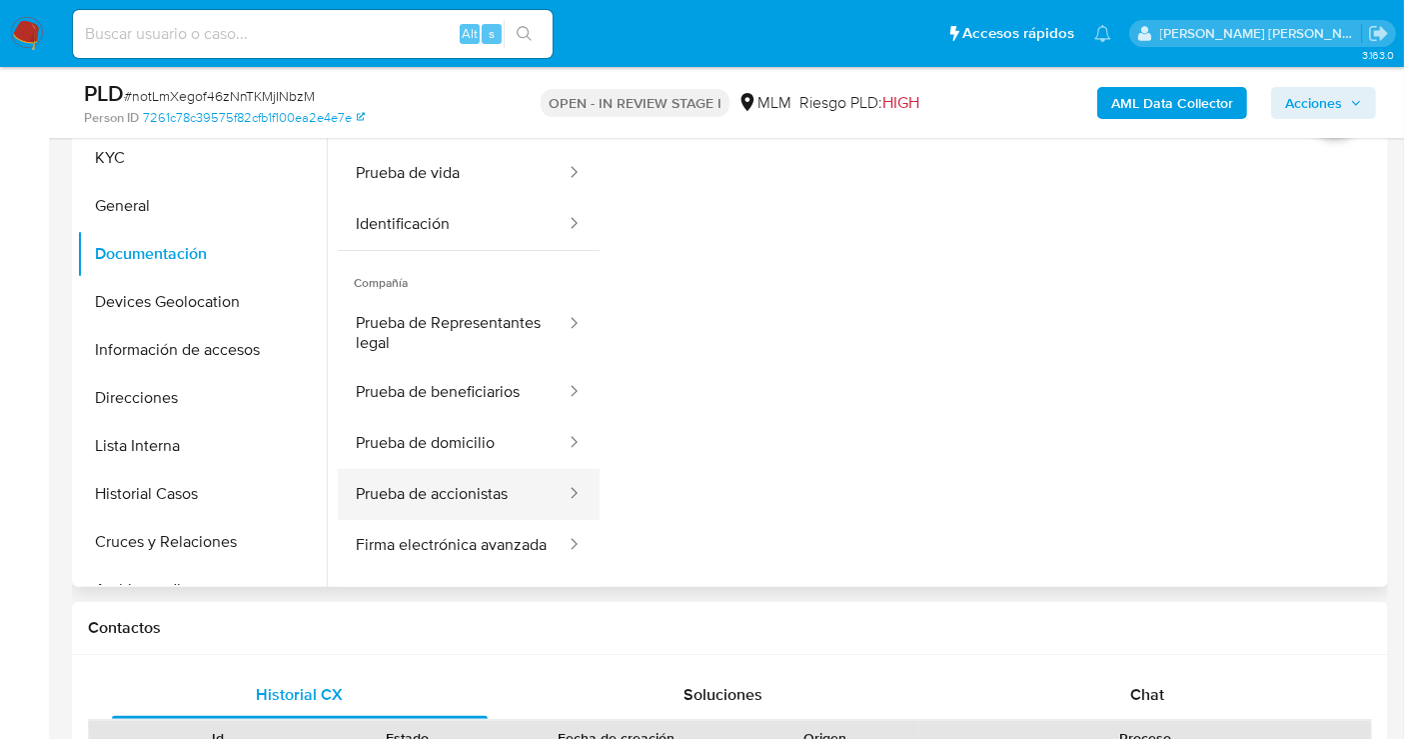
scroll to position [162, 0]
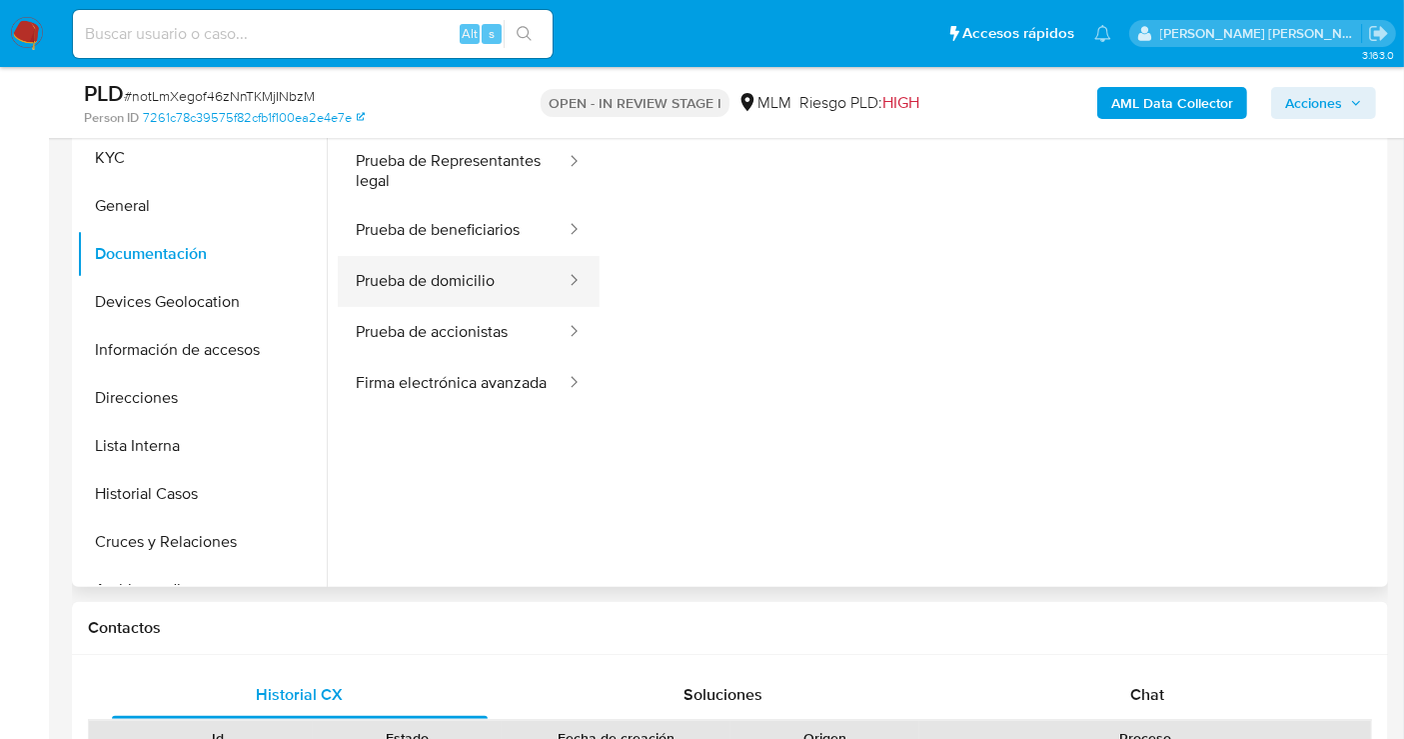
click at [401, 294] on button "Prueba de domicilio" at bounding box center [453, 281] width 230 height 51
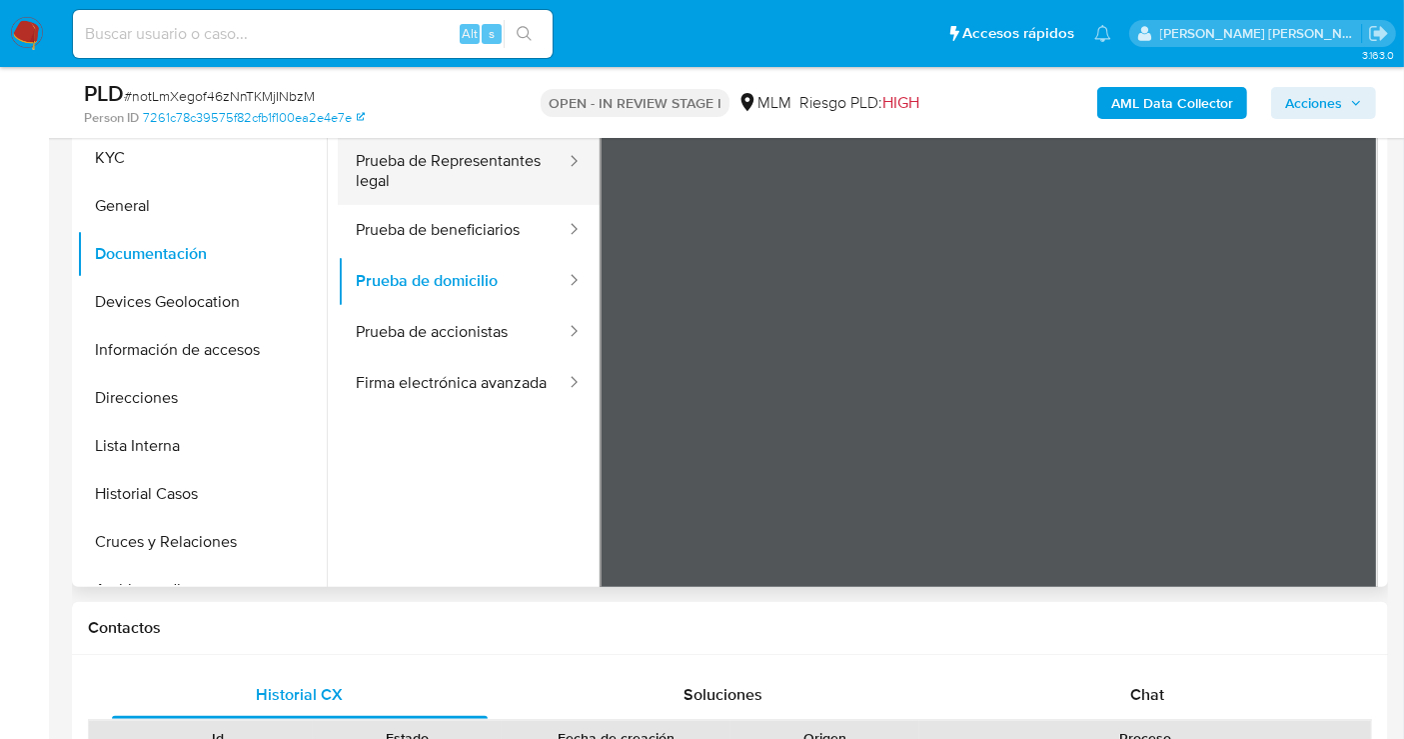
click at [420, 175] on button "Prueba de Representantes legal" at bounding box center [453, 171] width 230 height 68
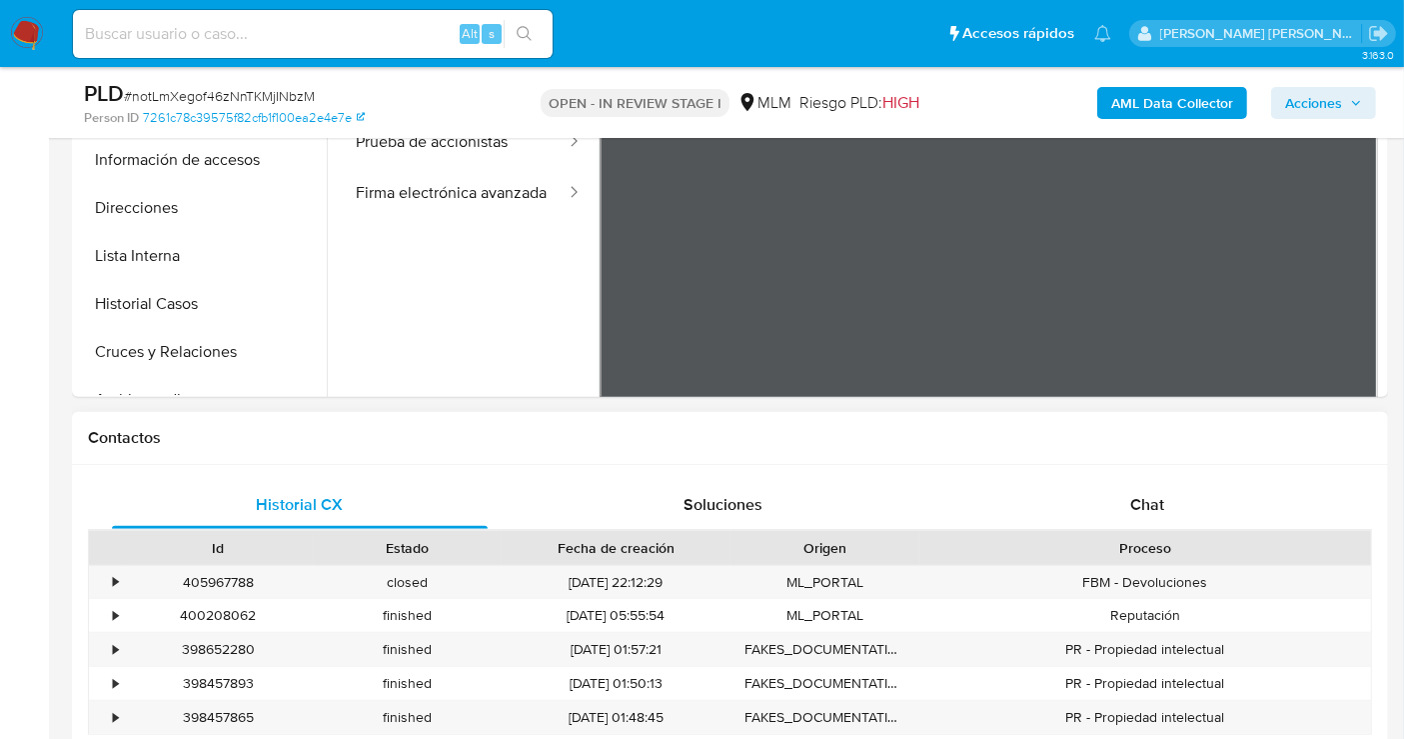
scroll to position [444, 0]
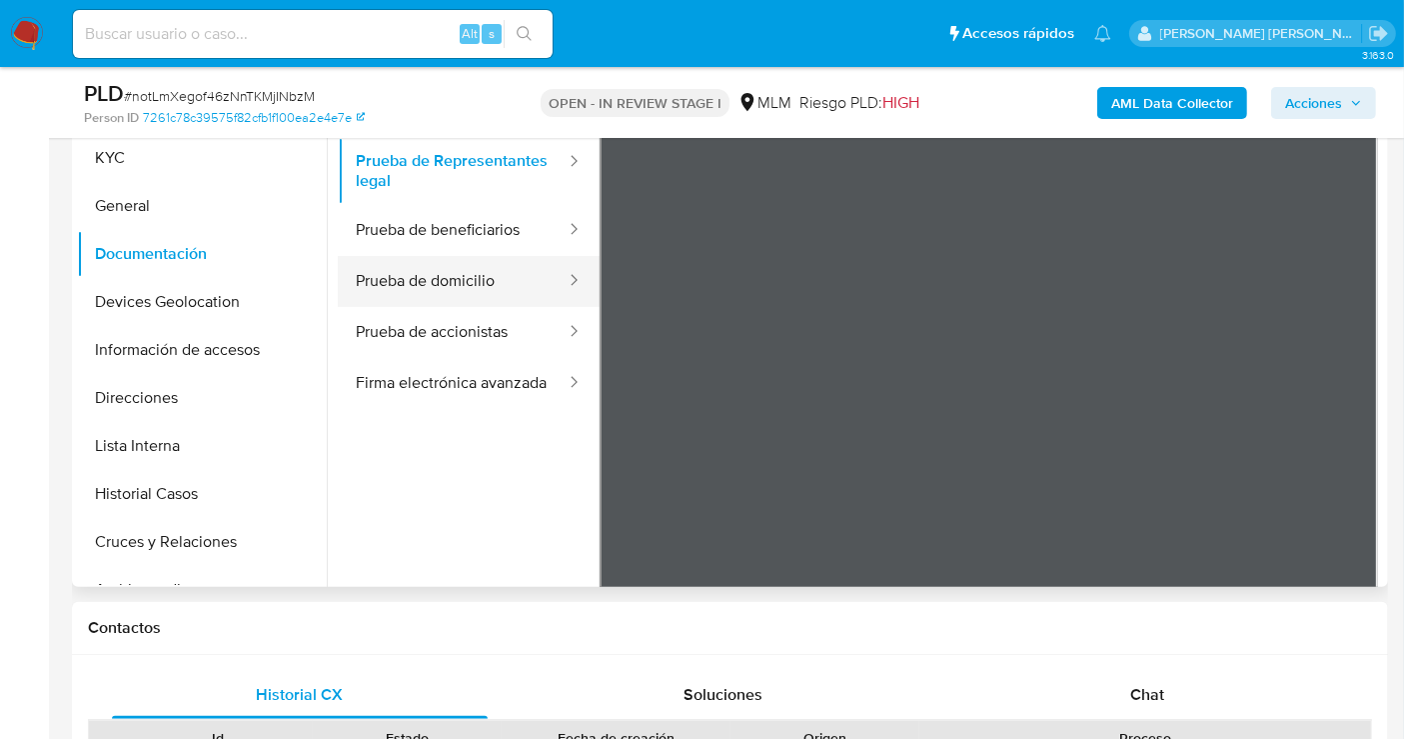
click at [447, 287] on button "Prueba de domicilio" at bounding box center [453, 281] width 230 height 51
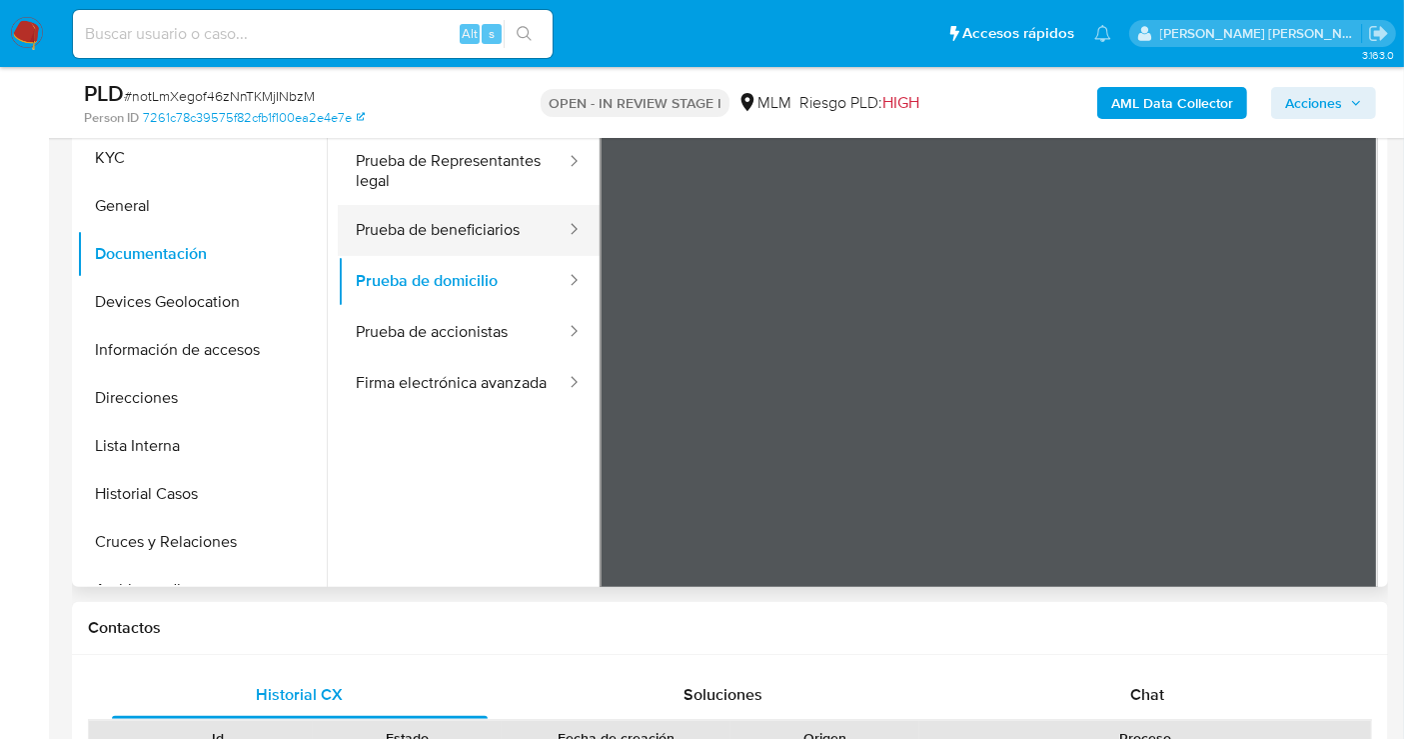
click at [474, 227] on button "Prueba de beneficiarios" at bounding box center [453, 230] width 230 height 51
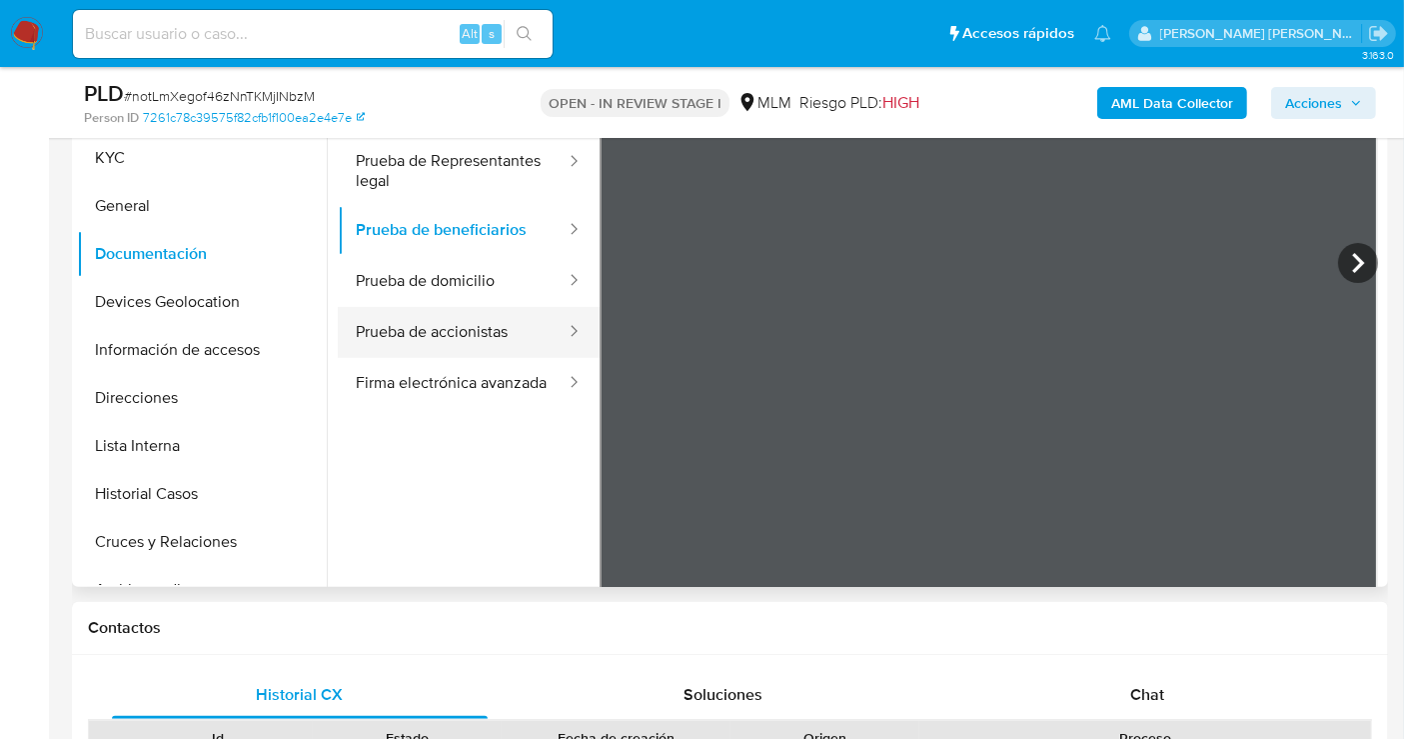
click at [463, 348] on button "Prueba de accionistas" at bounding box center [453, 332] width 230 height 51
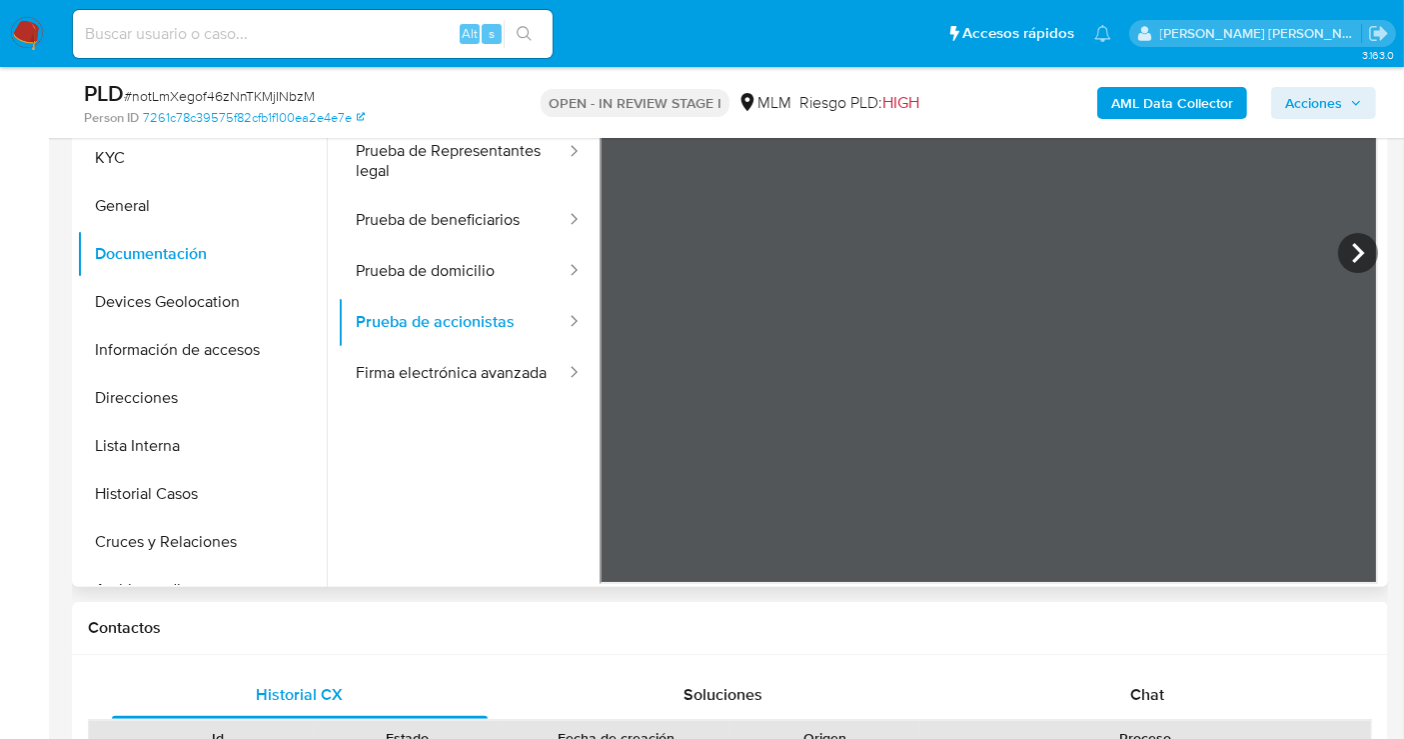
scroll to position [174, 0]
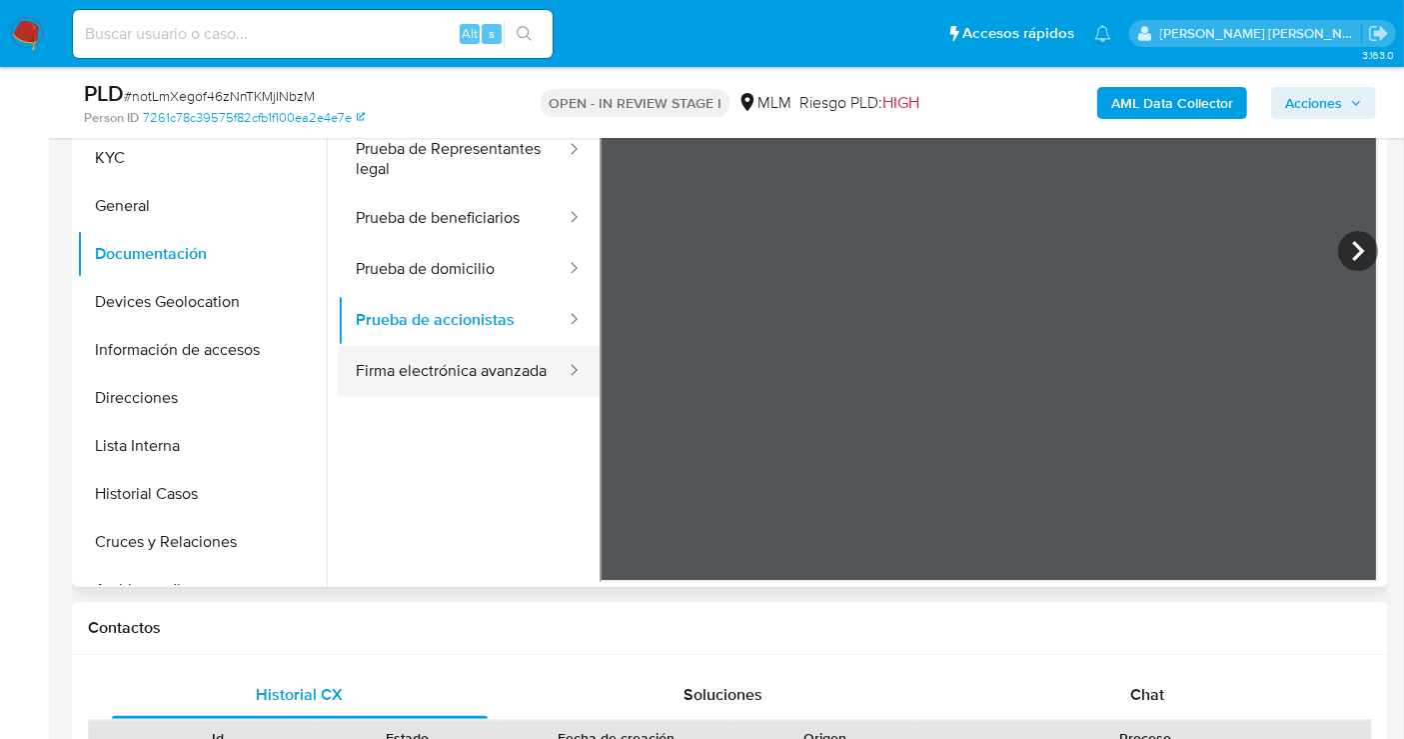
click at [420, 391] on button "Firma electrónica avanzada" at bounding box center [453, 371] width 230 height 51
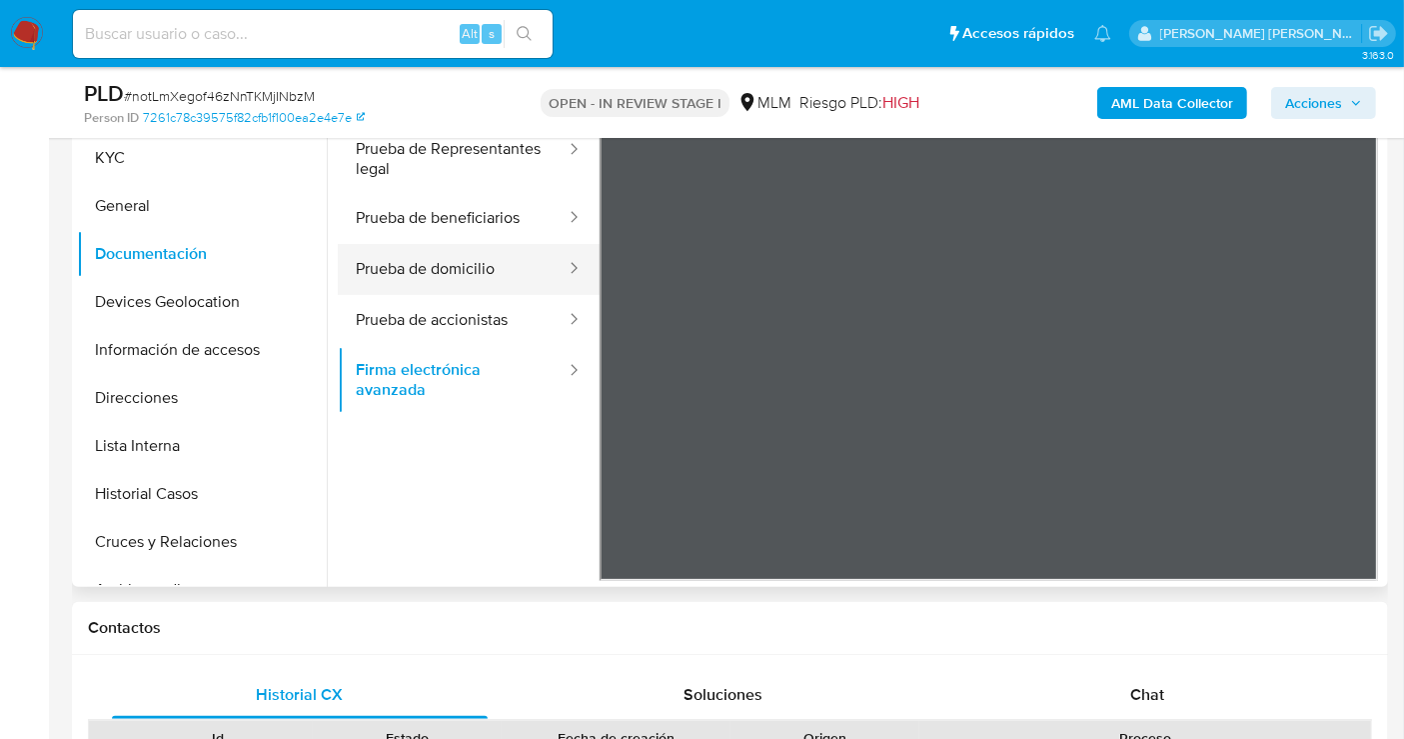
click at [445, 270] on button "Prueba de domicilio" at bounding box center [453, 269] width 230 height 51
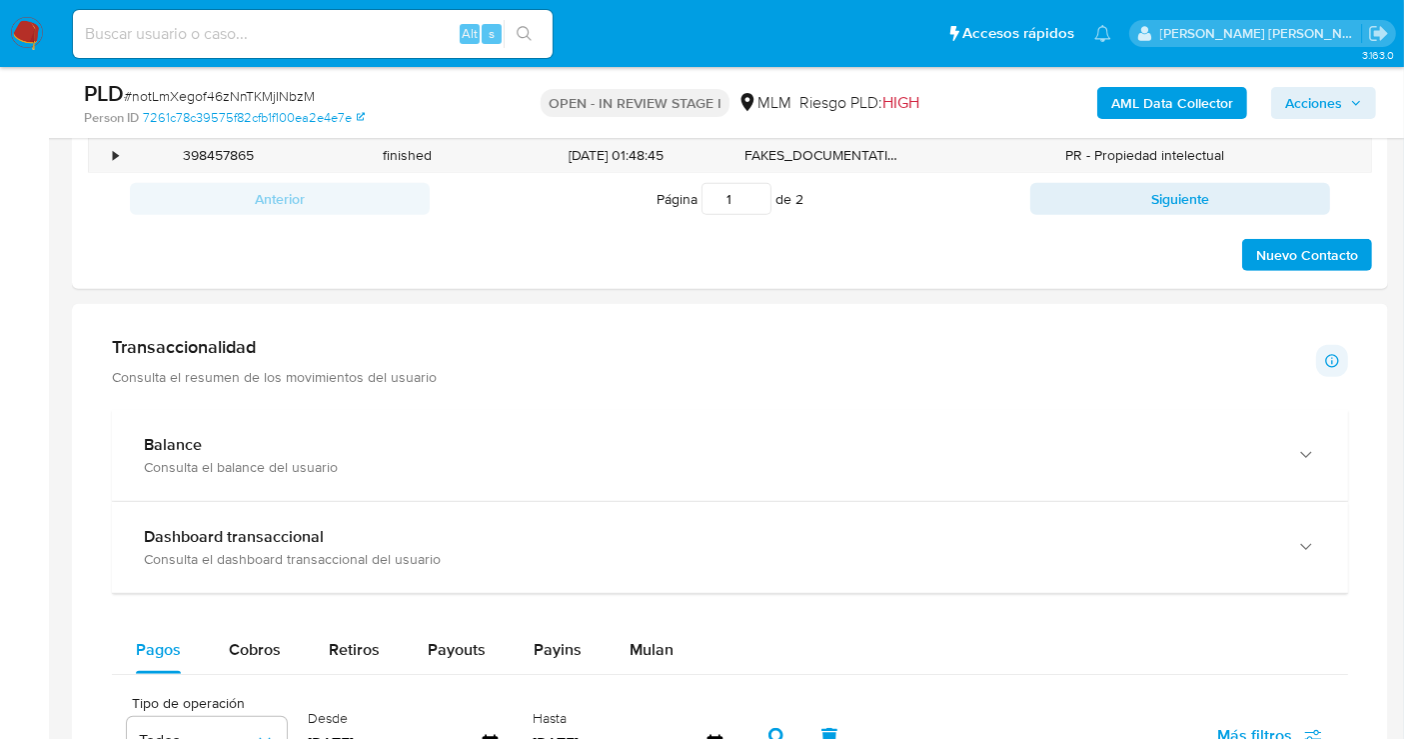
scroll to position [1443, 0]
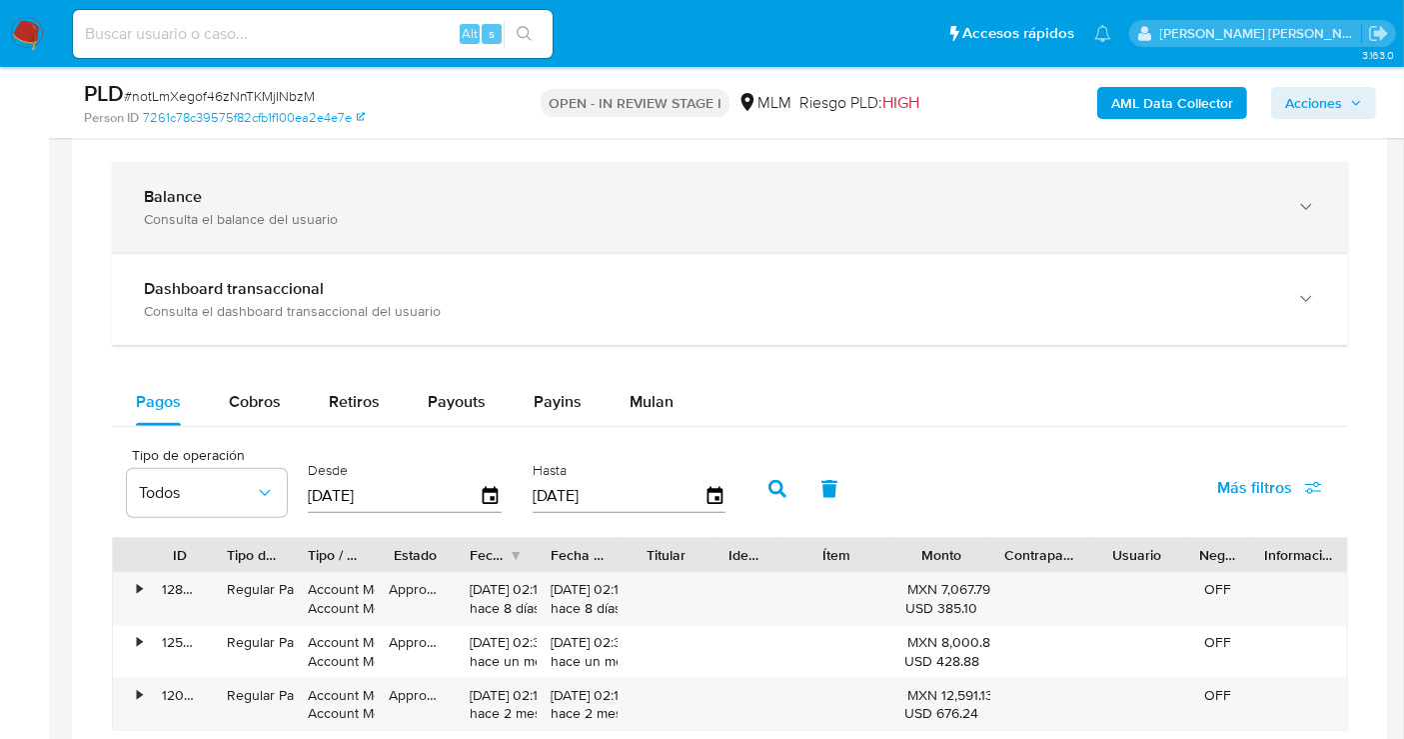
click at [310, 187] on div "Balance" at bounding box center [710, 197] width 1133 height 20
